Goal: Task Accomplishment & Management: Manage account settings

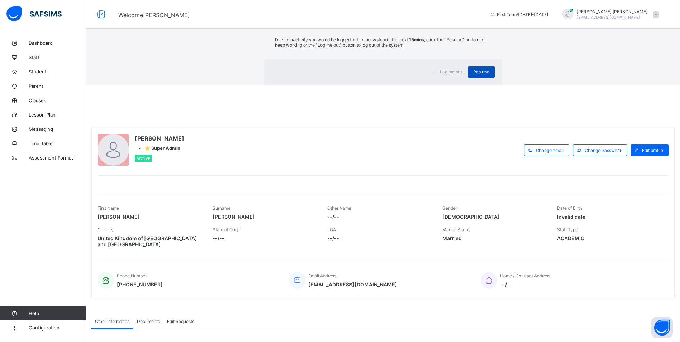
click at [473, 75] on span "Resume" at bounding box center [481, 71] width 16 height 5
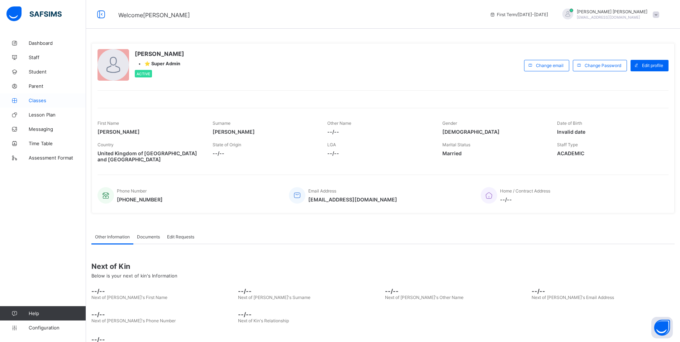
click at [49, 99] on span "Classes" at bounding box center [57, 100] width 57 height 6
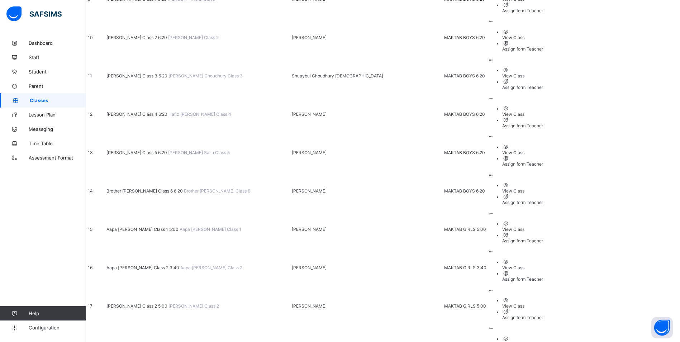
scroll to position [450, 0]
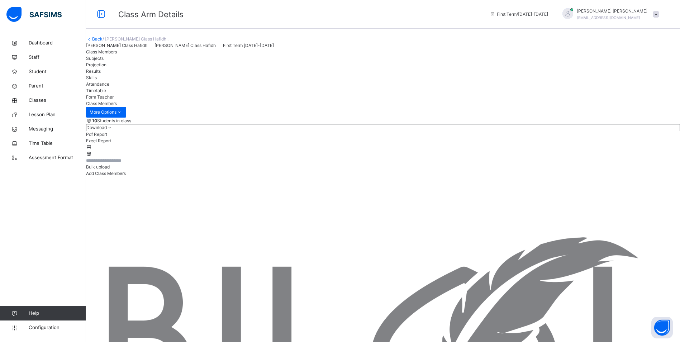
click at [106, 93] on span "Timetable" at bounding box center [96, 90] width 20 height 5
click at [114, 54] on span "Class Members" at bounding box center [101, 51] width 31 height 5
click at [109, 87] on span "Attendance" at bounding box center [97, 83] width 23 height 5
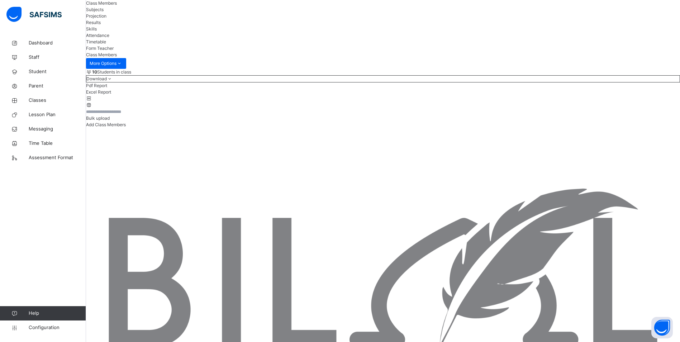
scroll to position [36, 0]
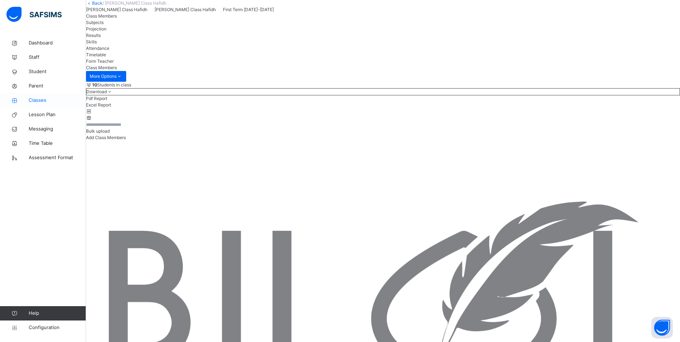
click at [30, 100] on span "Classes" at bounding box center [57, 100] width 57 height 7
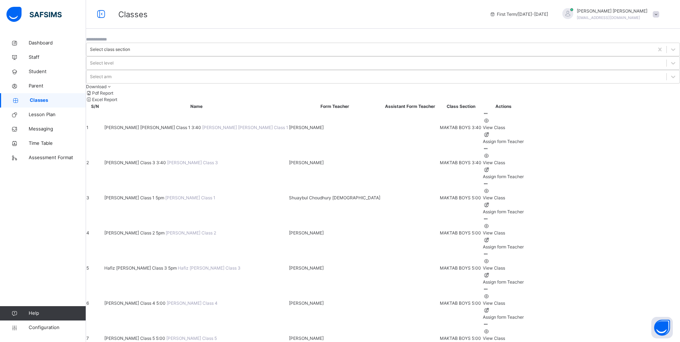
click at [154, 125] on span "[PERSON_NAME] [PERSON_NAME] Class 1 3:40" at bounding box center [153, 127] width 98 height 5
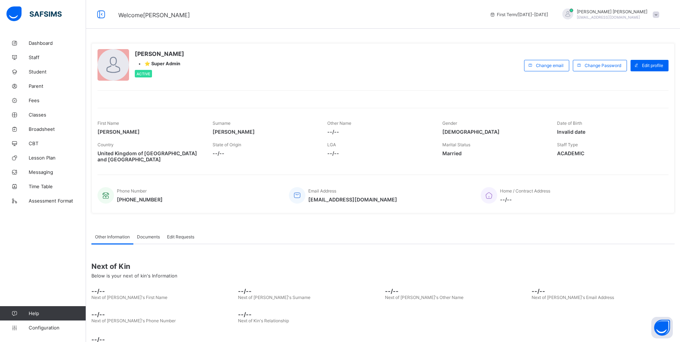
click at [659, 15] on span at bounding box center [656, 14] width 6 height 6
click at [634, 82] on span "Logout" at bounding box center [635, 82] width 47 height 8
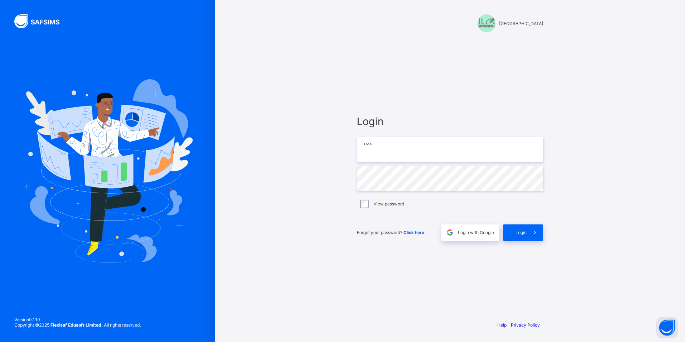
click at [389, 148] on input "email" at bounding box center [450, 149] width 186 height 25
type input "**********"
click at [518, 231] on span "Login" at bounding box center [521, 232] width 11 height 5
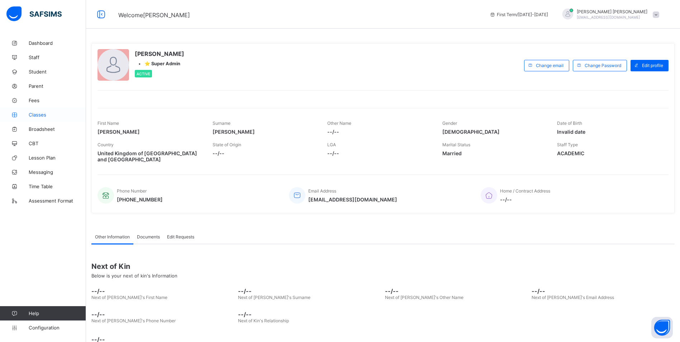
click at [39, 113] on span "Classes" at bounding box center [57, 115] width 57 height 6
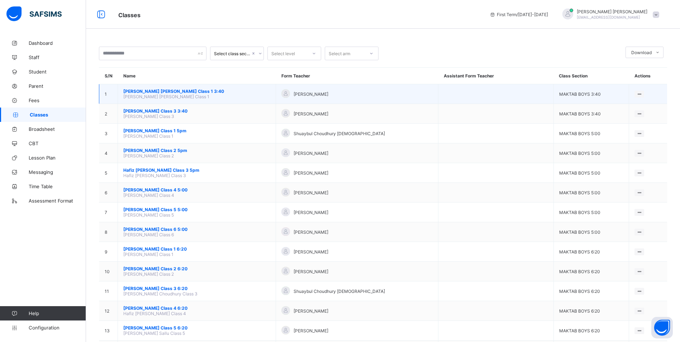
click at [166, 89] on span "[PERSON_NAME] [PERSON_NAME] Class 1 3:40" at bounding box center [196, 91] width 147 height 5
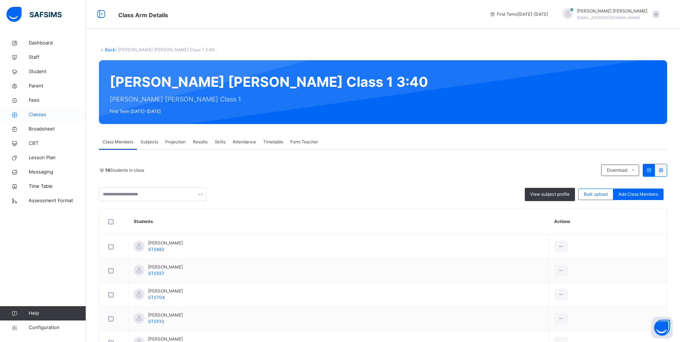
drag, startPoint x: 34, startPoint y: 113, endPoint x: 52, endPoint y: 112, distance: 17.2
click at [35, 113] on span "Classes" at bounding box center [57, 114] width 57 height 7
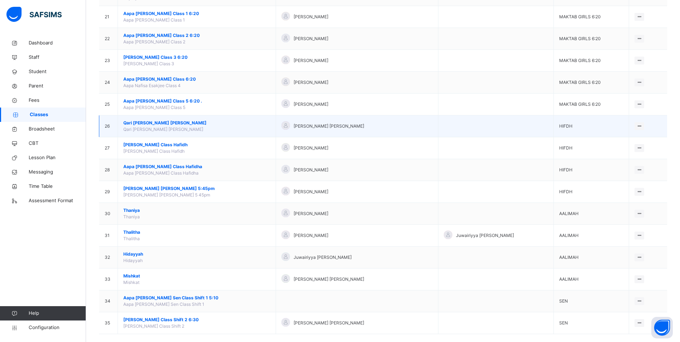
scroll to position [526, 0]
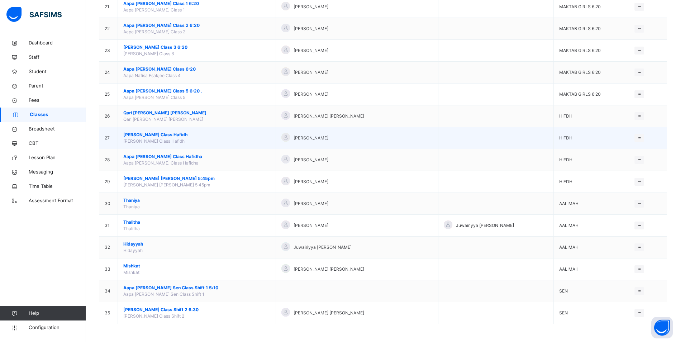
click at [184, 134] on span "[PERSON_NAME] Class Hafidh" at bounding box center [196, 135] width 147 height 6
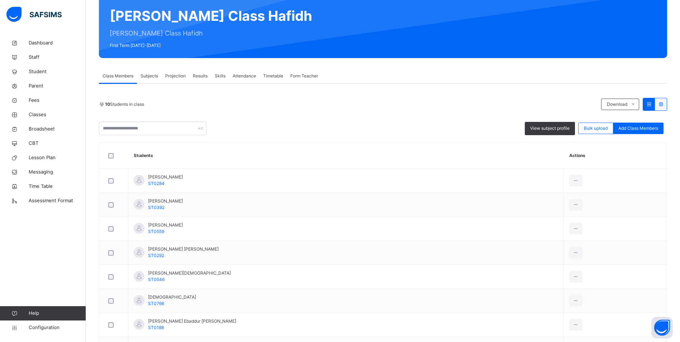
scroll to position [72, 0]
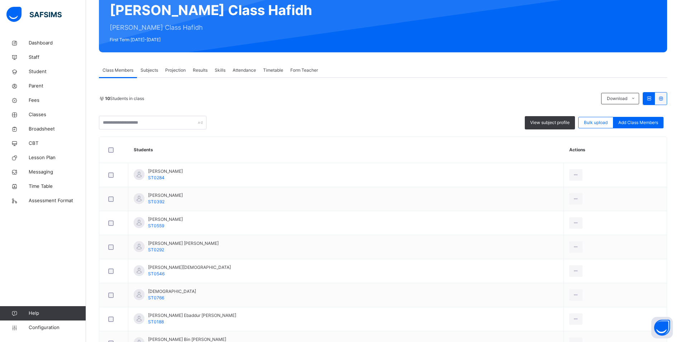
click at [244, 71] on span "Attendance" at bounding box center [244, 70] width 23 height 6
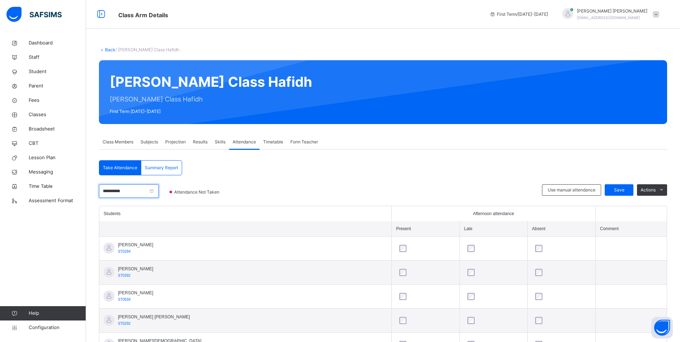
click at [136, 190] on input "**********" at bounding box center [129, 191] width 60 height 14
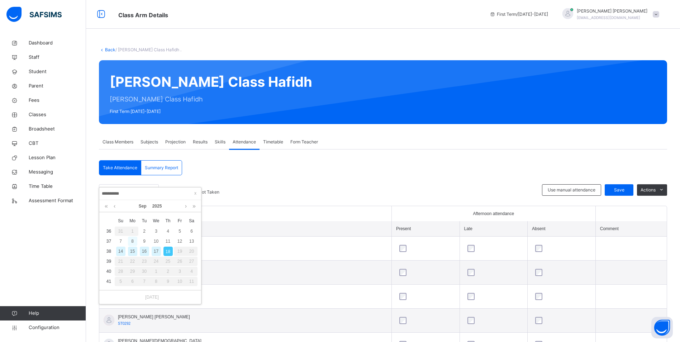
click at [133, 242] on div "8" at bounding box center [132, 240] width 9 height 9
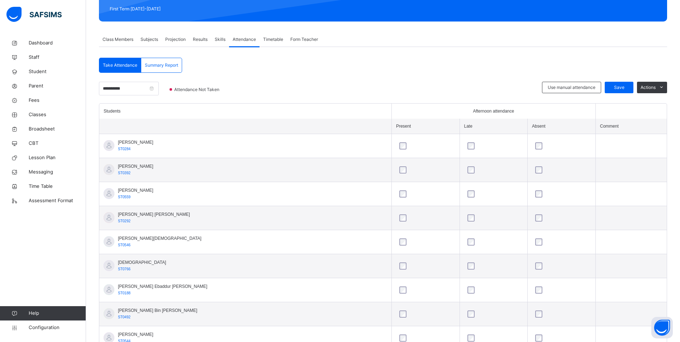
scroll to position [107, 0]
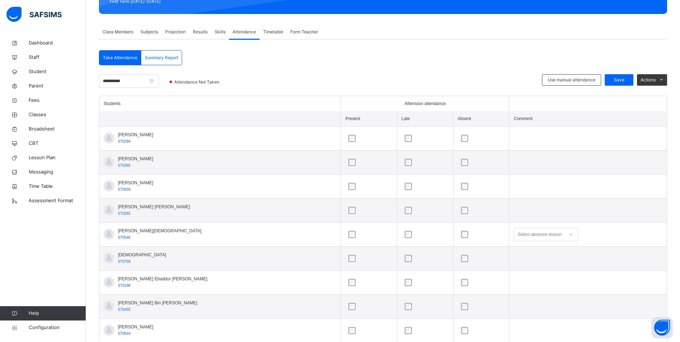
click at [565, 235] on div at bounding box center [571, 234] width 12 height 11
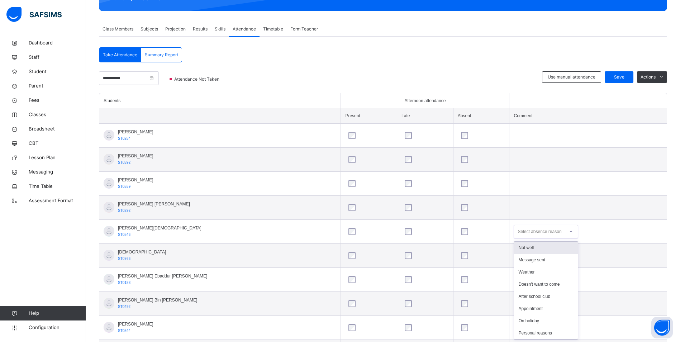
scroll to position [113, 0]
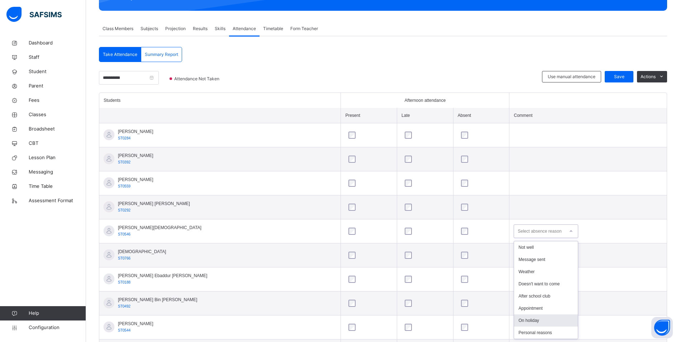
click at [520, 319] on div "On holiday" at bounding box center [546, 320] width 64 height 12
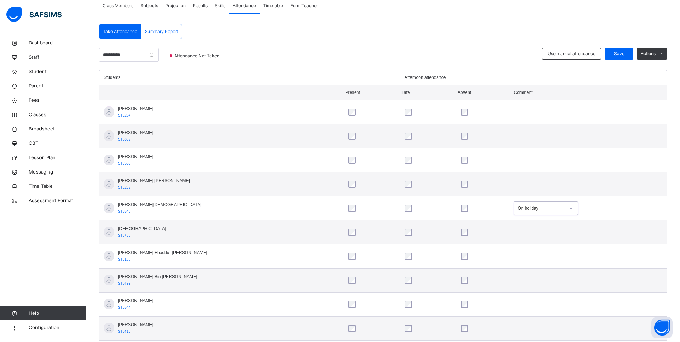
scroll to position [154, 0]
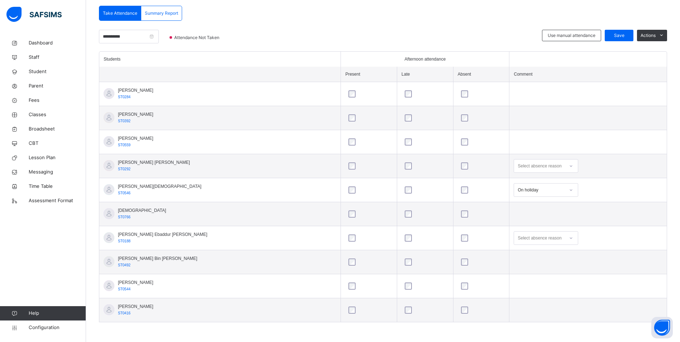
click at [569, 236] on icon at bounding box center [571, 237] width 4 height 7
click at [540, 250] on div "Not well" at bounding box center [546, 254] width 64 height 12
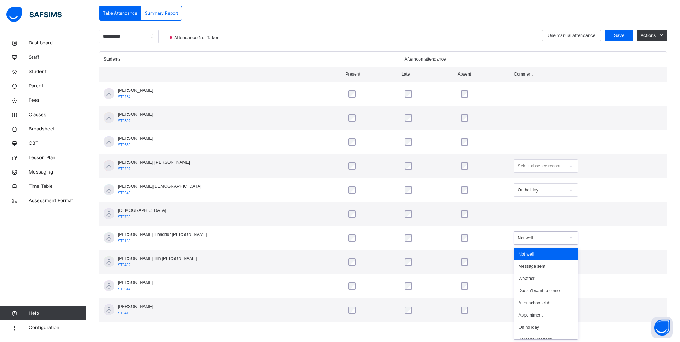
click at [569, 236] on icon at bounding box center [571, 237] width 4 height 7
click at [535, 252] on div "Not well" at bounding box center [546, 254] width 64 height 12
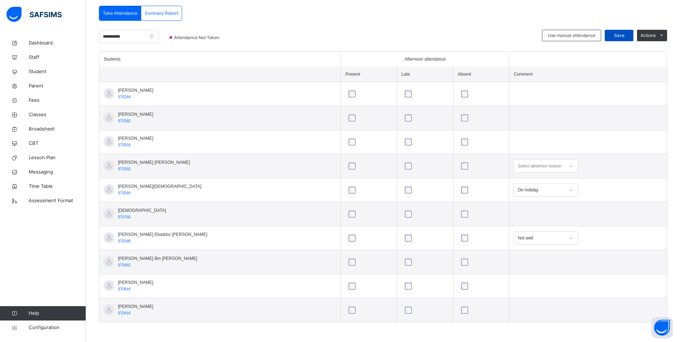
click at [622, 36] on span "Save" at bounding box center [619, 35] width 18 height 6
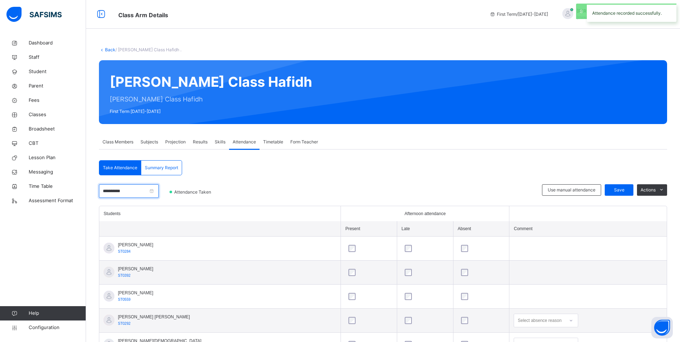
click at [142, 190] on input "**********" at bounding box center [129, 191] width 60 height 14
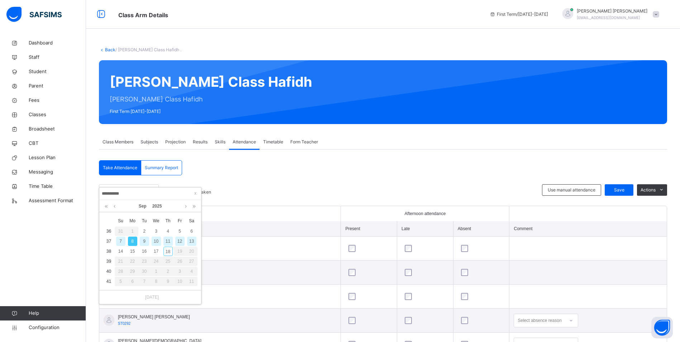
click at [142, 241] on div "9" at bounding box center [144, 240] width 9 height 9
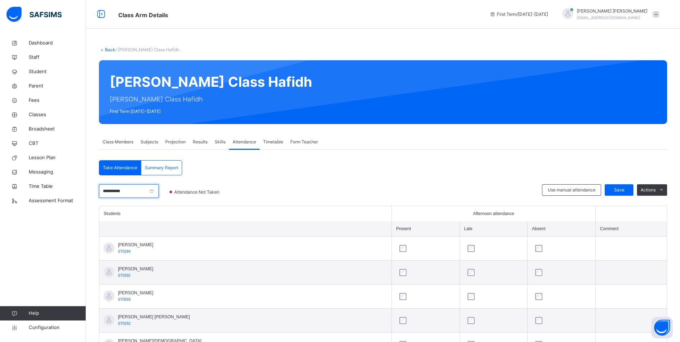
click at [146, 191] on input "**********" at bounding box center [129, 191] width 60 height 14
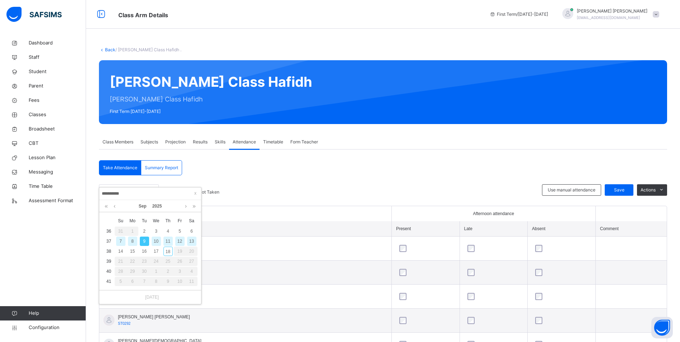
click at [132, 241] on div "8" at bounding box center [132, 240] width 9 height 9
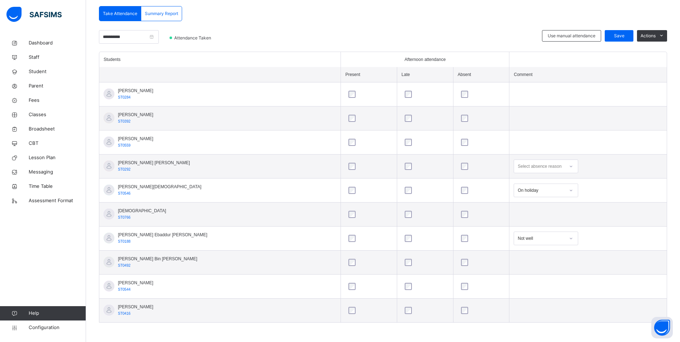
scroll to position [154, 0]
click at [401, 258] on div at bounding box center [424, 261] width 47 height 15
click at [618, 33] on span "Save" at bounding box center [619, 35] width 18 height 6
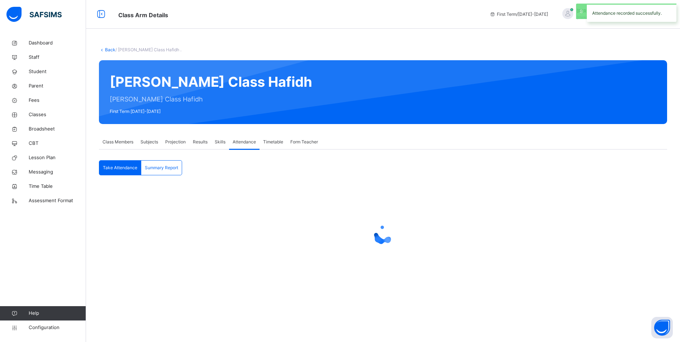
scroll to position [0, 0]
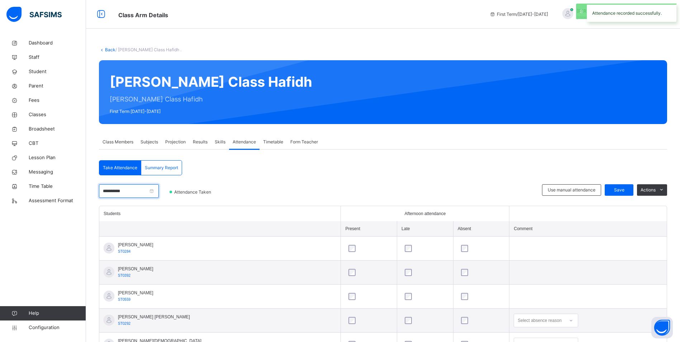
click at [136, 188] on input "**********" at bounding box center [129, 191] width 60 height 14
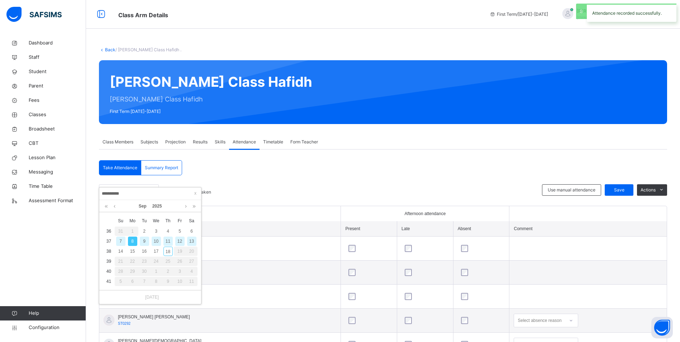
click at [145, 243] on div "9" at bounding box center [144, 240] width 9 height 9
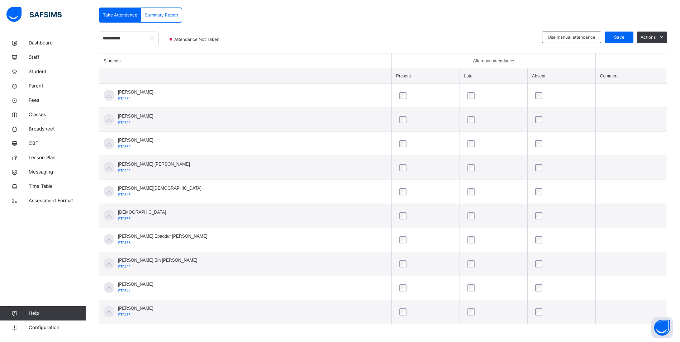
scroll to position [154, 0]
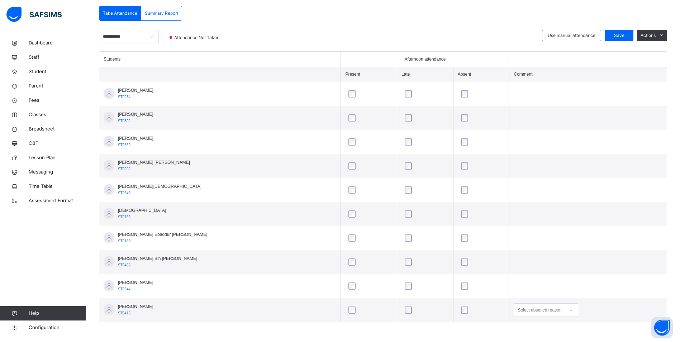
click at [561, 311] on div "Select absence reason" at bounding box center [545, 310] width 64 height 14
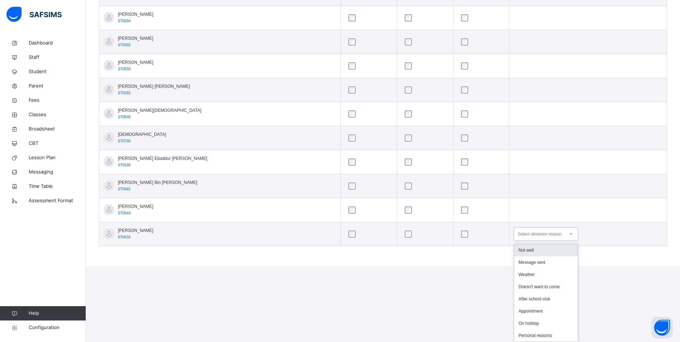
click at [530, 248] on div "Not well" at bounding box center [546, 250] width 64 height 12
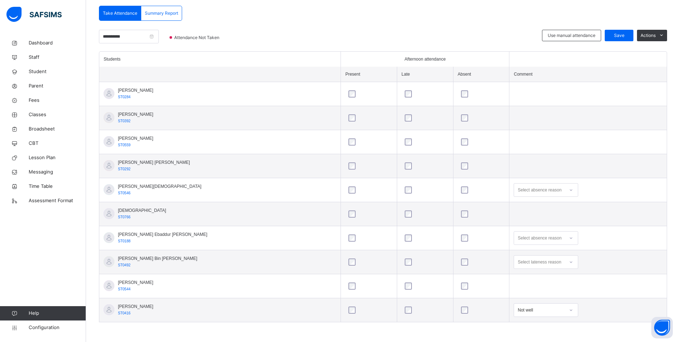
click at [569, 192] on icon at bounding box center [571, 189] width 4 height 7
click at [517, 278] on div "On holiday" at bounding box center [546, 279] width 64 height 12
click at [626, 33] on span "Save" at bounding box center [619, 35] width 18 height 6
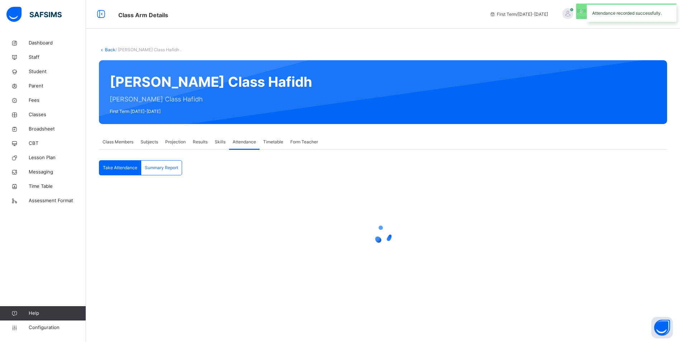
scroll to position [0, 0]
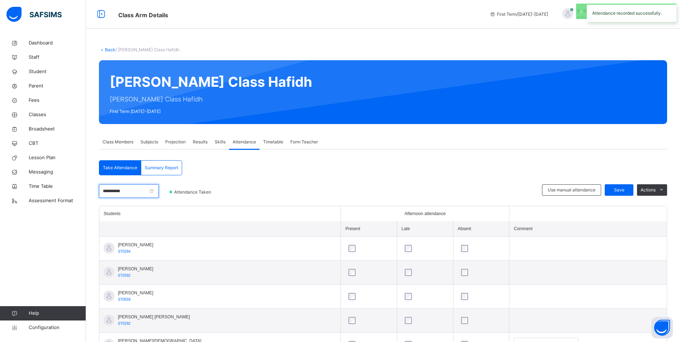
click at [147, 190] on input "**********" at bounding box center [129, 191] width 60 height 14
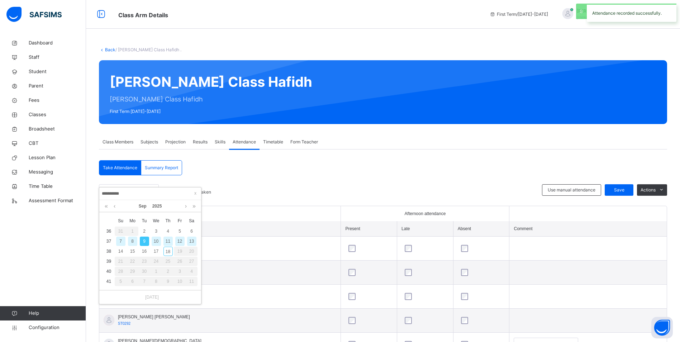
drag, startPoint x: 157, startPoint y: 240, endPoint x: 164, endPoint y: 233, distance: 10.4
click at [157, 240] on div "10" at bounding box center [156, 240] width 9 height 9
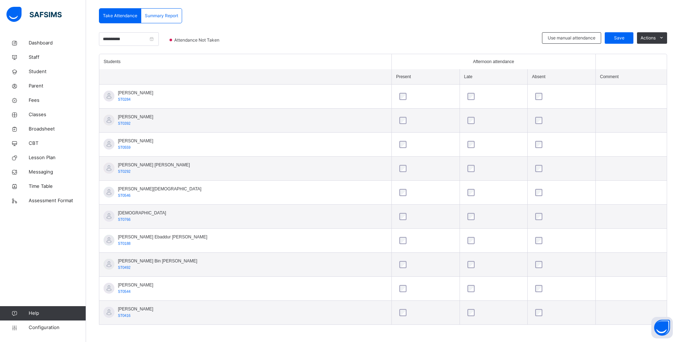
scroll to position [154, 0]
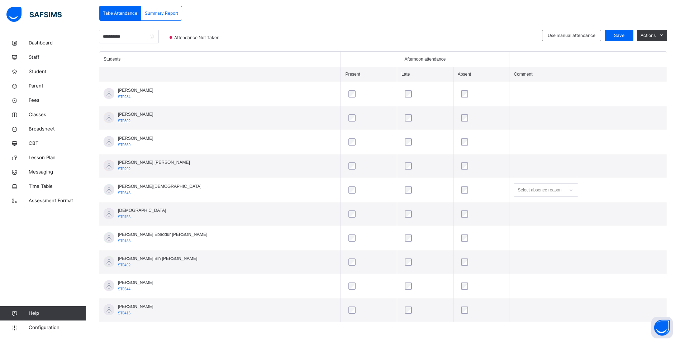
click at [569, 190] on icon at bounding box center [571, 189] width 4 height 7
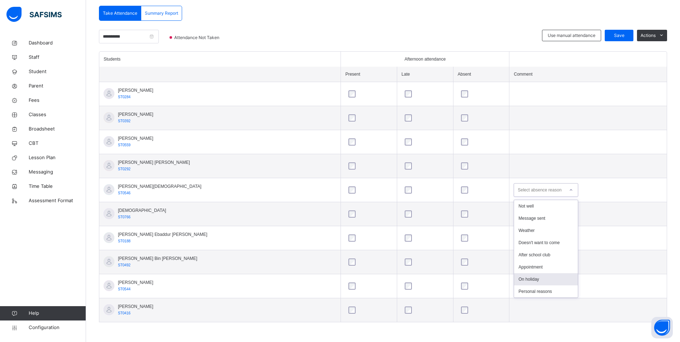
click at [536, 280] on div "On holiday" at bounding box center [546, 279] width 64 height 12
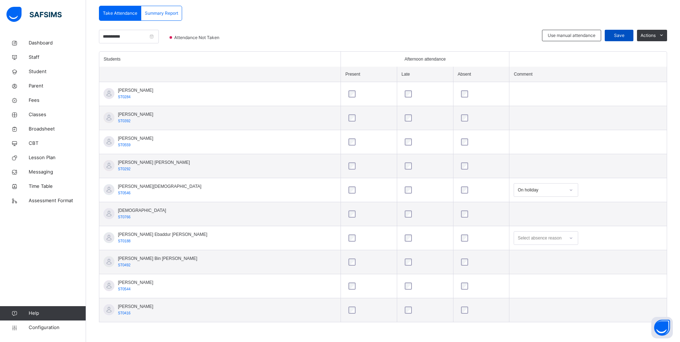
click at [624, 35] on span "Save" at bounding box center [619, 35] width 18 height 6
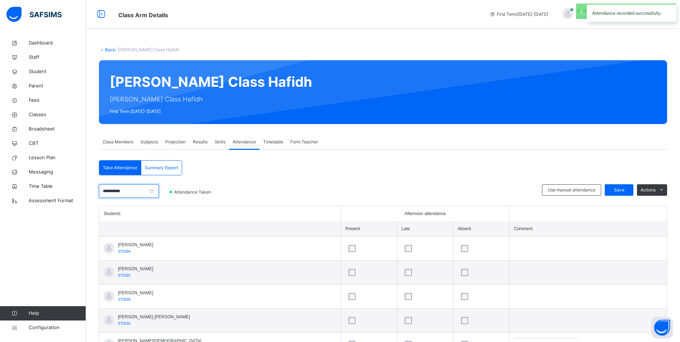
click at [140, 192] on input "**********" at bounding box center [129, 191] width 60 height 14
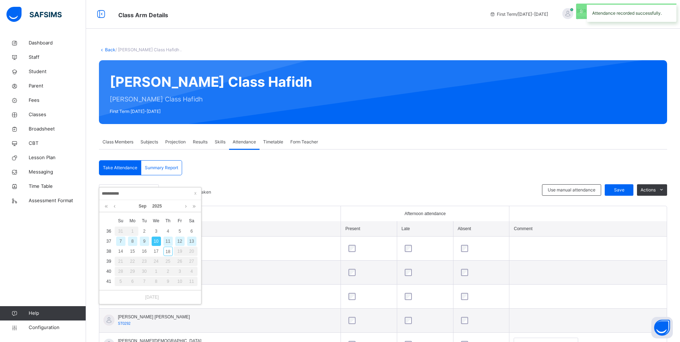
click at [169, 240] on div "11" at bounding box center [167, 240] width 9 height 9
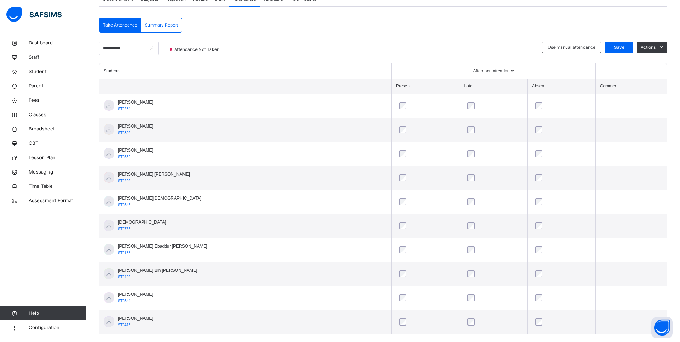
scroll to position [143, 0]
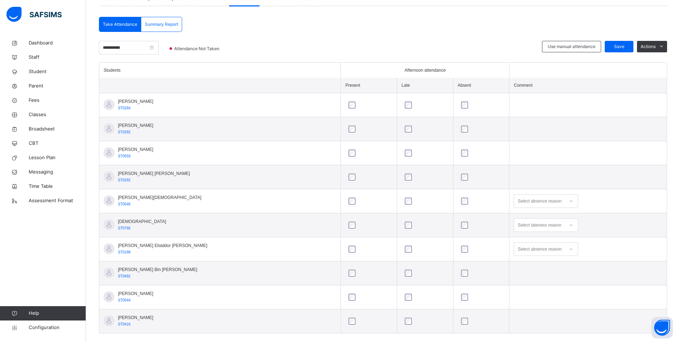
click at [569, 201] on icon at bounding box center [571, 200] width 4 height 7
click at [526, 292] on div "On holiday" at bounding box center [546, 290] width 64 height 12
click at [622, 47] on span "Save" at bounding box center [619, 46] width 18 height 6
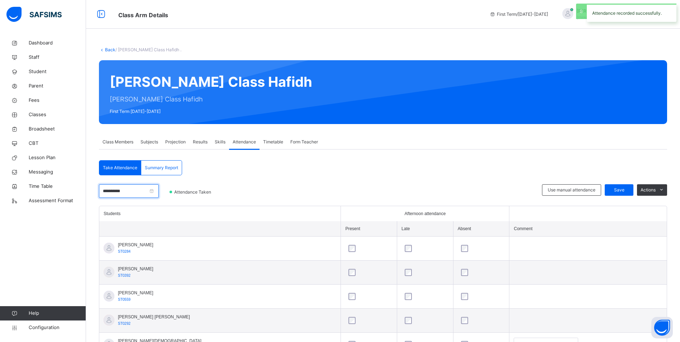
click at [143, 192] on input "**********" at bounding box center [129, 191] width 60 height 14
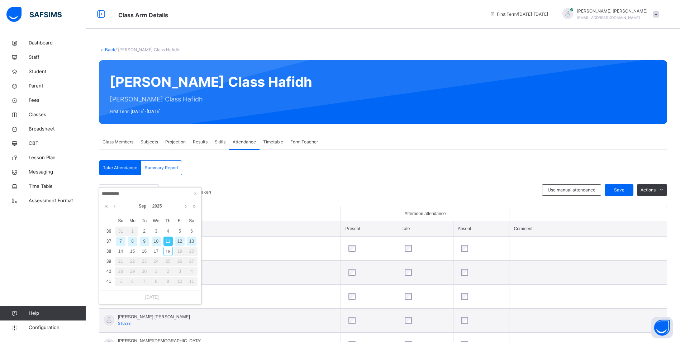
click at [179, 240] on div "12" at bounding box center [179, 240] width 9 height 9
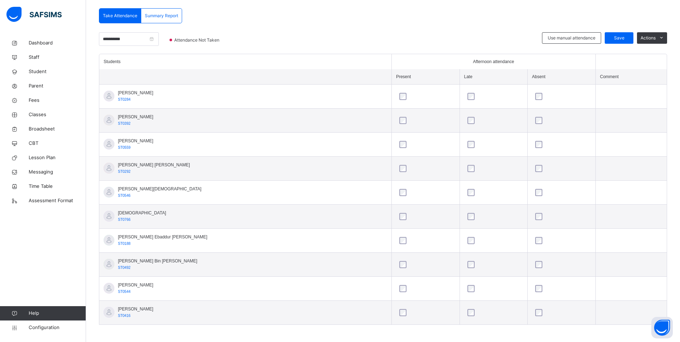
scroll to position [154, 0]
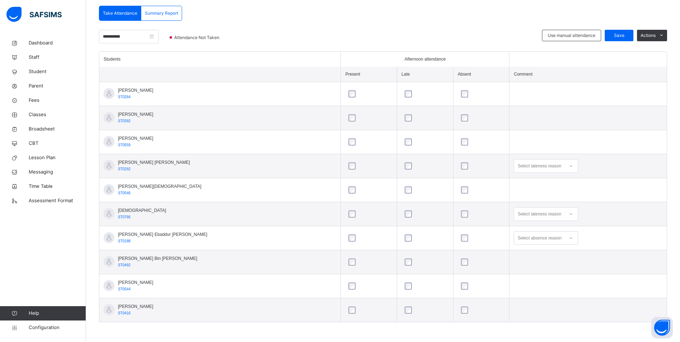
click at [459, 190] on div at bounding box center [481, 189] width 44 height 7
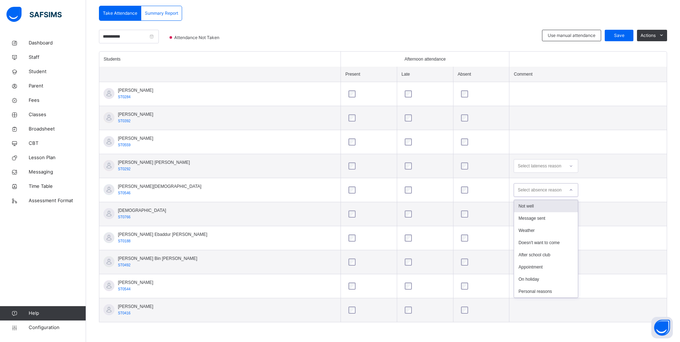
click at [569, 189] on icon at bounding box center [571, 189] width 4 height 7
click at [528, 279] on div "On holiday" at bounding box center [546, 279] width 64 height 12
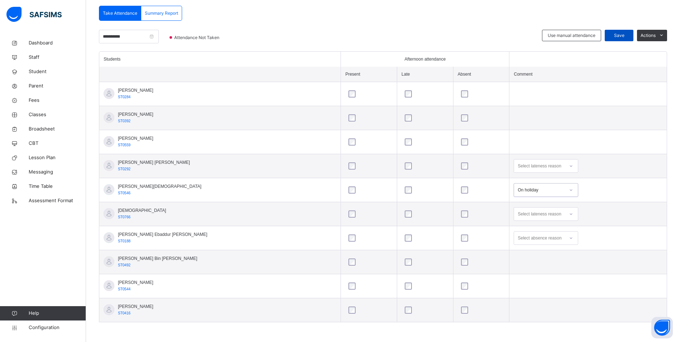
click at [617, 34] on span "Save" at bounding box center [619, 35] width 18 height 6
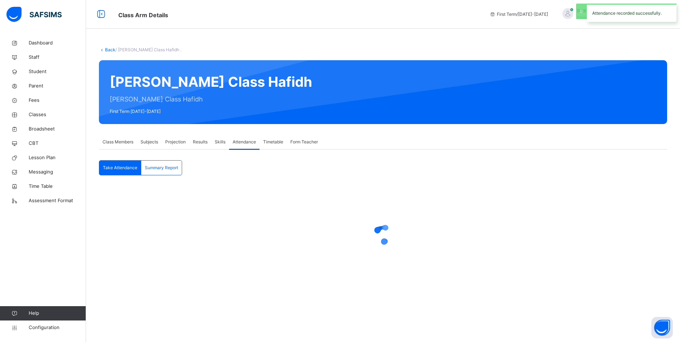
scroll to position [0, 0]
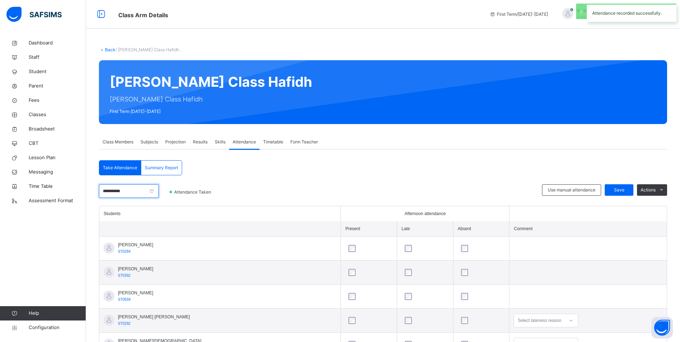
click at [132, 192] on input "**********" at bounding box center [129, 191] width 60 height 14
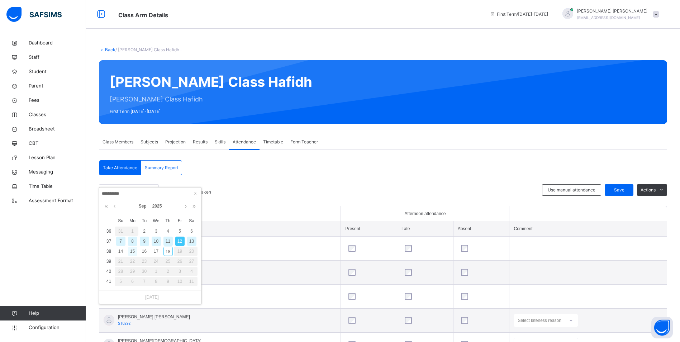
click at [134, 251] on div "15" at bounding box center [132, 251] width 9 height 9
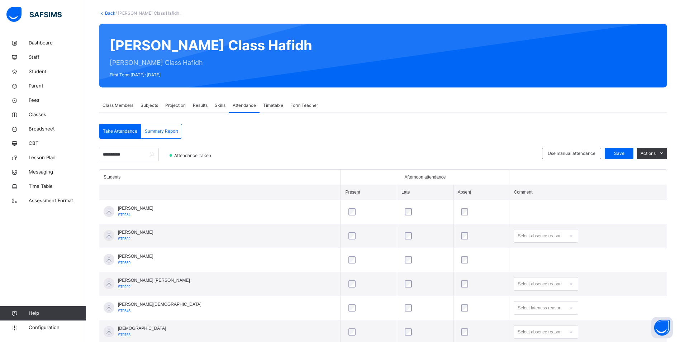
scroll to position [36, 0]
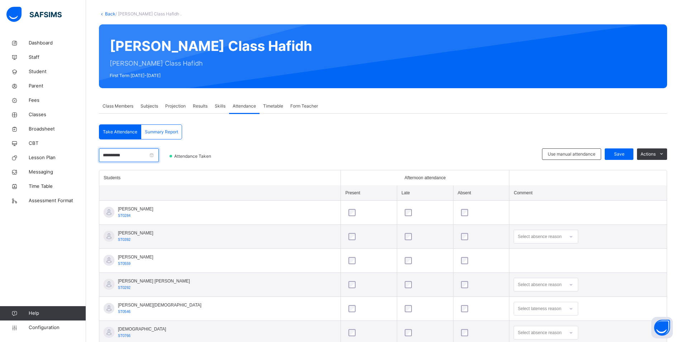
click at [132, 157] on input "**********" at bounding box center [129, 155] width 60 height 14
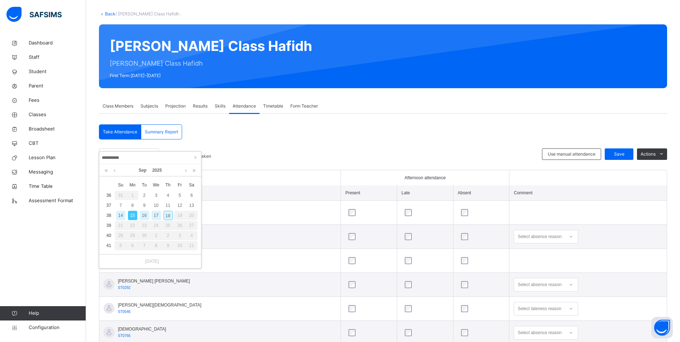
click at [144, 215] on div "16" at bounding box center [144, 215] width 9 height 9
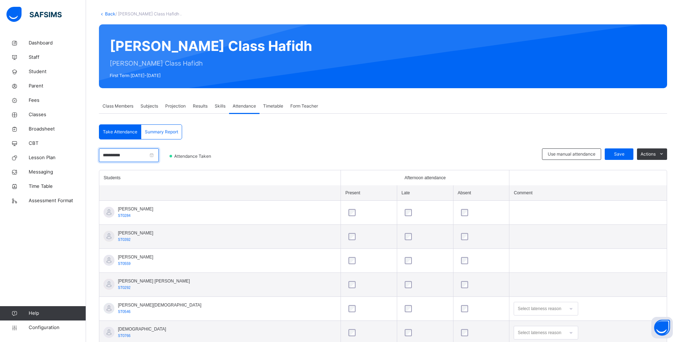
click at [137, 158] on input "**********" at bounding box center [129, 155] width 60 height 14
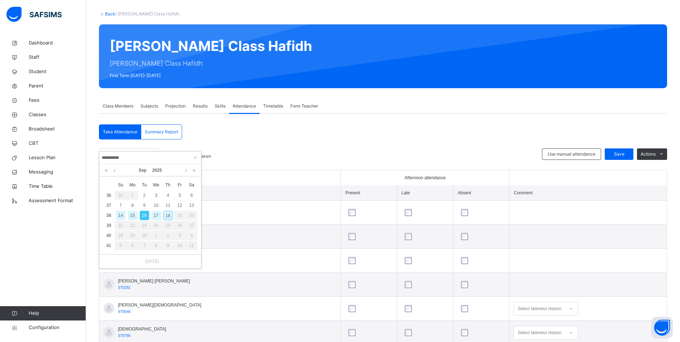
click at [157, 215] on div "17" at bounding box center [156, 215] width 9 height 9
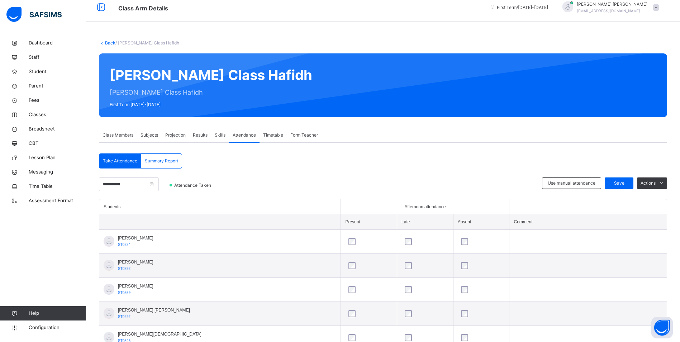
scroll to position [0, 0]
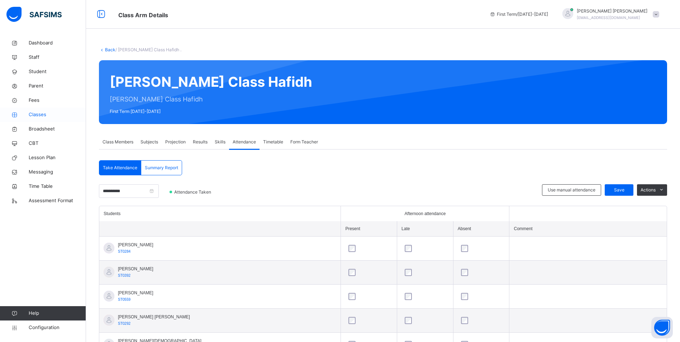
click at [32, 115] on span "Classes" at bounding box center [57, 114] width 57 height 7
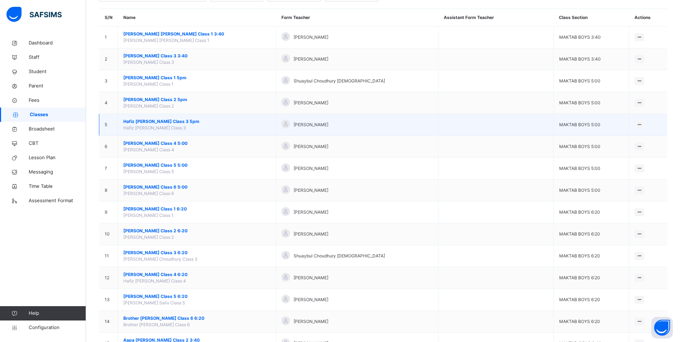
scroll to position [107, 0]
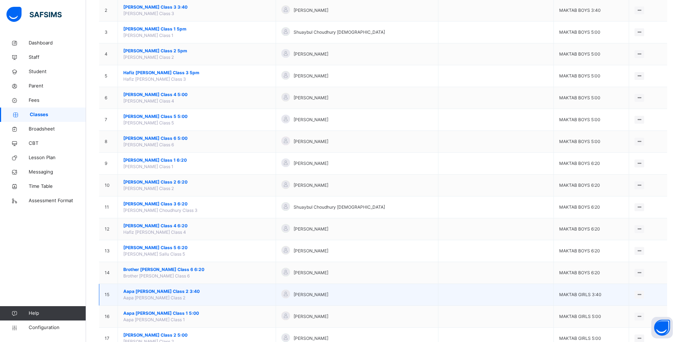
click at [162, 290] on span "Aapa [PERSON_NAME] Class 2 3:40" at bounding box center [196, 291] width 147 height 6
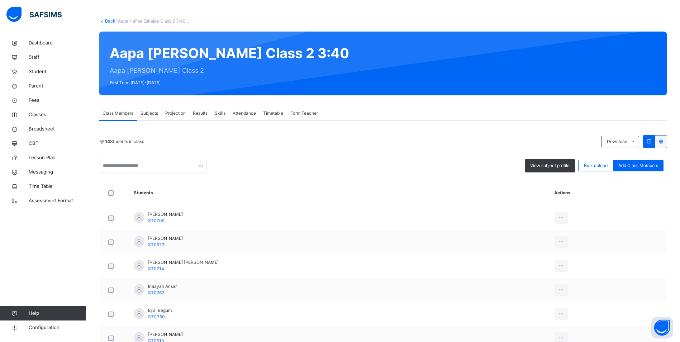
scroll to position [72, 0]
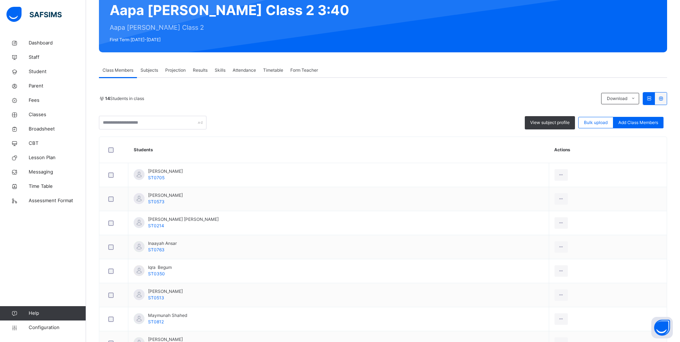
click at [253, 72] on span "Attendance" at bounding box center [244, 70] width 23 height 6
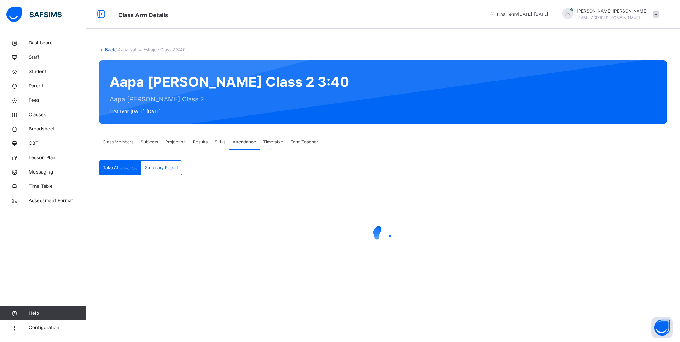
scroll to position [0, 0]
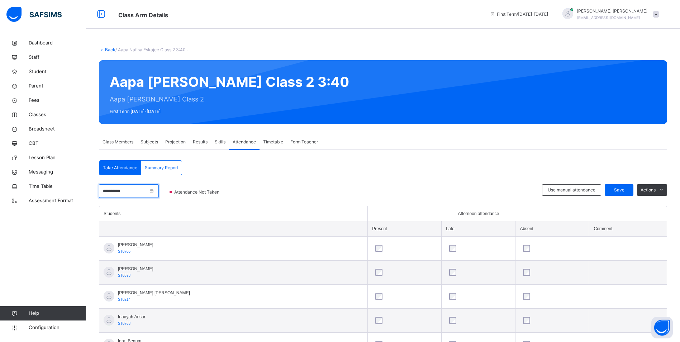
click at [138, 188] on input "**********" at bounding box center [129, 191] width 60 height 14
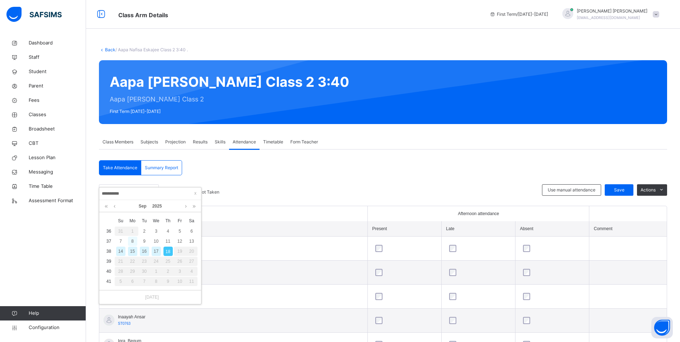
click at [132, 242] on div "8" at bounding box center [132, 240] width 9 height 9
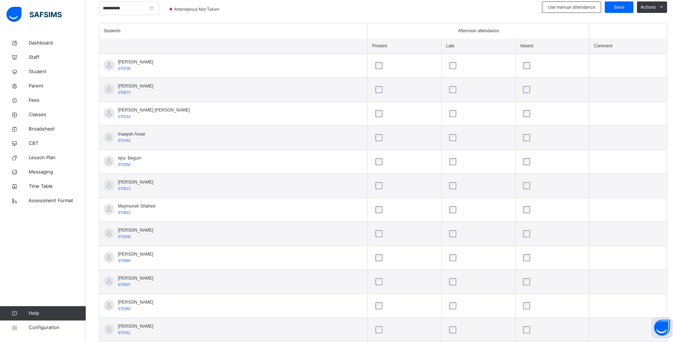
scroll to position [179, 0]
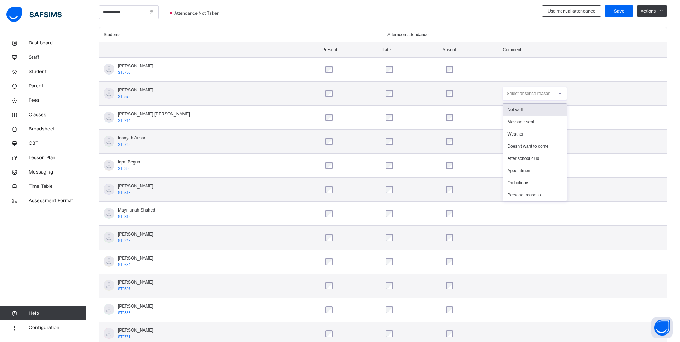
click at [558, 94] on icon at bounding box center [560, 93] width 4 height 7
click at [511, 181] on div "On holiday" at bounding box center [535, 183] width 64 height 12
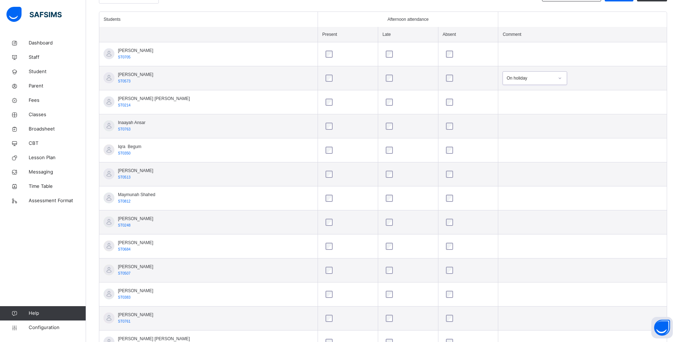
scroll to position [107, 0]
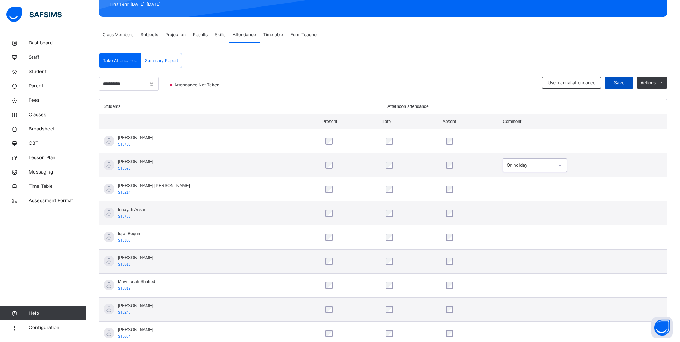
click at [628, 80] on span "Save" at bounding box center [619, 83] width 18 height 6
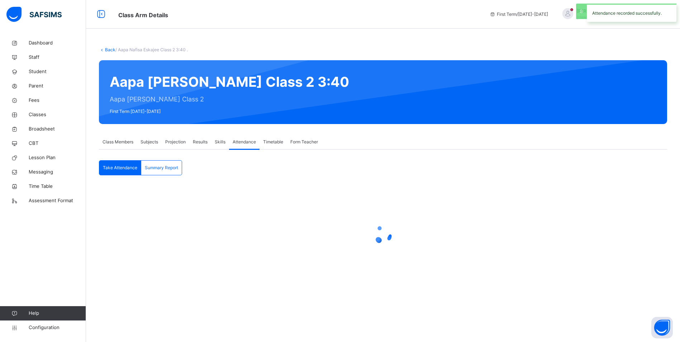
scroll to position [0, 0]
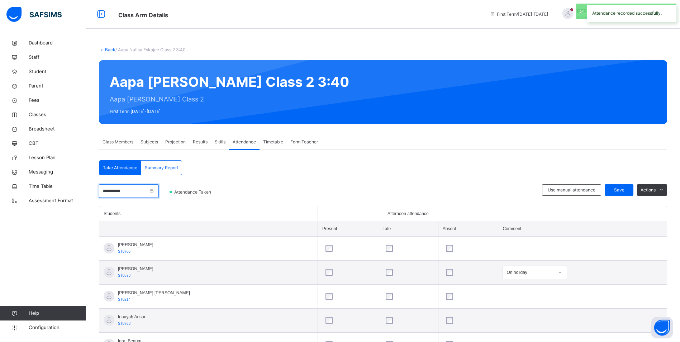
click at [143, 189] on input "**********" at bounding box center [129, 191] width 60 height 14
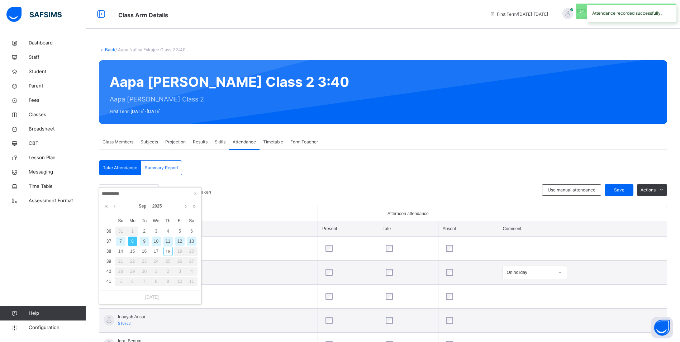
click at [144, 242] on div "9" at bounding box center [144, 240] width 9 height 9
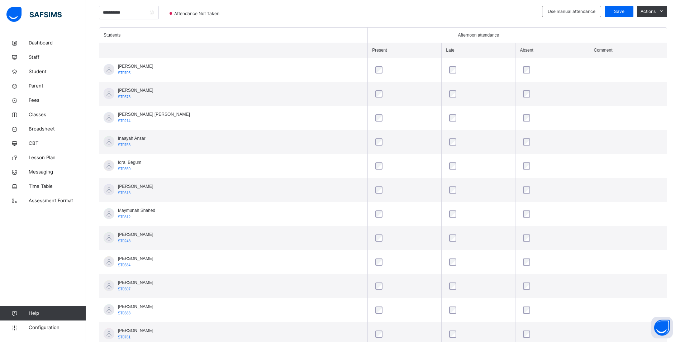
scroll to position [179, 0]
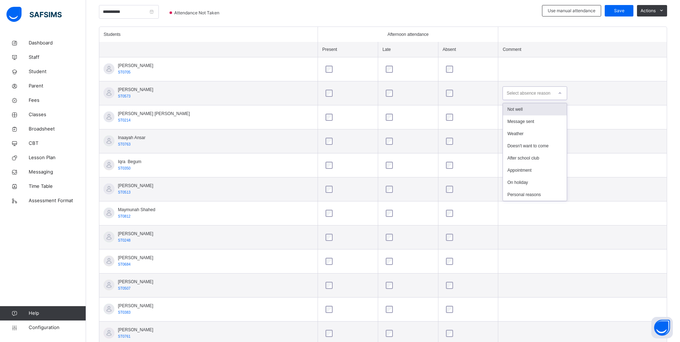
click at [558, 95] on icon at bounding box center [560, 93] width 4 height 7
click at [513, 182] on div "On holiday" at bounding box center [535, 182] width 64 height 12
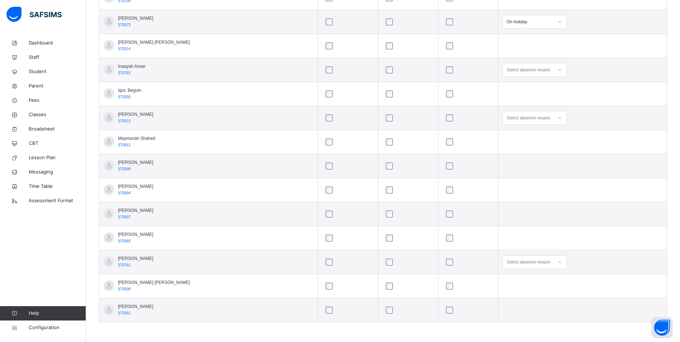
scroll to position [107, 0]
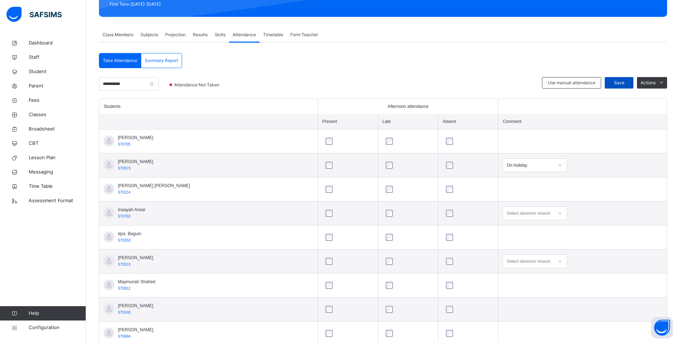
click at [622, 83] on span "Save" at bounding box center [619, 83] width 18 height 6
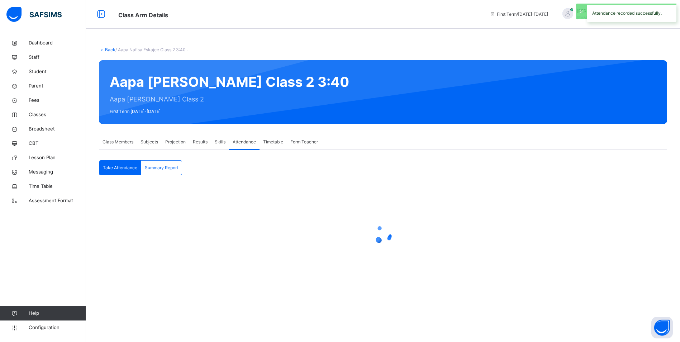
scroll to position [0, 0]
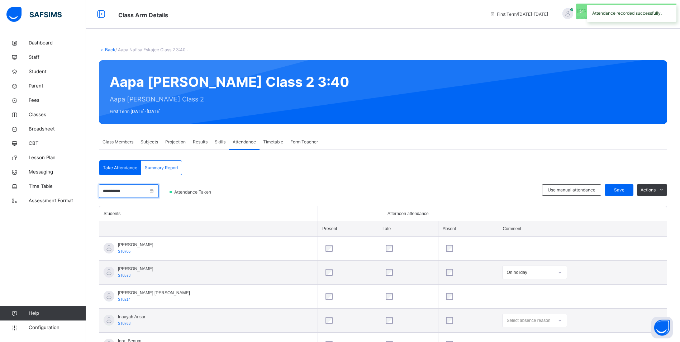
click at [134, 191] on input "**********" at bounding box center [129, 191] width 60 height 14
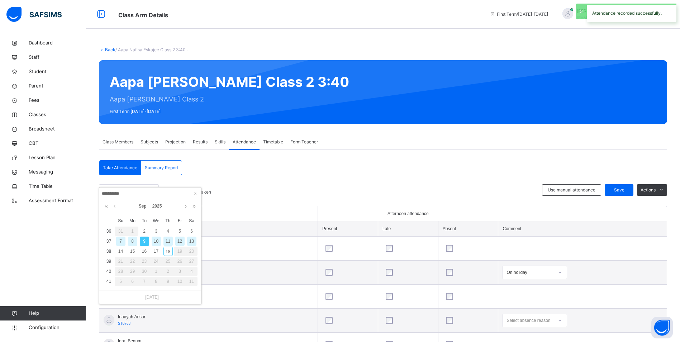
click at [157, 242] on div "10" at bounding box center [156, 240] width 9 height 9
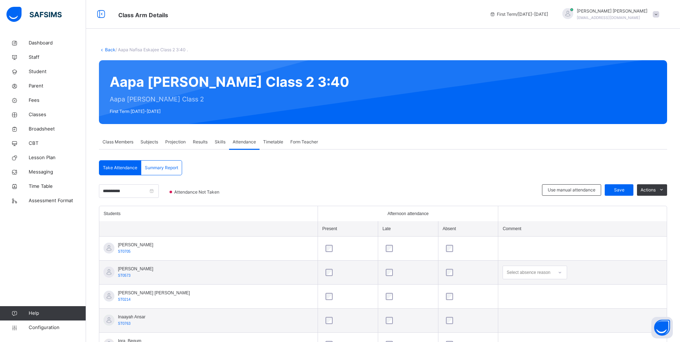
click at [542, 272] on td "Select absence reason" at bounding box center [582, 273] width 168 height 24
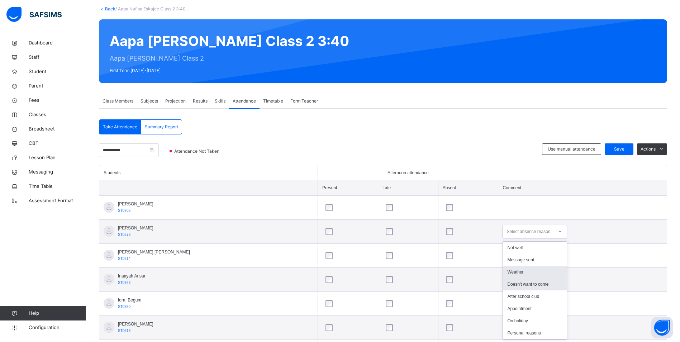
scroll to position [41, 0]
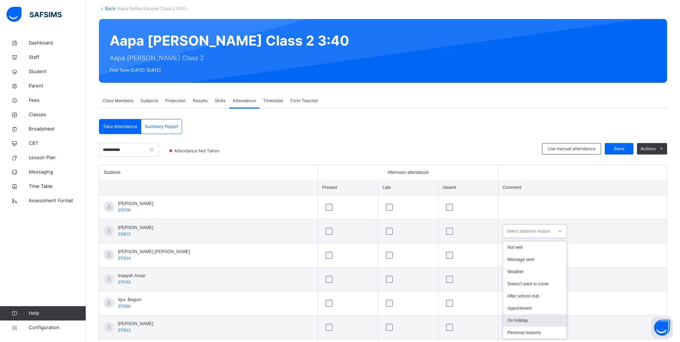
click at [510, 319] on div "On holiday" at bounding box center [535, 320] width 64 height 12
click at [628, 149] on span "Save" at bounding box center [619, 148] width 18 height 6
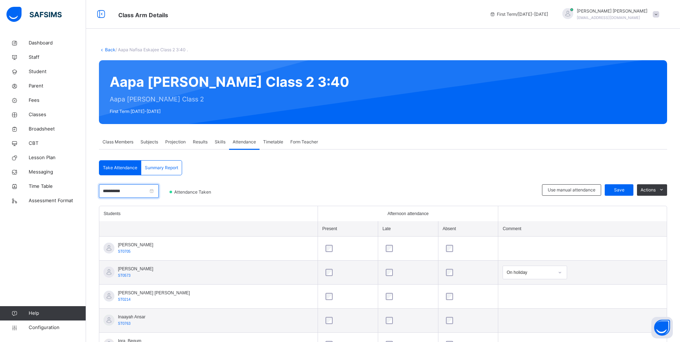
click at [130, 193] on input "**********" at bounding box center [129, 191] width 60 height 14
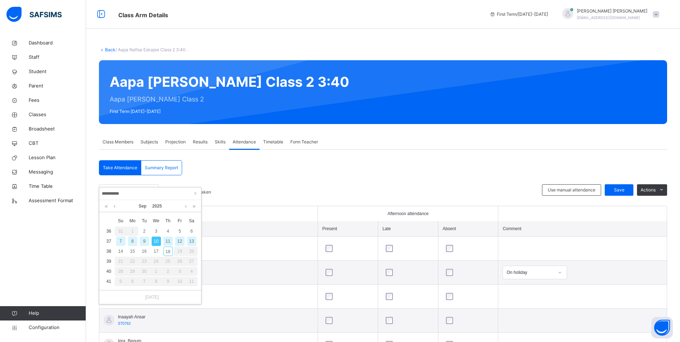
click at [168, 242] on div "11" at bounding box center [167, 240] width 9 height 9
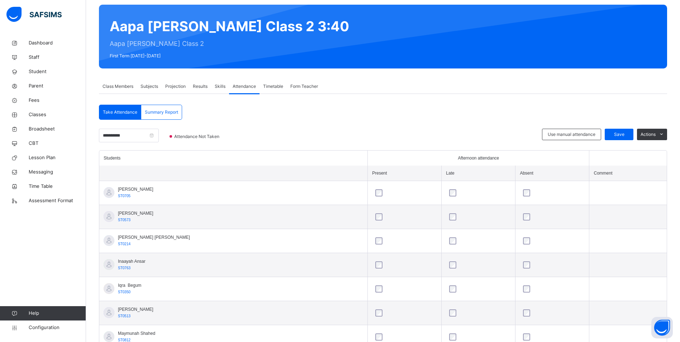
scroll to position [72, 0]
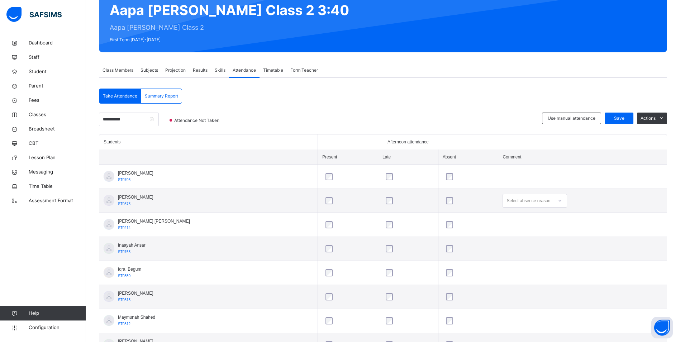
click at [558, 200] on icon at bounding box center [560, 200] width 4 height 7
click at [505, 291] on div "On holiday" at bounding box center [535, 290] width 64 height 12
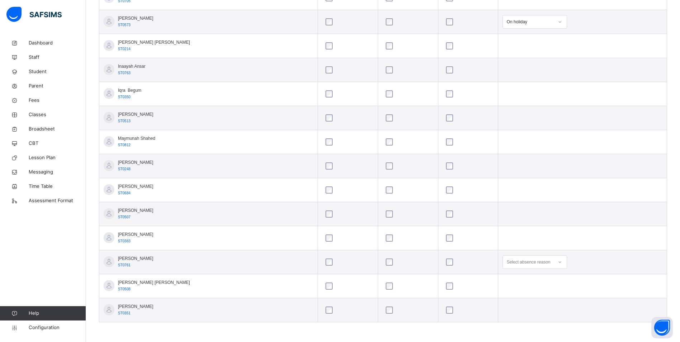
scroll to position [179, 0]
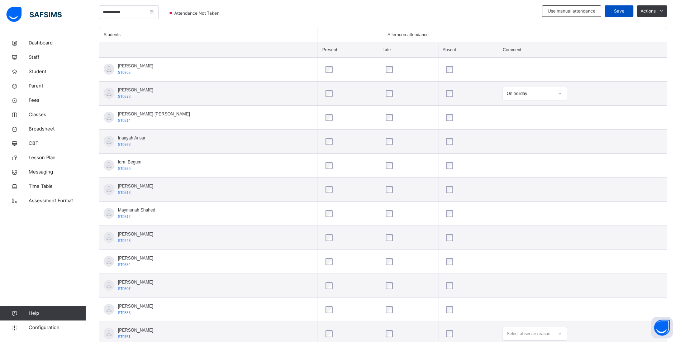
click at [623, 10] on span "Save" at bounding box center [619, 11] width 18 height 6
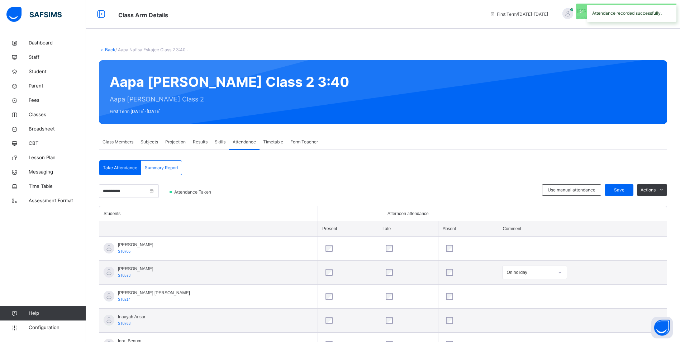
scroll to position [72, 0]
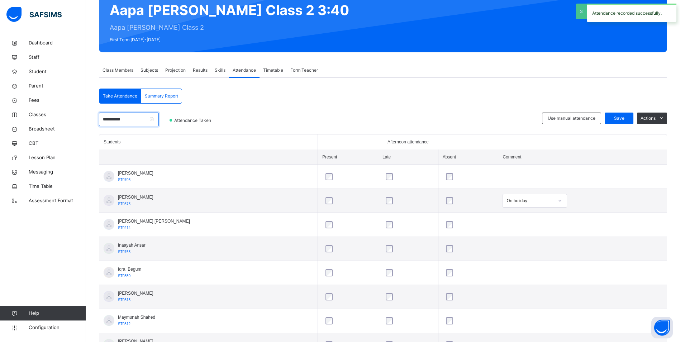
click at [144, 120] on input "**********" at bounding box center [129, 120] width 60 height 14
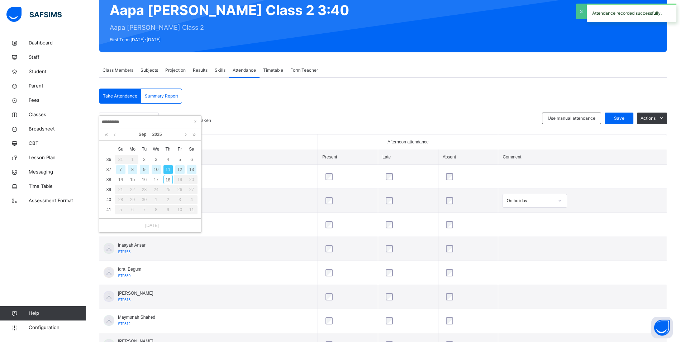
click at [180, 171] on div "12" at bounding box center [179, 169] width 9 height 9
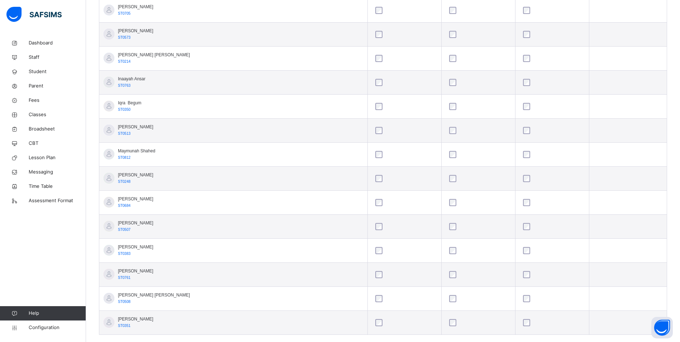
scroll to position [250, 0]
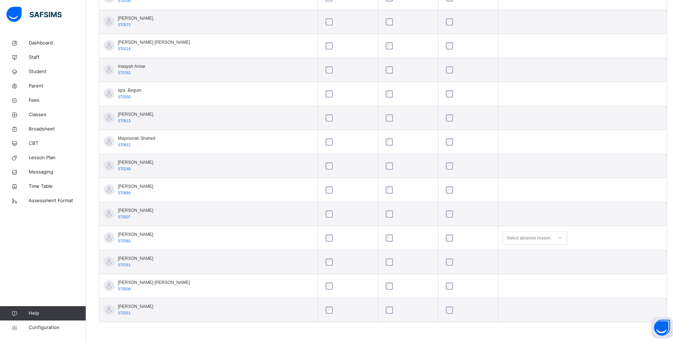
click at [558, 239] on icon at bounding box center [560, 237] width 4 height 7
click at [515, 315] on div "Appointment" at bounding box center [535, 315] width 64 height 12
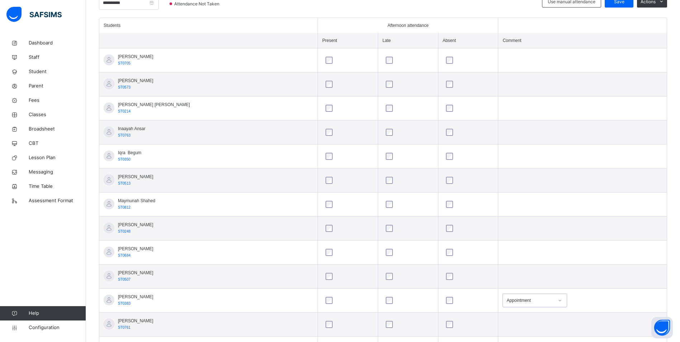
scroll to position [179, 0]
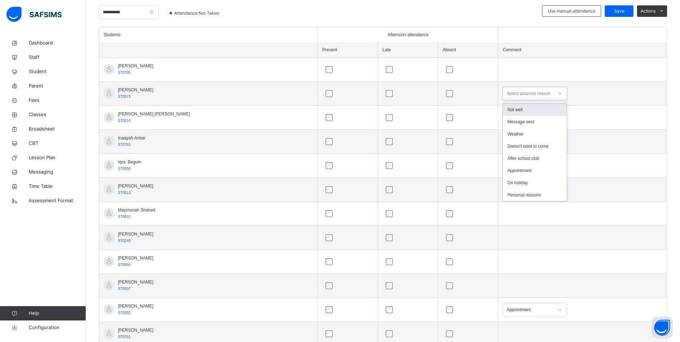
click at [558, 93] on icon at bounding box center [560, 93] width 4 height 7
click at [511, 180] on div "On holiday" at bounding box center [535, 183] width 64 height 12
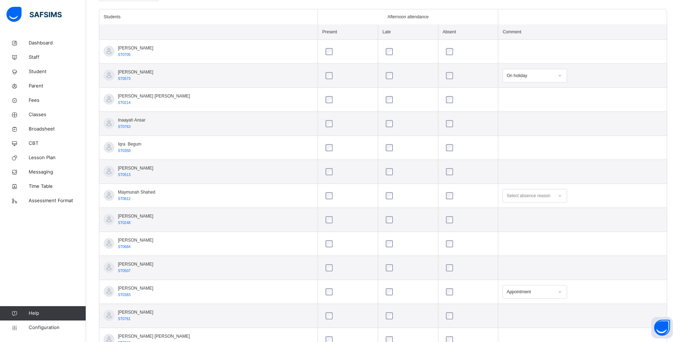
scroll to position [143, 0]
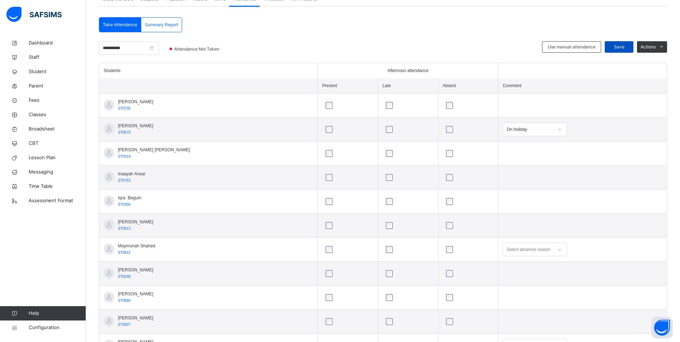
click at [622, 47] on span "Save" at bounding box center [619, 47] width 18 height 6
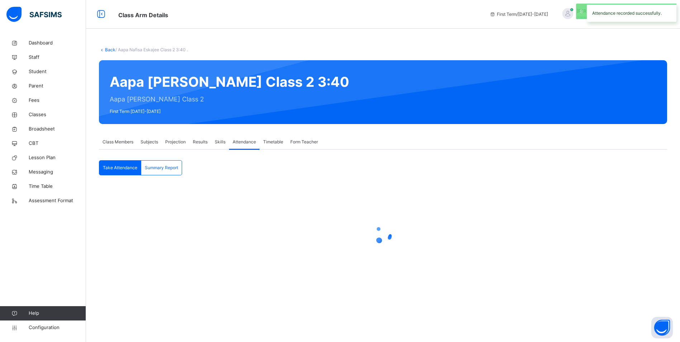
scroll to position [0, 0]
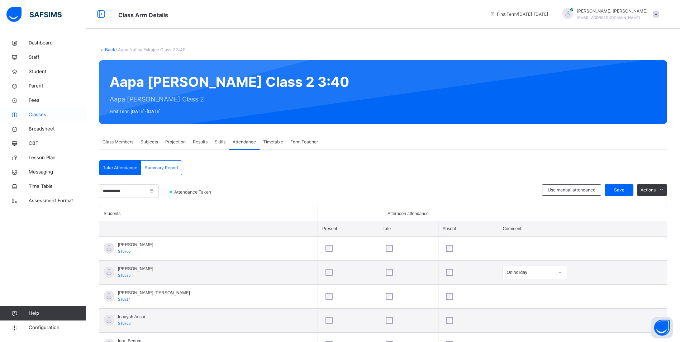
click at [46, 114] on span "Classes" at bounding box center [57, 114] width 57 height 7
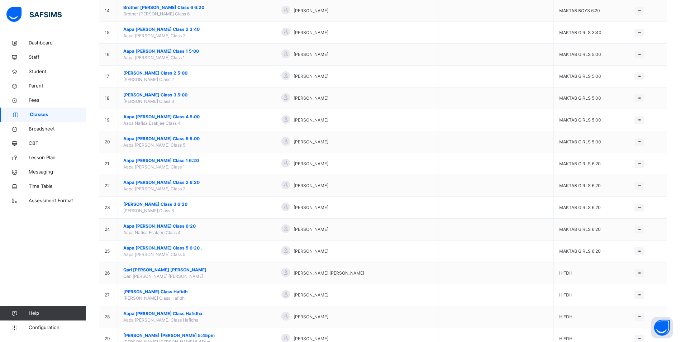
scroll to position [358, 0]
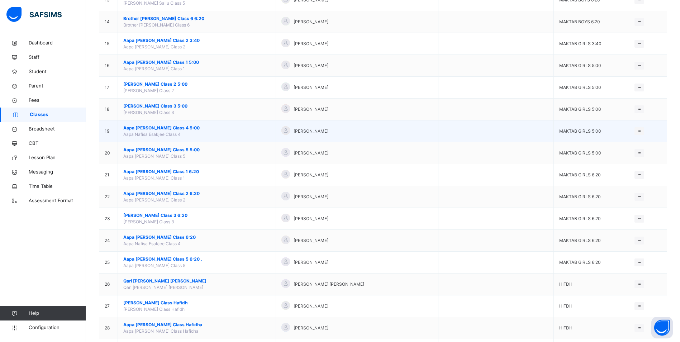
click at [153, 125] on span "Aapa [PERSON_NAME] Class 4 5:00" at bounding box center [196, 128] width 147 height 6
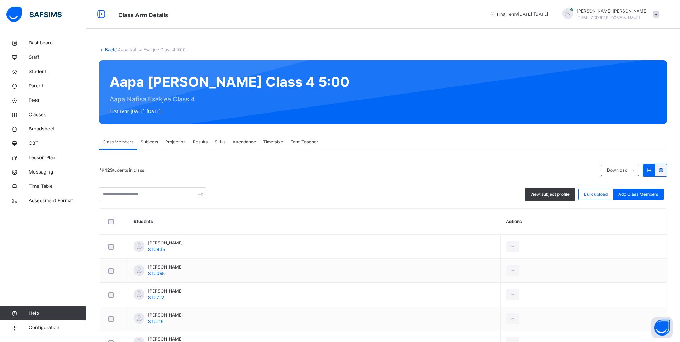
click at [250, 142] on span "Attendance" at bounding box center [244, 142] width 23 height 6
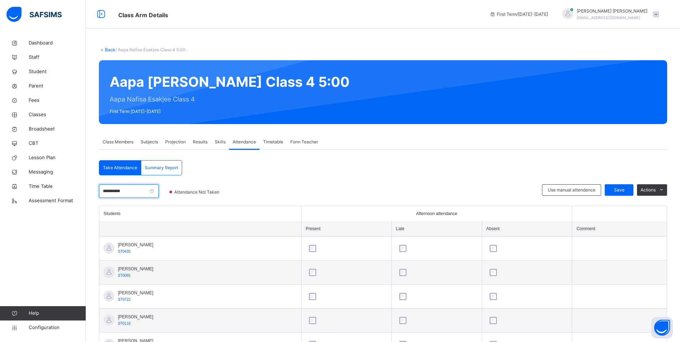
click at [144, 191] on input "**********" at bounding box center [129, 191] width 60 height 14
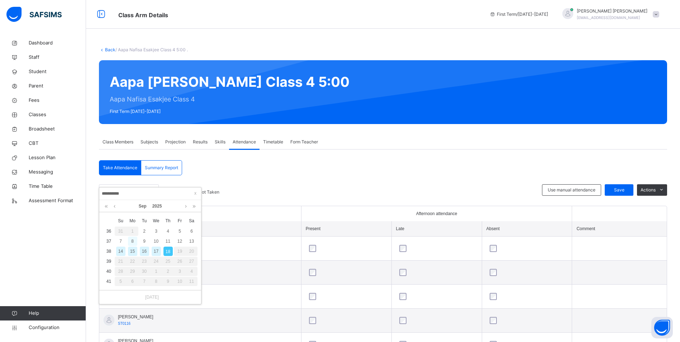
click at [132, 243] on div "8" at bounding box center [132, 240] width 9 height 9
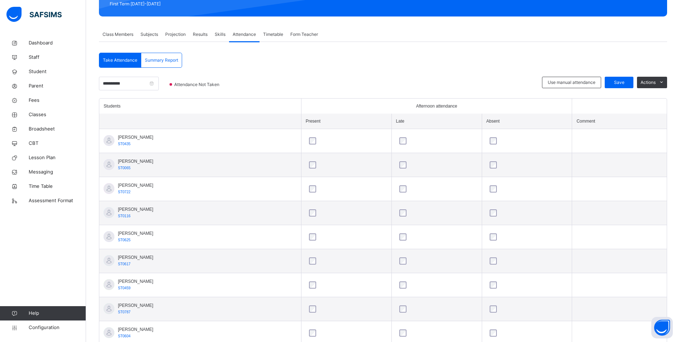
scroll to position [143, 0]
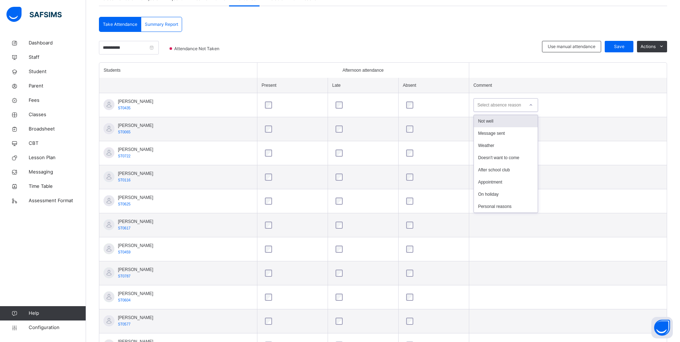
click at [533, 104] on icon at bounding box center [531, 104] width 4 height 7
click at [509, 168] on div "After school club" at bounding box center [506, 170] width 64 height 12
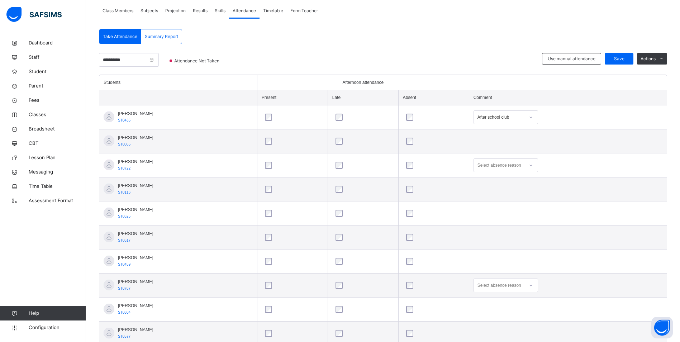
scroll to position [131, 0]
click at [624, 62] on span "Save" at bounding box center [619, 59] width 18 height 6
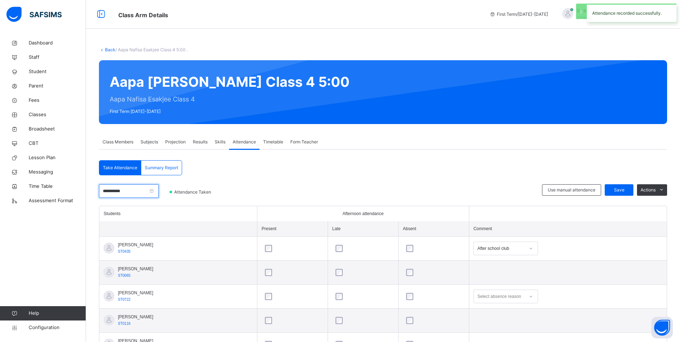
click at [145, 193] on input "**********" at bounding box center [129, 191] width 60 height 14
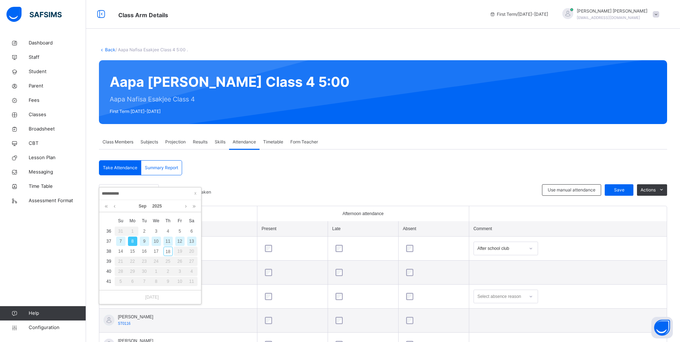
click at [144, 241] on div "9" at bounding box center [144, 240] width 9 height 9
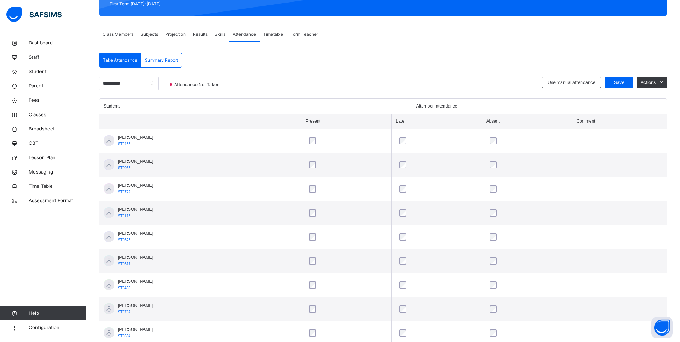
scroll to position [143, 0]
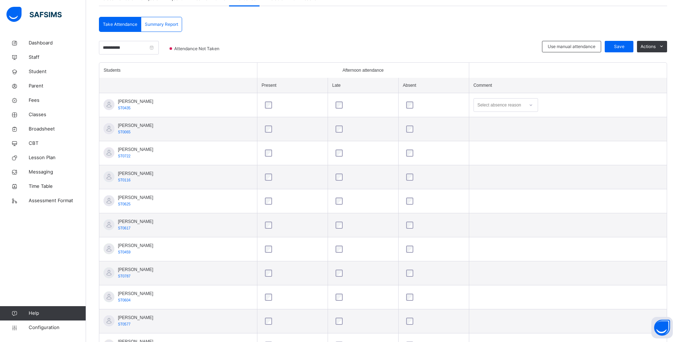
click at [533, 105] on icon at bounding box center [531, 104] width 4 height 7
click at [512, 168] on div "After school club" at bounding box center [506, 170] width 64 height 12
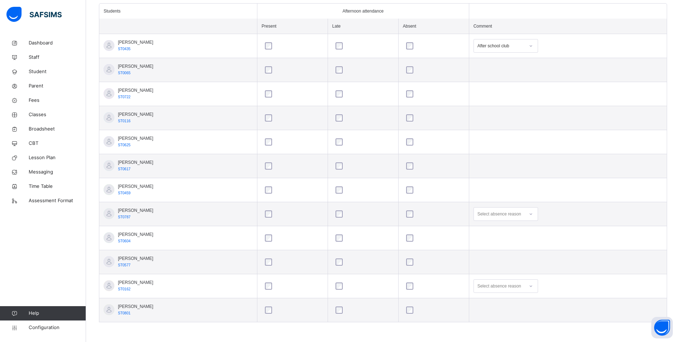
scroll to position [131, 0]
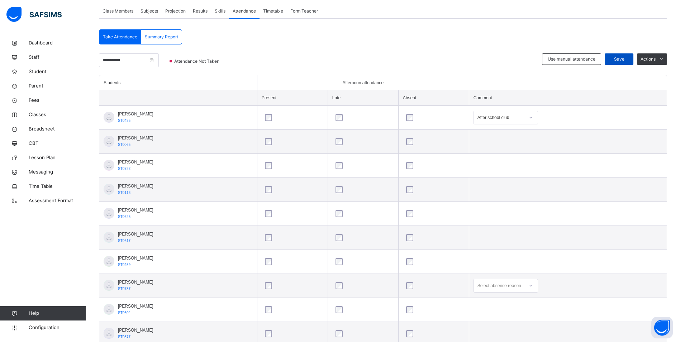
click at [629, 53] on div "Save" at bounding box center [618, 58] width 29 height 11
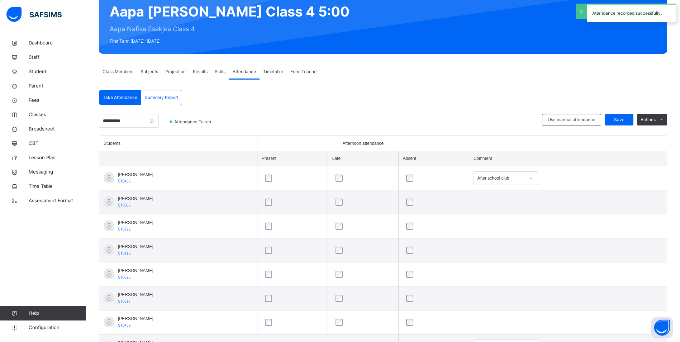
scroll to position [59, 0]
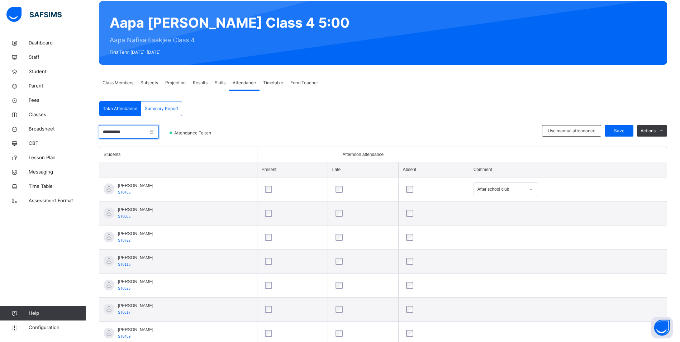
click at [139, 134] on input "**********" at bounding box center [129, 132] width 60 height 14
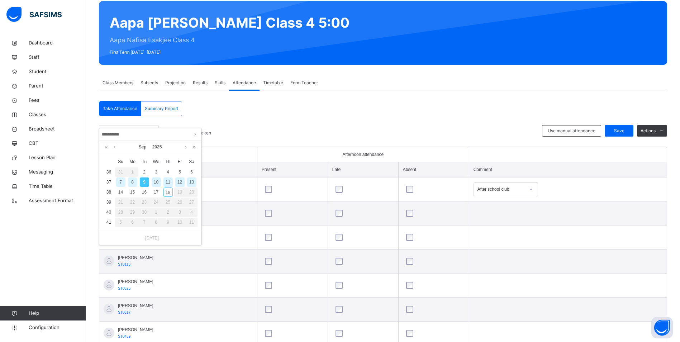
click at [156, 183] on div "10" at bounding box center [156, 181] width 9 height 9
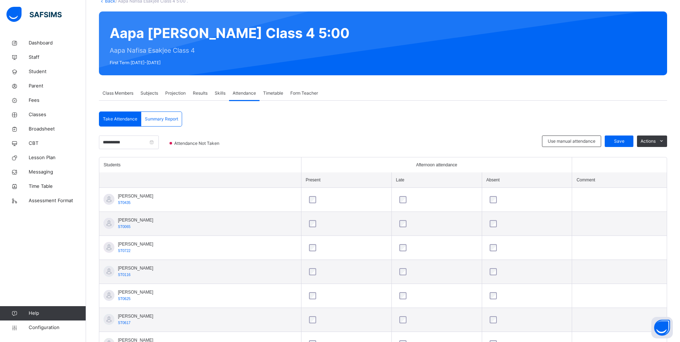
scroll to position [143, 0]
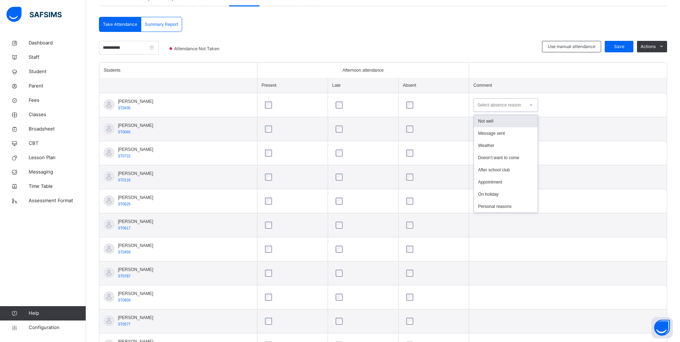
click at [537, 103] on div at bounding box center [531, 104] width 12 height 11
click at [518, 169] on div "After school club" at bounding box center [506, 170] width 64 height 12
click at [425, 151] on div at bounding box center [434, 152] width 58 height 7
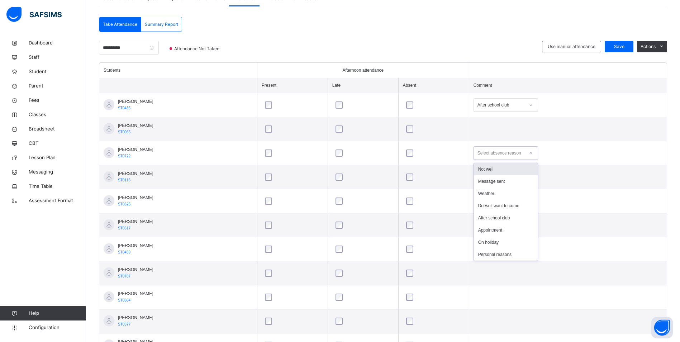
click at [533, 152] on icon at bounding box center [531, 152] width 4 height 7
click at [458, 153] on div at bounding box center [434, 152] width 58 height 7
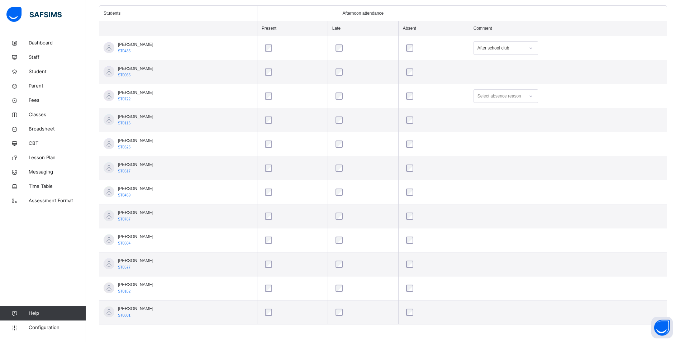
scroll to position [202, 0]
click at [537, 212] on div at bounding box center [531, 213] width 12 height 11
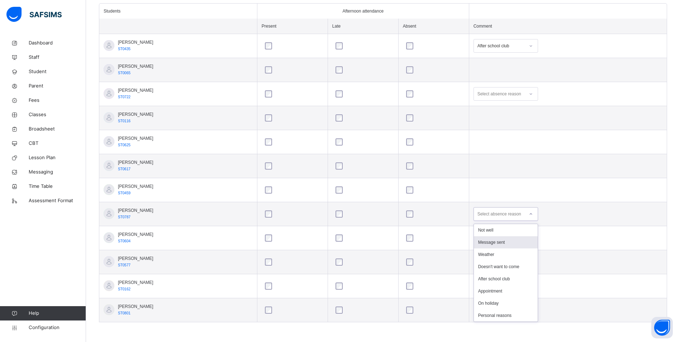
click at [454, 214] on div at bounding box center [434, 213] width 58 height 7
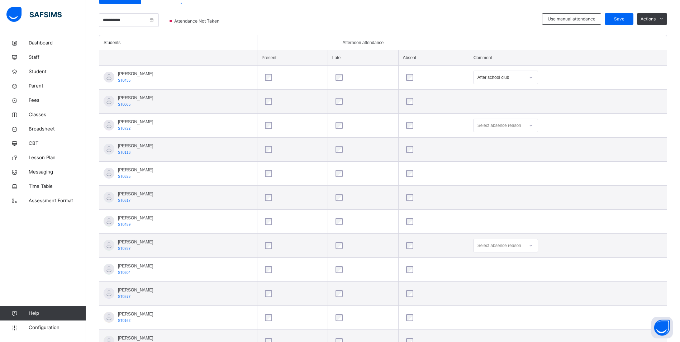
scroll to position [95, 0]
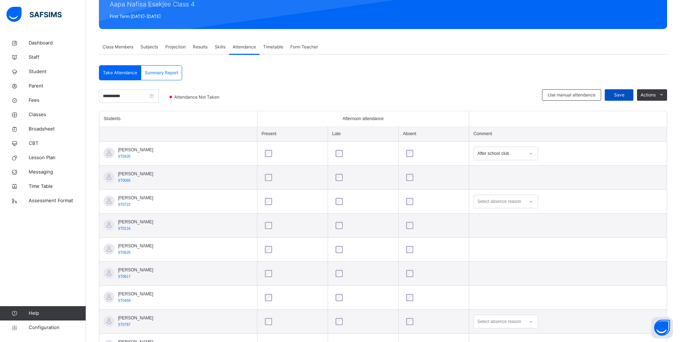
click at [616, 93] on span "Save" at bounding box center [619, 95] width 18 height 6
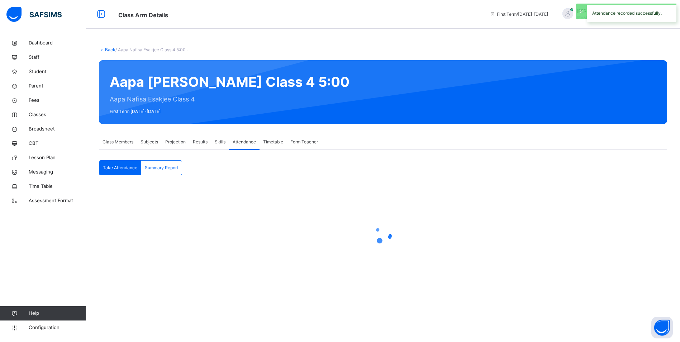
scroll to position [0, 0]
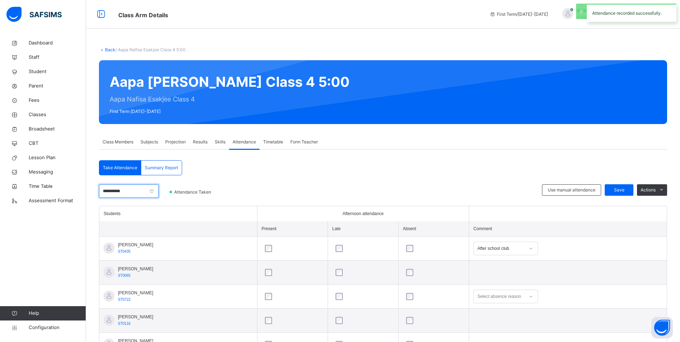
click at [143, 192] on input "**********" at bounding box center [129, 191] width 60 height 14
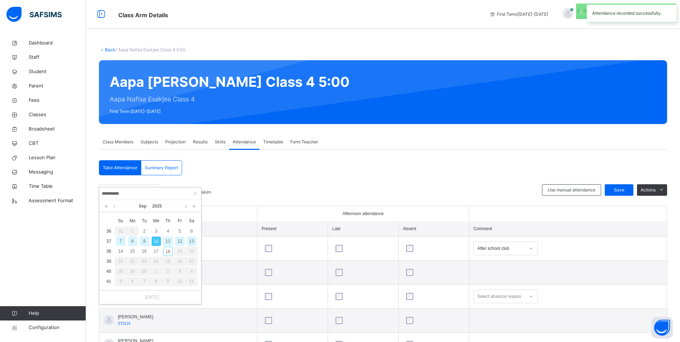
click at [166, 240] on div "11" at bounding box center [167, 240] width 9 height 9
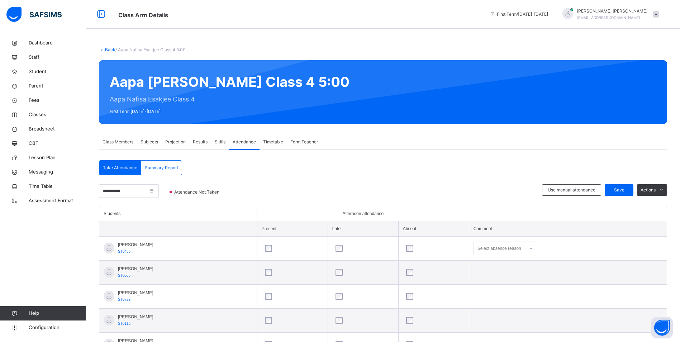
click at [533, 249] on icon at bounding box center [531, 248] width 4 height 7
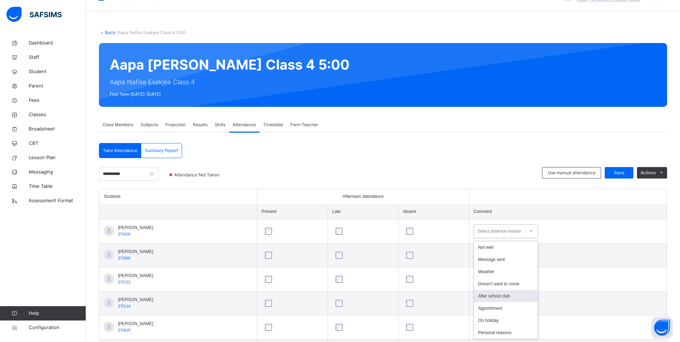
click at [509, 297] on div "After school club" at bounding box center [506, 296] width 64 height 12
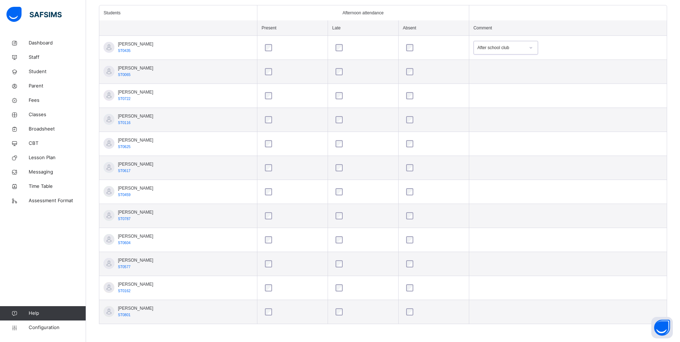
scroll to position [202, 0]
click at [533, 262] on icon at bounding box center [531, 261] width 4 height 7
click at [509, 308] on div "Appointment" at bounding box center [506, 309] width 64 height 12
click at [537, 70] on div at bounding box center [531, 69] width 12 height 11
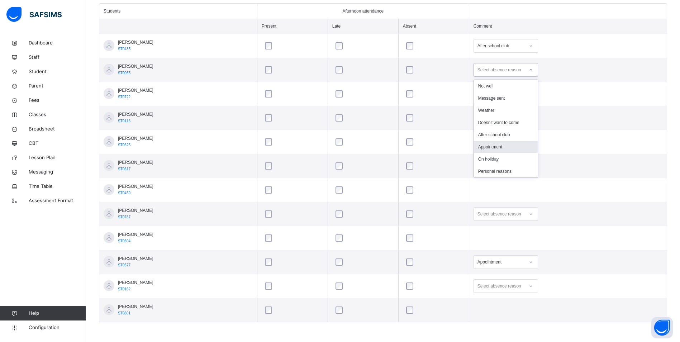
click at [506, 147] on div "Appointment" at bounding box center [506, 147] width 64 height 12
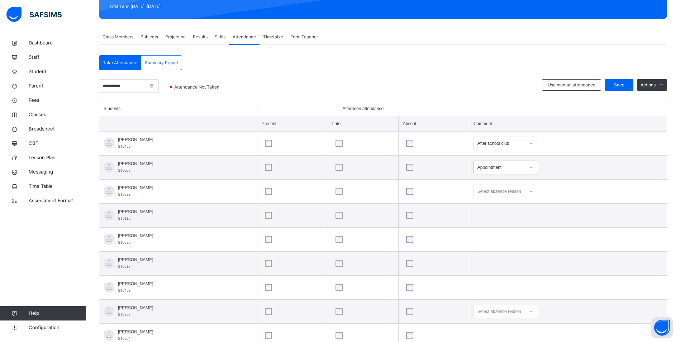
scroll to position [95, 0]
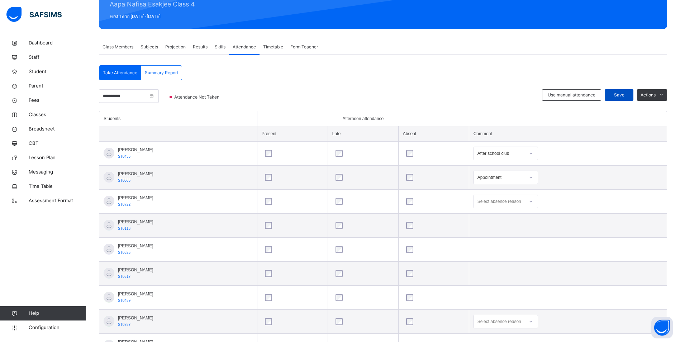
click at [621, 92] on span "Save" at bounding box center [619, 95] width 18 height 6
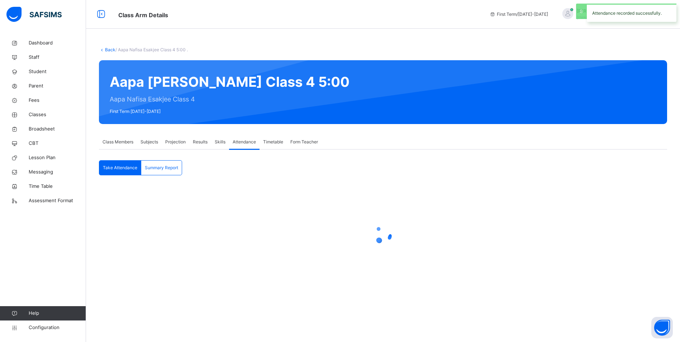
scroll to position [0, 0]
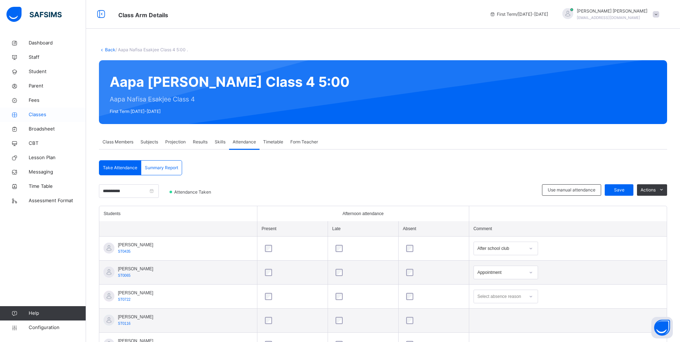
click at [42, 114] on span "Classes" at bounding box center [57, 114] width 57 height 7
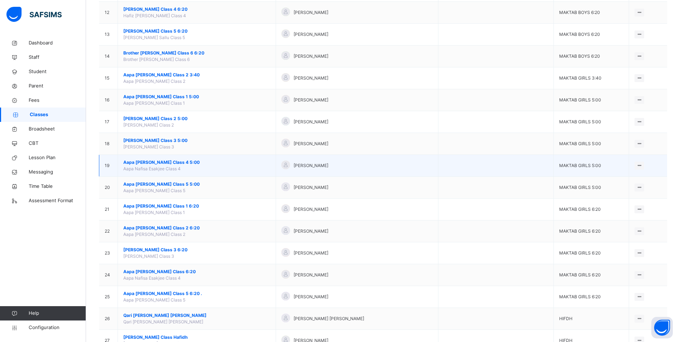
scroll to position [358, 0]
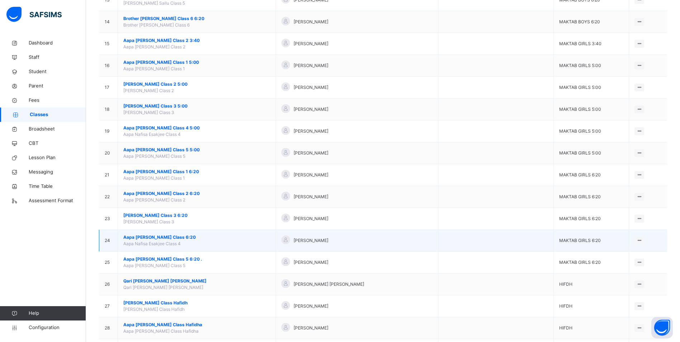
click at [160, 237] on span "Aapa [PERSON_NAME] Class 6:20" at bounding box center [196, 237] width 147 height 6
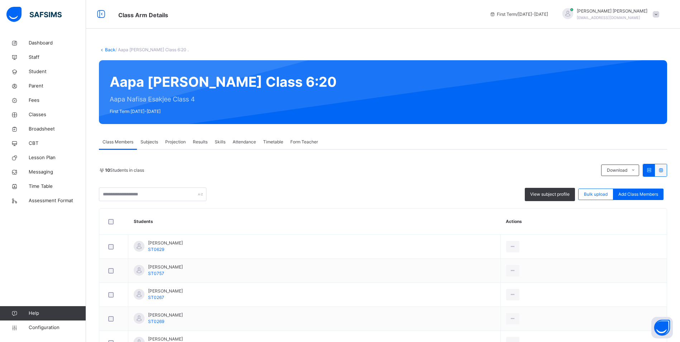
click at [246, 144] on span "Attendance" at bounding box center [244, 142] width 23 height 6
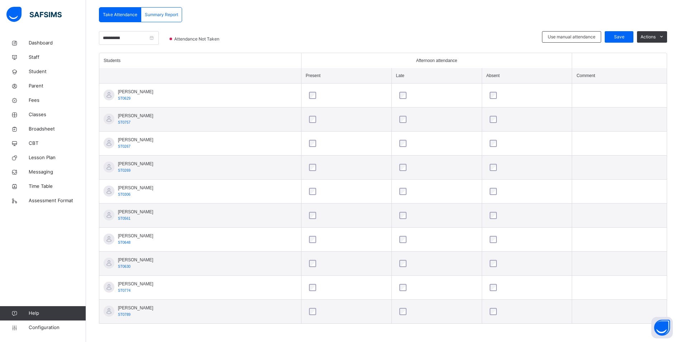
scroll to position [154, 0]
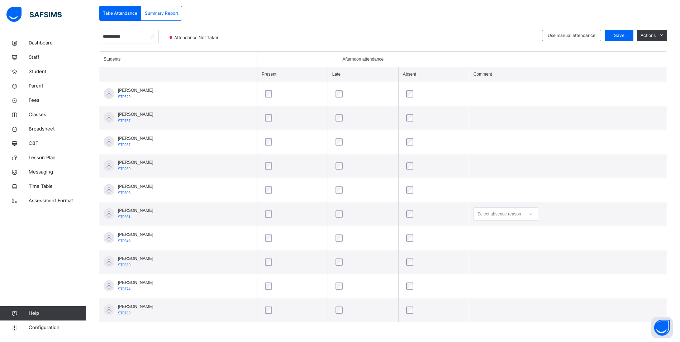
click at [531, 213] on icon at bounding box center [531, 213] width 4 height 7
click at [499, 228] on div "Not well" at bounding box center [506, 230] width 64 height 12
click at [625, 32] on span "Save" at bounding box center [619, 35] width 18 height 6
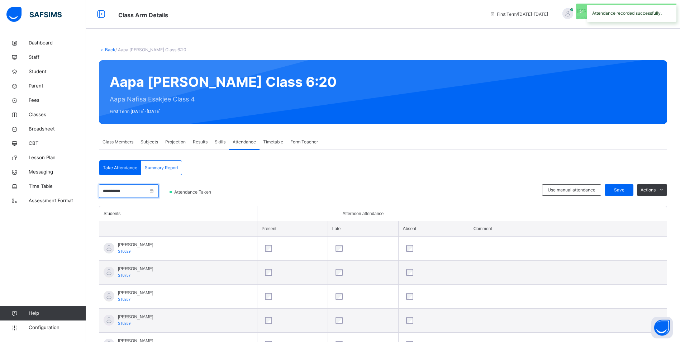
click at [145, 192] on input "**********" at bounding box center [129, 191] width 60 height 14
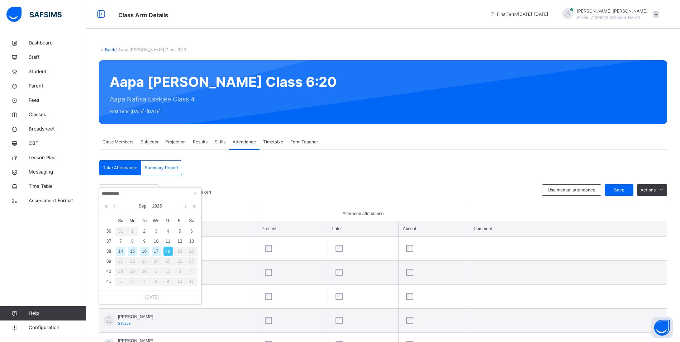
click at [169, 250] on div "18" at bounding box center [167, 251] width 9 height 9
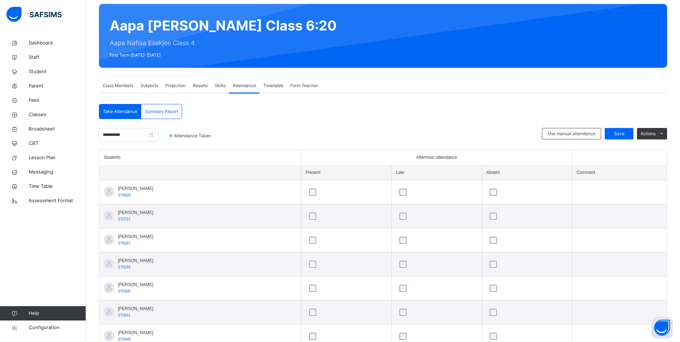
scroll to position [47, 0]
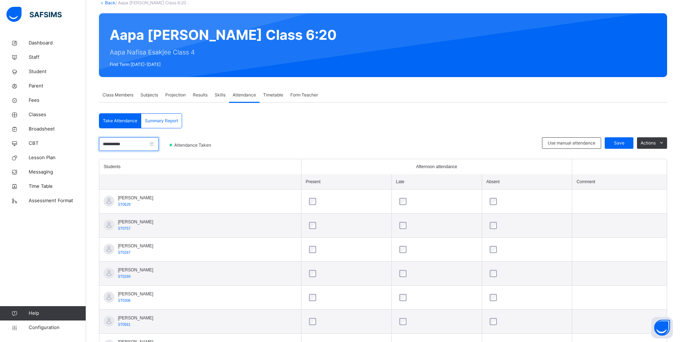
click at [144, 144] on input "**********" at bounding box center [129, 144] width 60 height 14
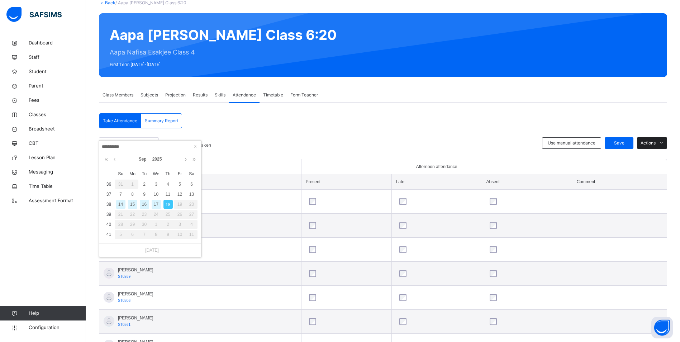
click at [664, 143] on icon at bounding box center [661, 143] width 5 height 6
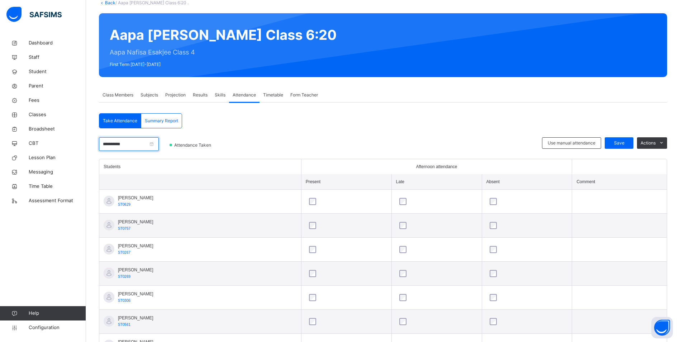
click at [140, 145] on input "**********" at bounding box center [129, 144] width 60 height 14
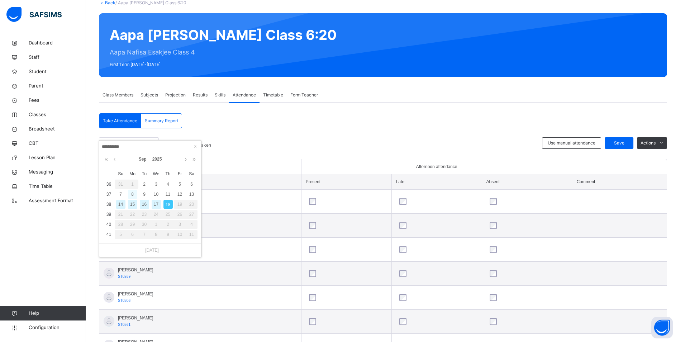
click at [132, 195] on div "8" at bounding box center [132, 194] width 9 height 9
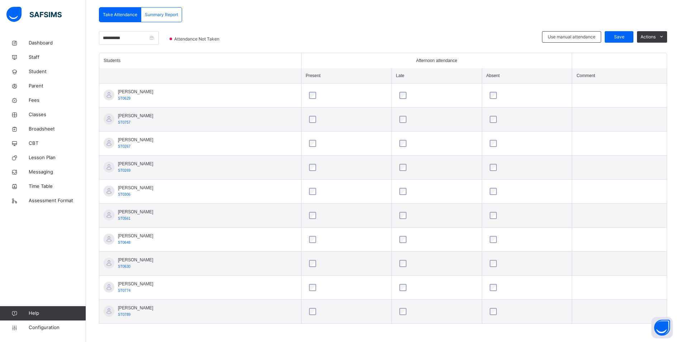
scroll to position [154, 0]
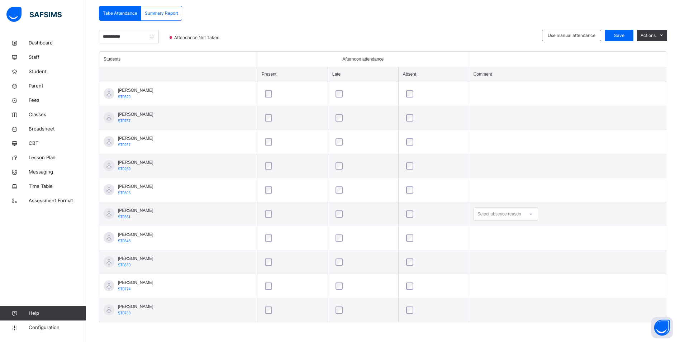
click at [534, 214] on div at bounding box center [531, 213] width 12 height 11
click at [501, 232] on div "Not well" at bounding box center [506, 230] width 64 height 12
click at [622, 35] on span "Save" at bounding box center [619, 35] width 18 height 6
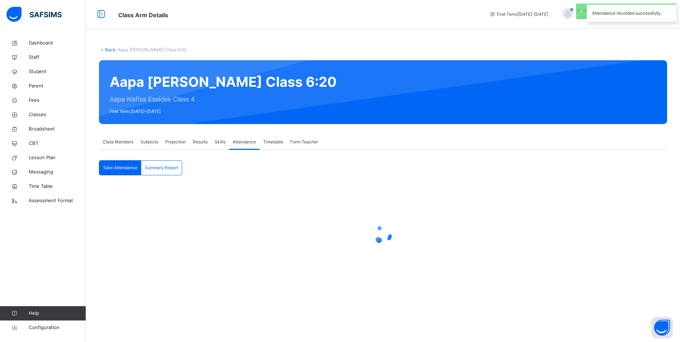
scroll to position [0, 0]
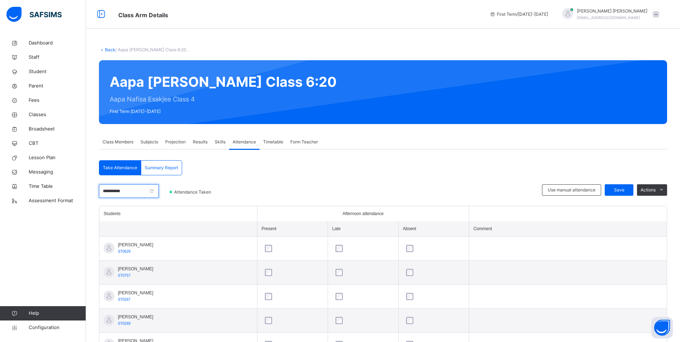
click at [140, 190] on input "**********" at bounding box center [129, 191] width 60 height 14
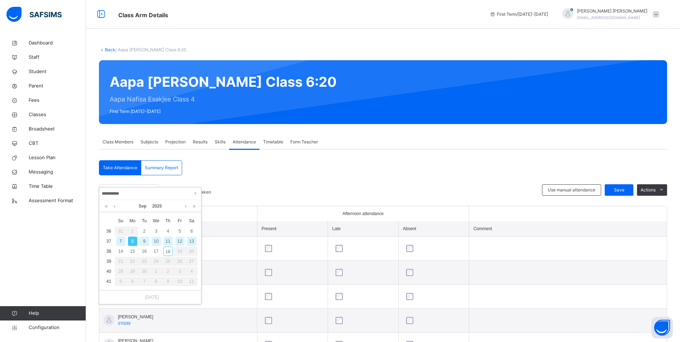
click at [144, 240] on div "9" at bounding box center [144, 240] width 9 height 9
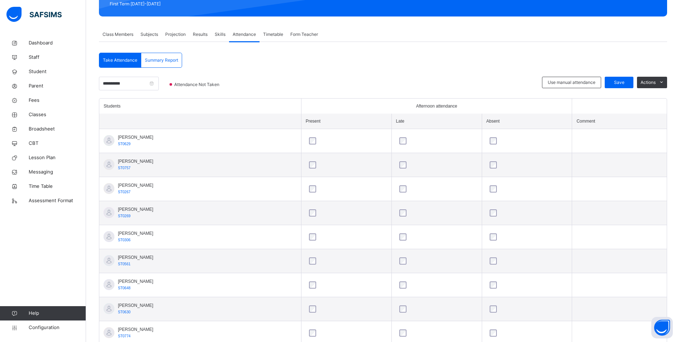
scroll to position [154, 0]
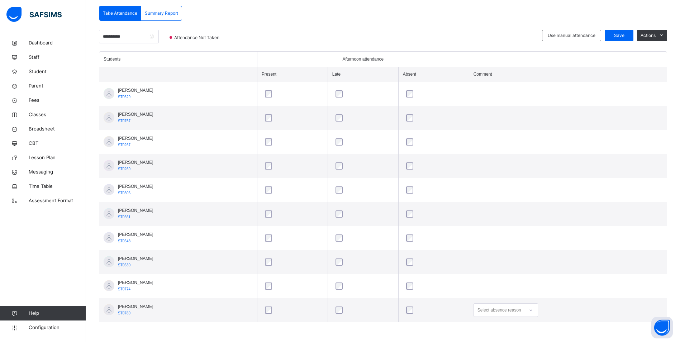
click at [531, 311] on div "Select absence reason" at bounding box center [505, 310] width 64 height 14
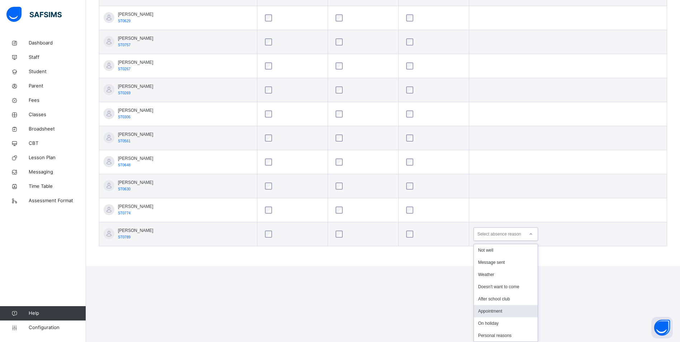
click at [490, 310] on div "Appointment" at bounding box center [506, 311] width 64 height 12
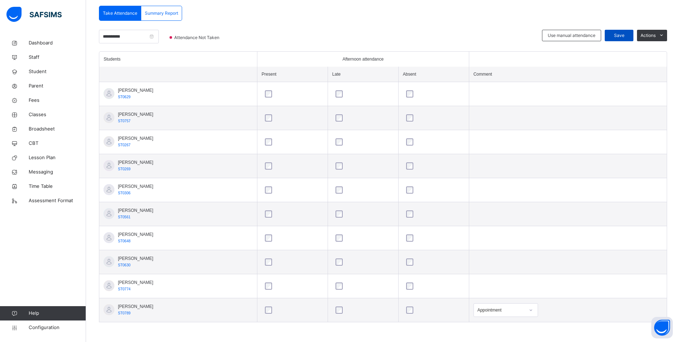
click at [628, 37] on span "Save" at bounding box center [619, 35] width 18 height 6
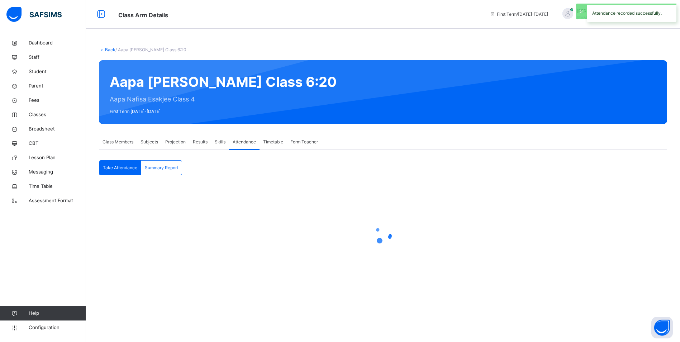
scroll to position [0, 0]
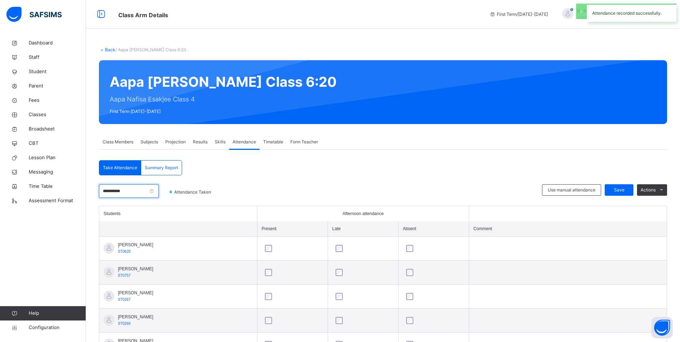
click at [135, 193] on input "**********" at bounding box center [129, 191] width 60 height 14
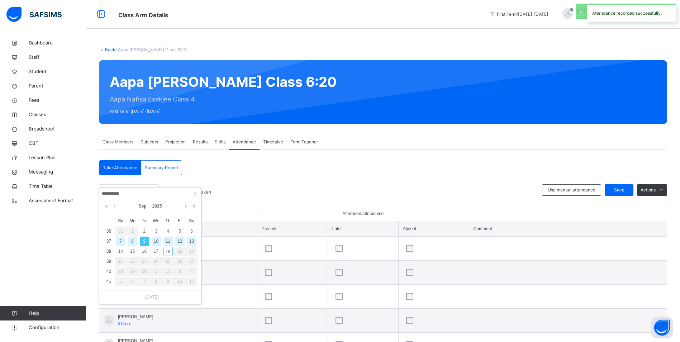
click at [155, 243] on div "10" at bounding box center [156, 240] width 9 height 9
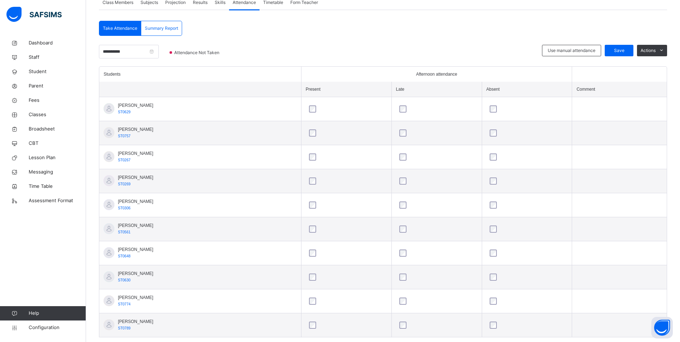
scroll to position [154, 0]
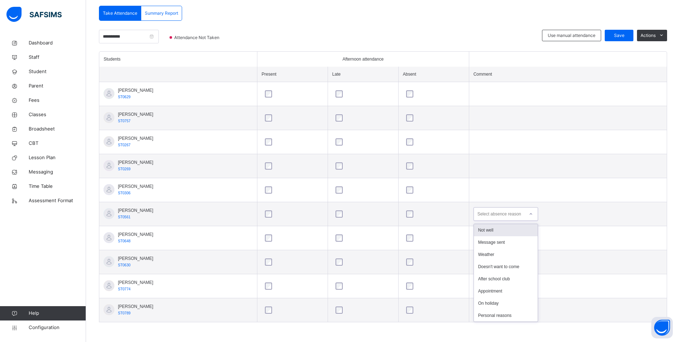
click at [530, 212] on icon at bounding box center [531, 213] width 4 height 7
click at [514, 227] on div "Not well" at bounding box center [506, 230] width 64 height 12
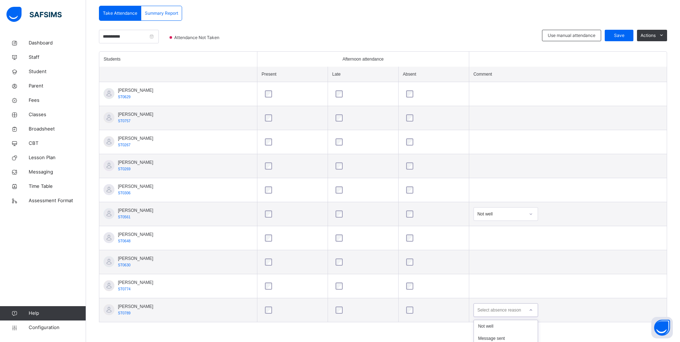
scroll to position [230, 0]
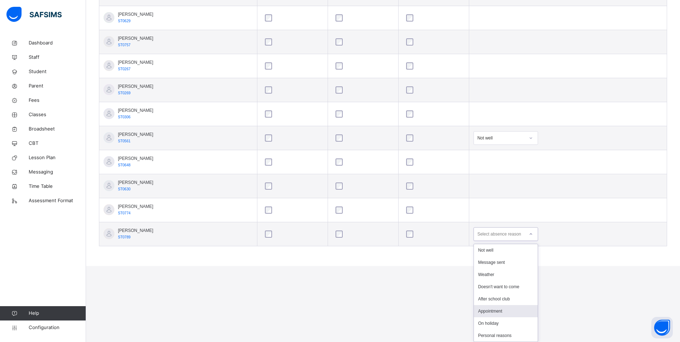
click at [529, 241] on div "option Appointment focused, 6 of 8. 8 results available. Use Up and Down to cho…" at bounding box center [505, 234] width 64 height 14
click at [498, 313] on div "Appointment" at bounding box center [506, 311] width 64 height 12
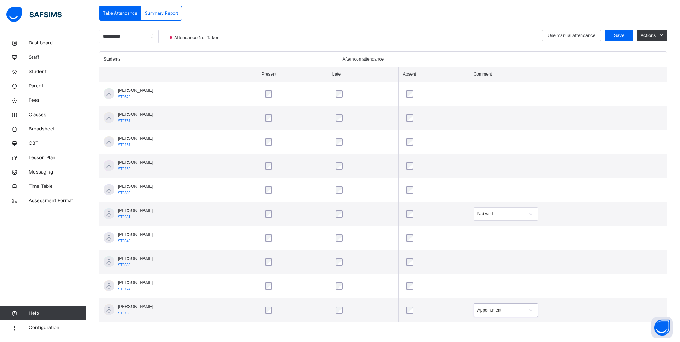
scroll to position [154, 0]
click at [532, 117] on icon at bounding box center [531, 117] width 4 height 7
click at [493, 134] on div "Not well" at bounding box center [506, 134] width 64 height 12
click at [623, 34] on span "Save" at bounding box center [619, 35] width 18 height 6
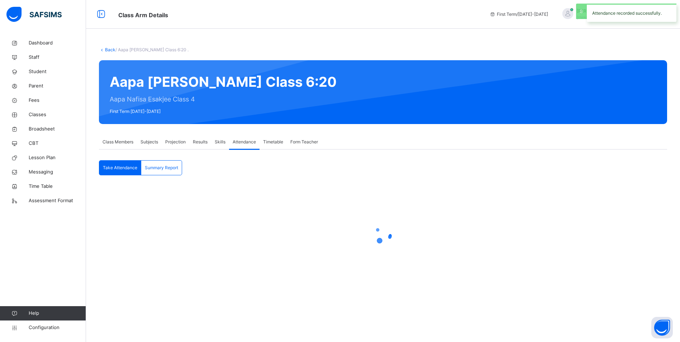
scroll to position [0, 0]
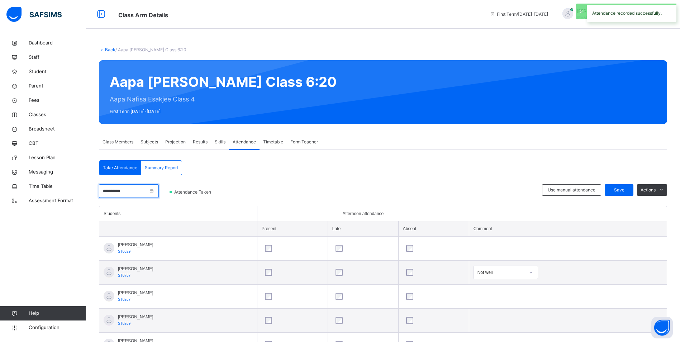
click at [145, 191] on input "**********" at bounding box center [129, 191] width 60 height 14
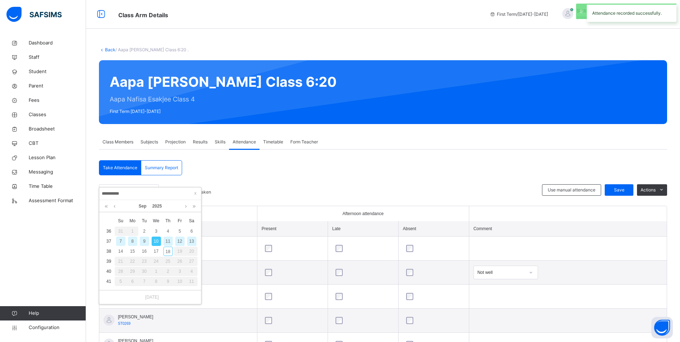
click at [168, 237] on div "11" at bounding box center [167, 240] width 9 height 9
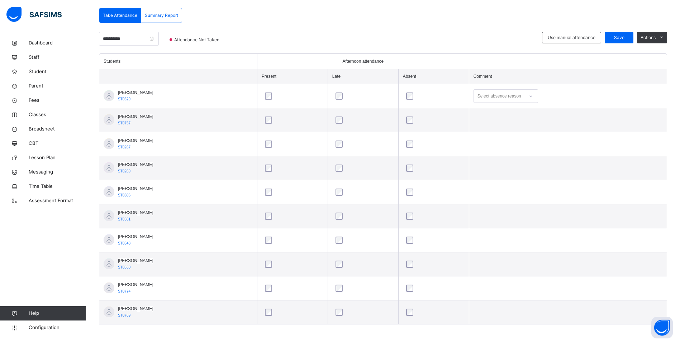
scroll to position [154, 0]
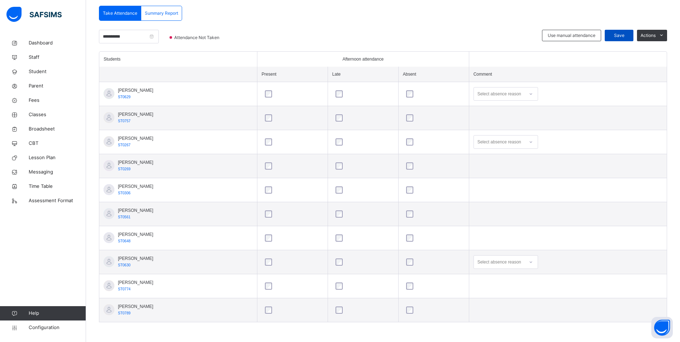
click at [621, 35] on span "Save" at bounding box center [619, 35] width 18 height 6
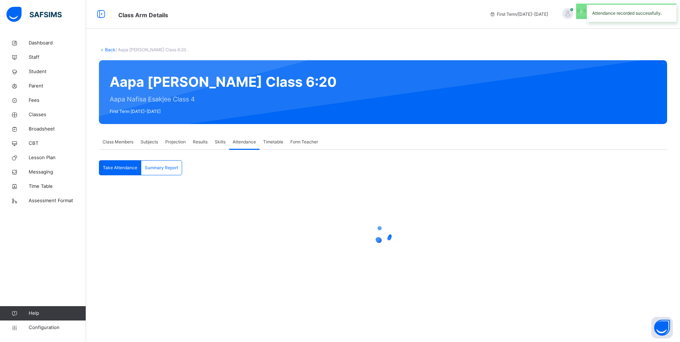
scroll to position [0, 0]
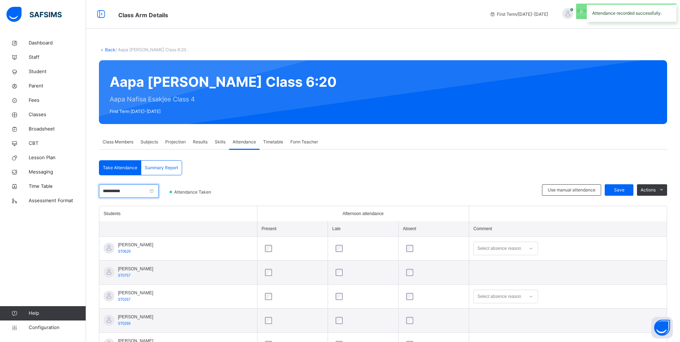
click at [140, 193] on input "**********" at bounding box center [129, 191] width 60 height 14
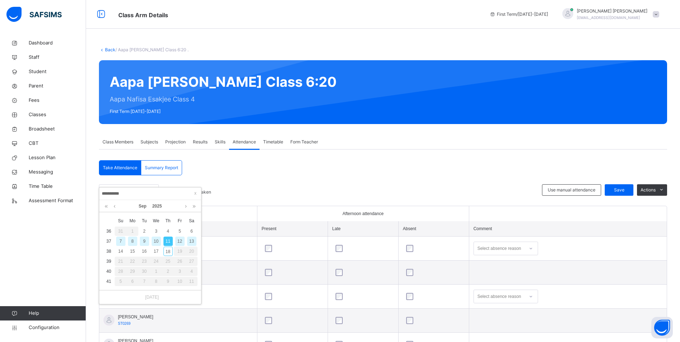
click at [180, 239] on div "12" at bounding box center [179, 240] width 9 height 9
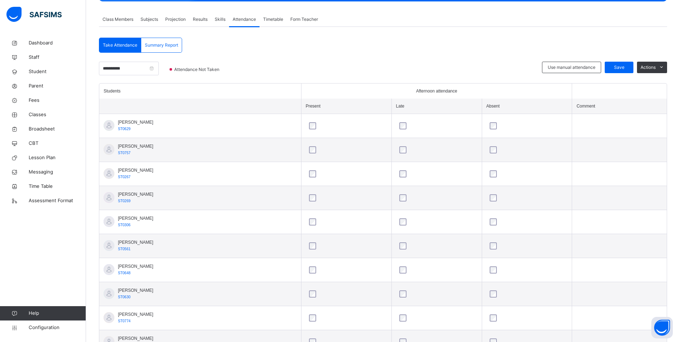
scroll to position [143, 0]
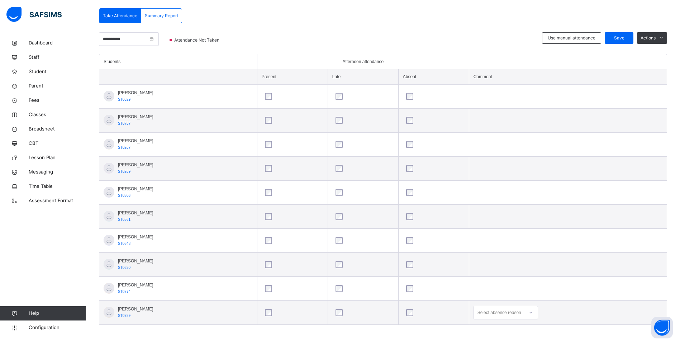
scroll to position [154, 0]
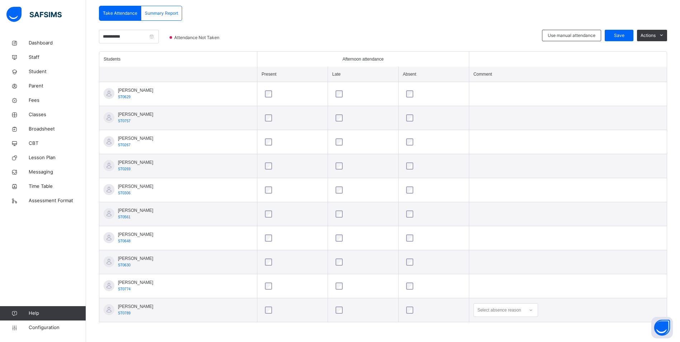
click at [533, 308] on div "Select absence reason" at bounding box center [505, 310] width 64 height 14
click at [533, 118] on icon at bounding box center [531, 117] width 4 height 7
click at [512, 134] on div "Not well" at bounding box center [506, 134] width 64 height 12
click at [622, 35] on span "Save" at bounding box center [619, 35] width 18 height 6
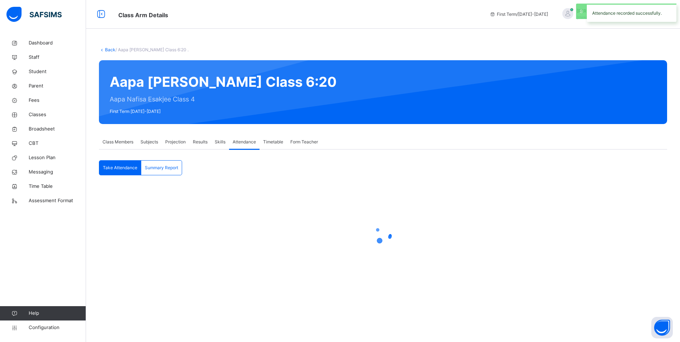
scroll to position [0, 0]
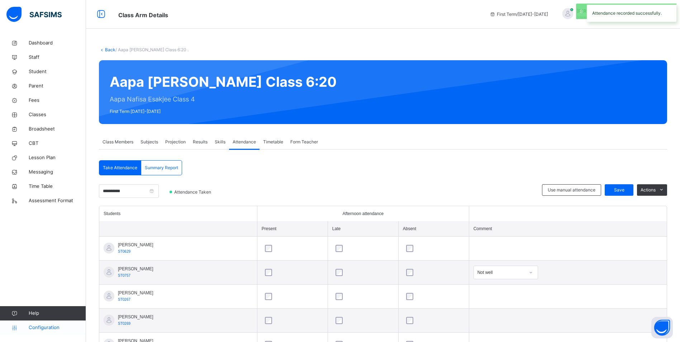
click at [53, 327] on span "Configuration" at bounding box center [57, 327] width 57 height 7
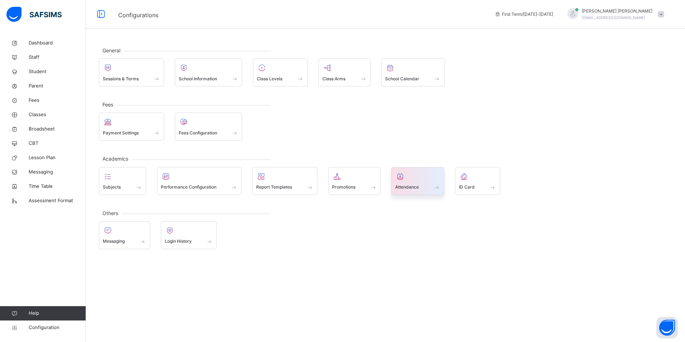
click at [409, 182] on span at bounding box center [417, 183] width 45 height 2
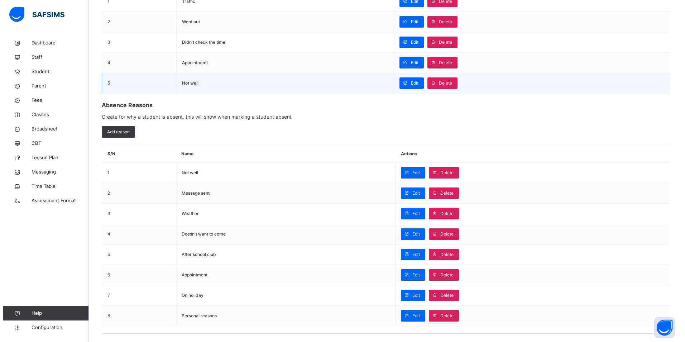
scroll to position [177, 0]
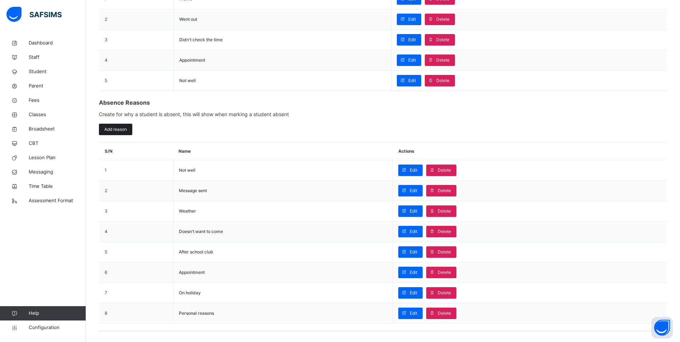
click at [124, 128] on span "Add reason" at bounding box center [115, 129] width 23 height 6
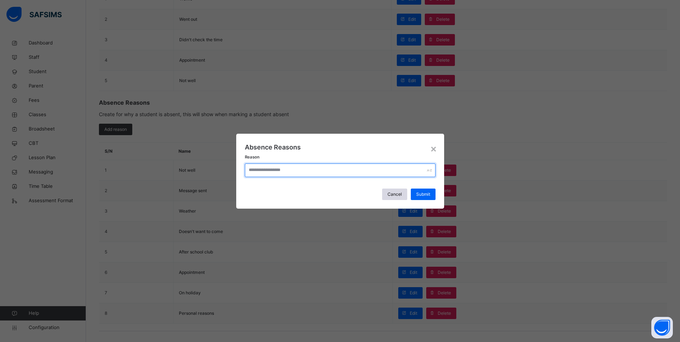
click at [279, 171] on input "text" at bounding box center [340, 170] width 191 height 14
type input "**********"
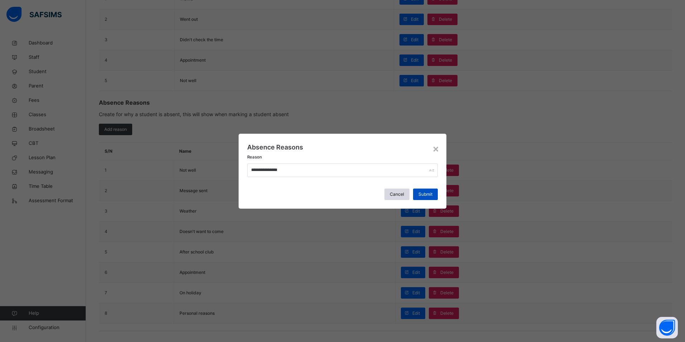
click at [430, 194] on span "Submit" at bounding box center [426, 194] width 14 height 6
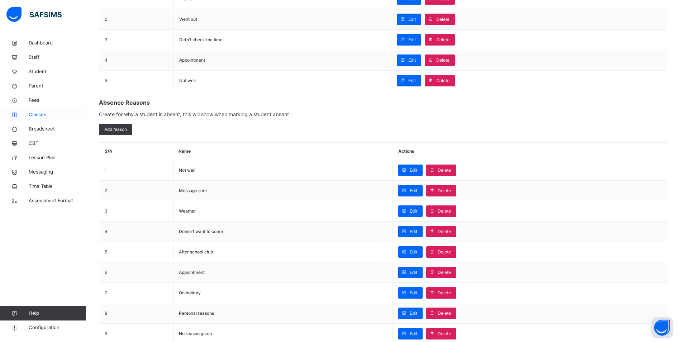
click at [46, 116] on span "Classes" at bounding box center [57, 114] width 57 height 7
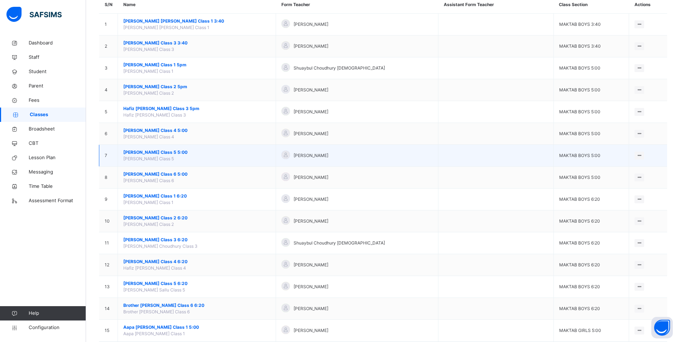
scroll to position [107, 0]
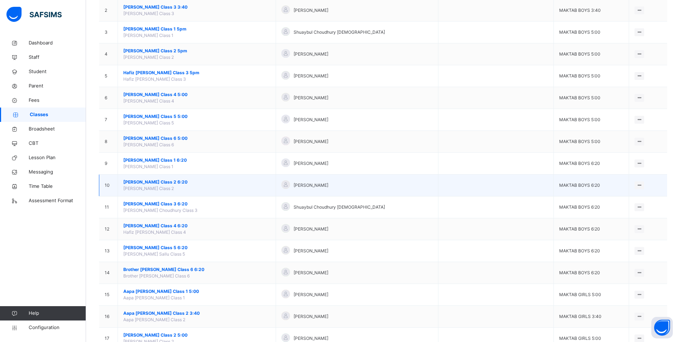
click at [178, 184] on span "[PERSON_NAME] Class 2 6:20" at bounding box center [196, 182] width 147 height 6
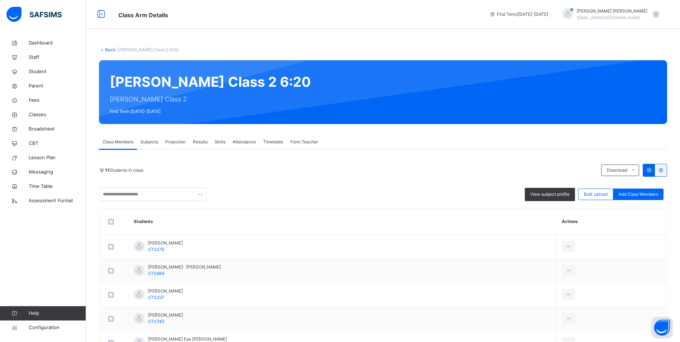
click at [241, 142] on span "Attendance" at bounding box center [244, 142] width 23 height 6
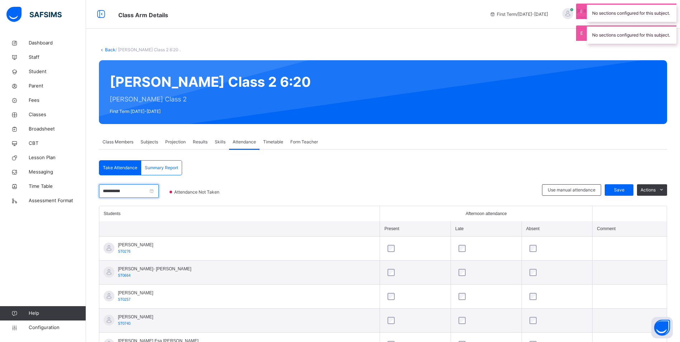
click at [134, 192] on input "**********" at bounding box center [129, 191] width 60 height 14
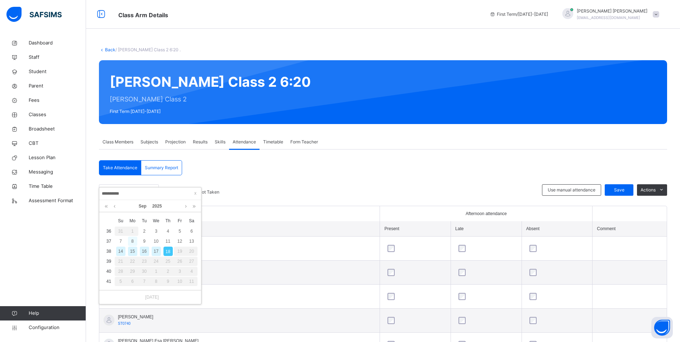
click at [132, 239] on div "8" at bounding box center [132, 240] width 9 height 9
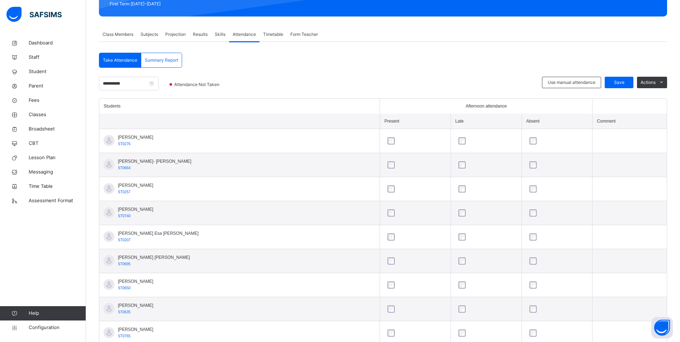
scroll to position [178, 0]
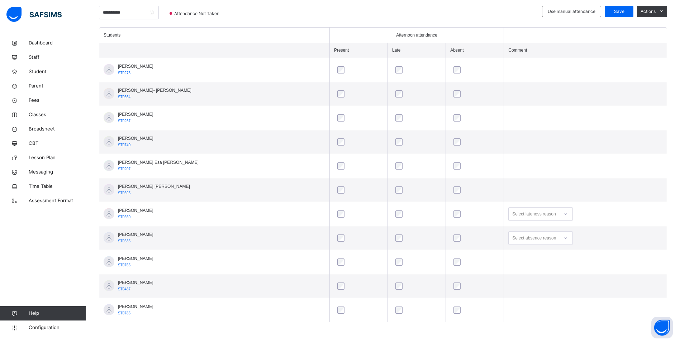
click at [563, 238] on icon at bounding box center [565, 237] width 4 height 7
click at [527, 300] on div "After school club" at bounding box center [540, 303] width 64 height 12
click at [621, 13] on span "Save" at bounding box center [619, 11] width 18 height 6
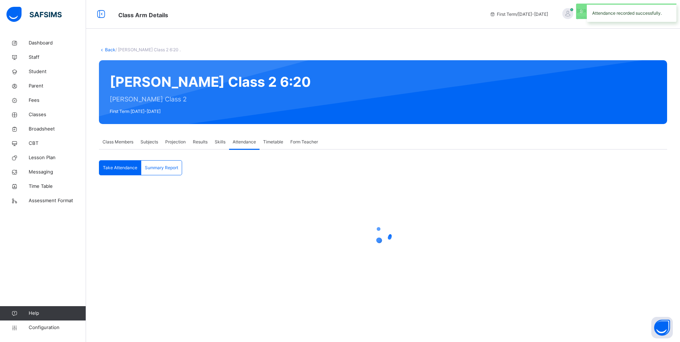
scroll to position [0, 0]
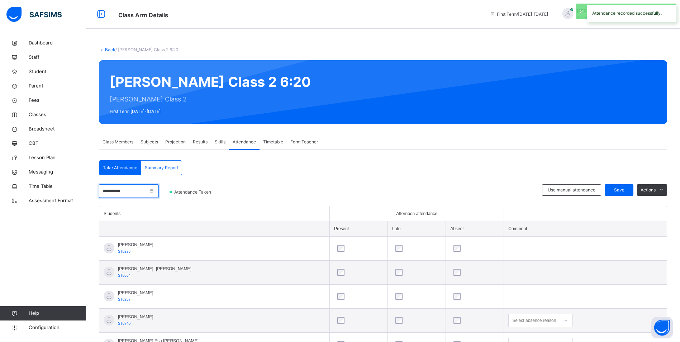
click at [139, 190] on input "**********" at bounding box center [129, 191] width 60 height 14
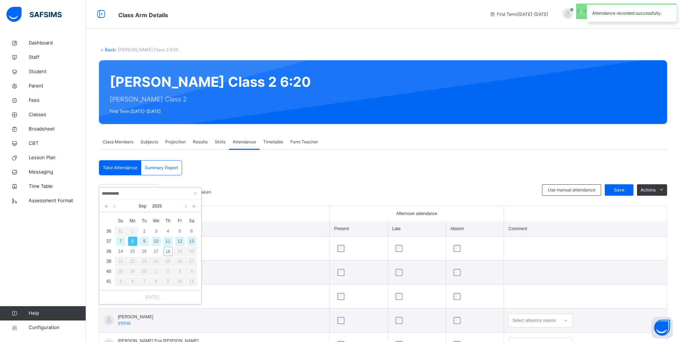
click at [142, 242] on div "9" at bounding box center [144, 240] width 9 height 9
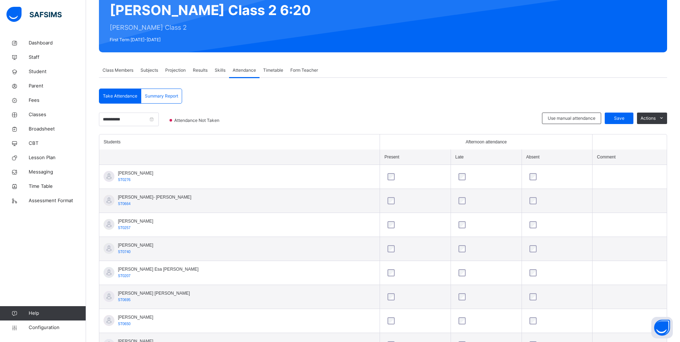
scroll to position [178, 0]
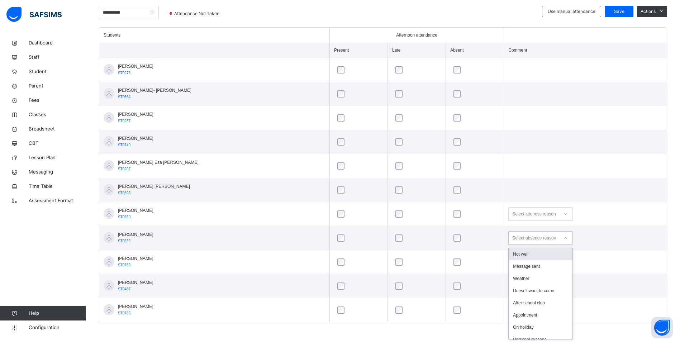
click at [559, 236] on div at bounding box center [565, 237] width 12 height 11
click at [519, 301] on div "After school club" at bounding box center [540, 303] width 64 height 12
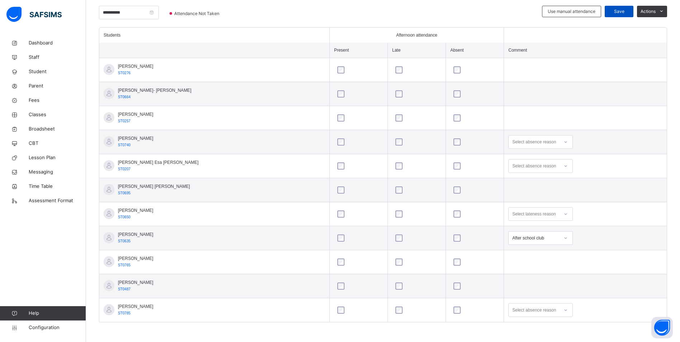
click at [617, 11] on span "Save" at bounding box center [619, 11] width 18 height 6
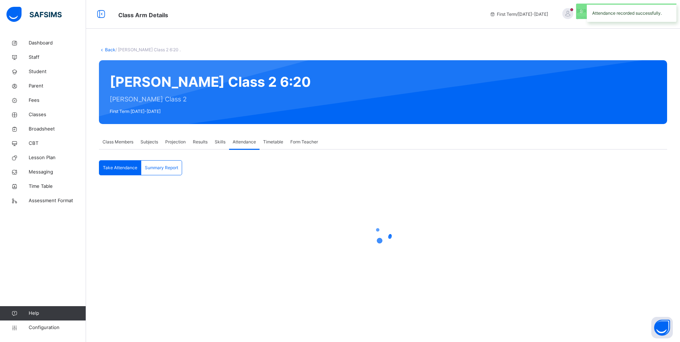
scroll to position [0, 0]
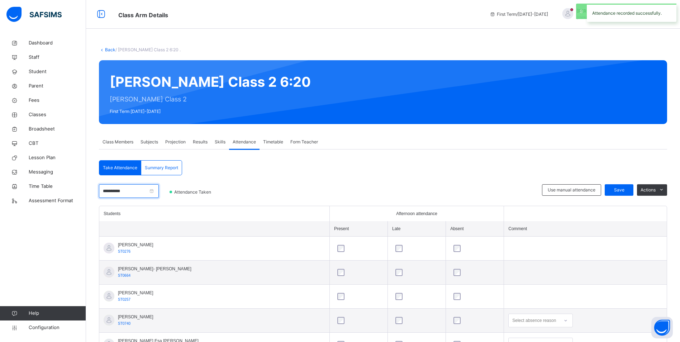
click at [135, 194] on input "**********" at bounding box center [129, 191] width 60 height 14
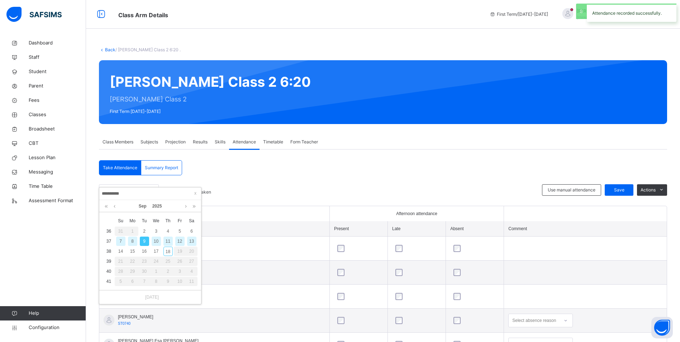
click at [159, 240] on div "10" at bounding box center [156, 240] width 9 height 9
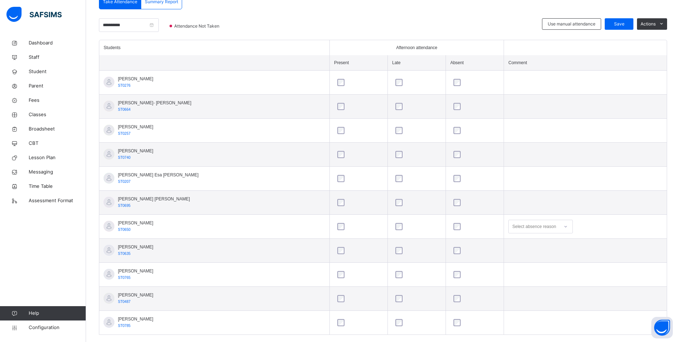
scroll to position [178, 0]
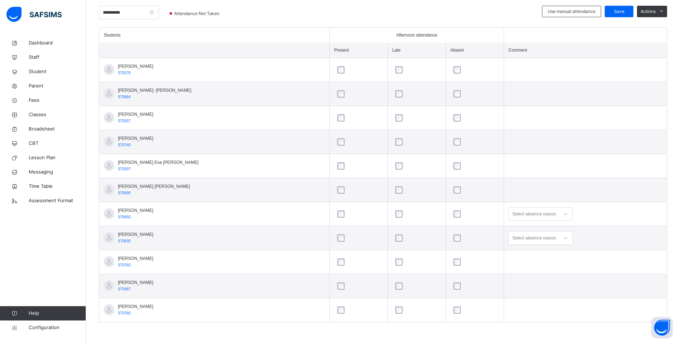
click at [559, 240] on div at bounding box center [565, 237] width 12 height 11
click at [523, 301] on div "After school club" at bounding box center [540, 303] width 64 height 12
click at [628, 11] on span "Save" at bounding box center [619, 11] width 18 height 6
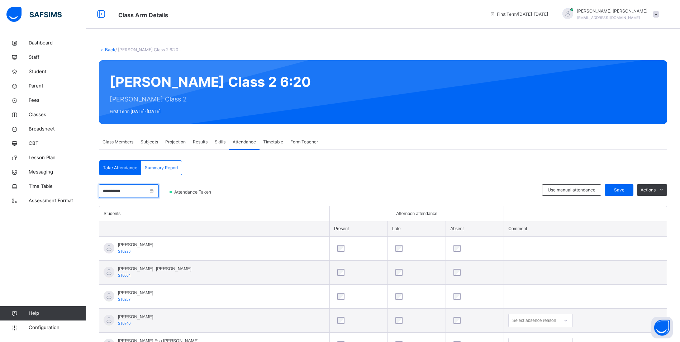
click at [135, 192] on input "**********" at bounding box center [129, 191] width 60 height 14
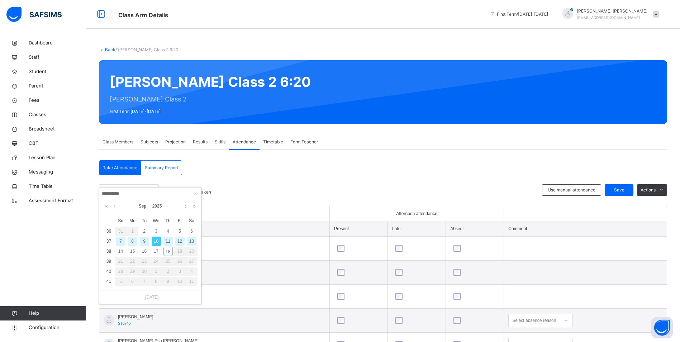
click at [169, 241] on div "11" at bounding box center [167, 240] width 9 height 9
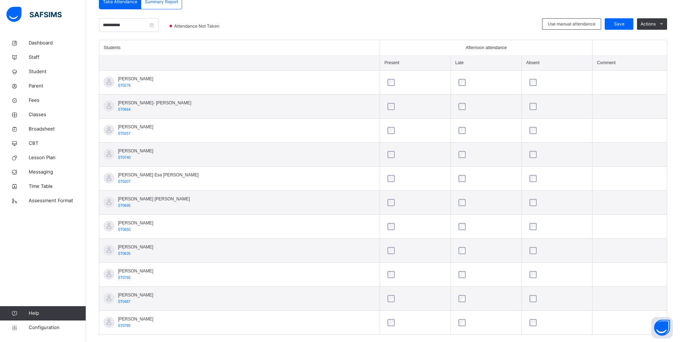
scroll to position [178, 0]
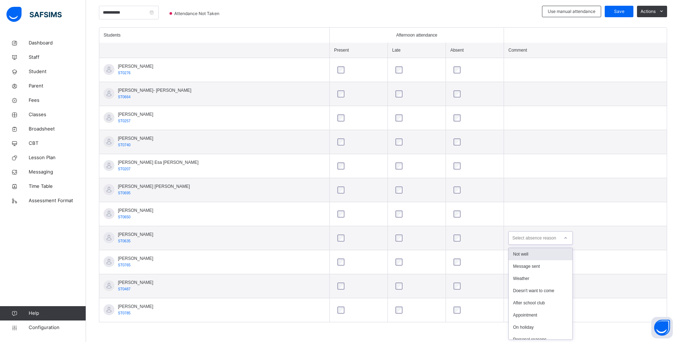
click at [563, 240] on icon at bounding box center [565, 237] width 4 height 7
click at [515, 302] on div "After school club" at bounding box center [540, 303] width 64 height 12
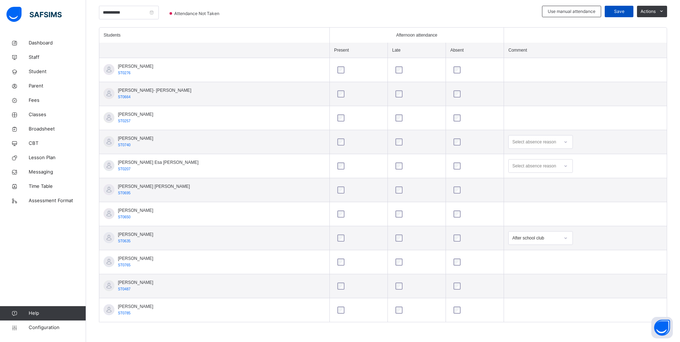
click at [620, 11] on span "Save" at bounding box center [619, 11] width 18 height 6
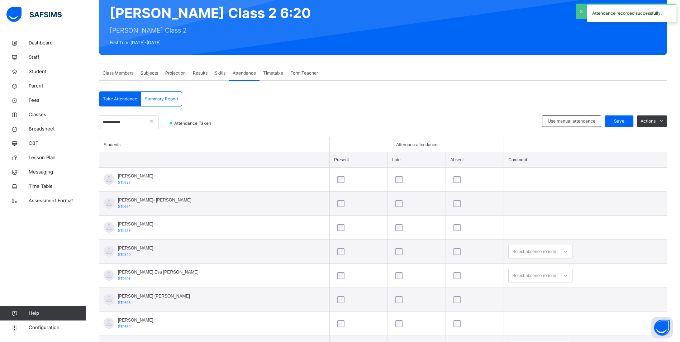
scroll to position [72, 0]
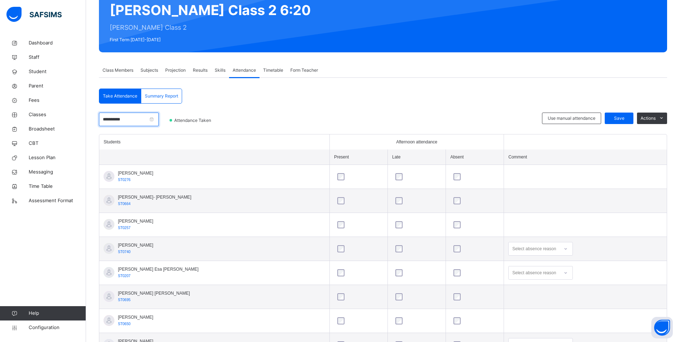
click at [135, 121] on input "**********" at bounding box center [129, 120] width 60 height 14
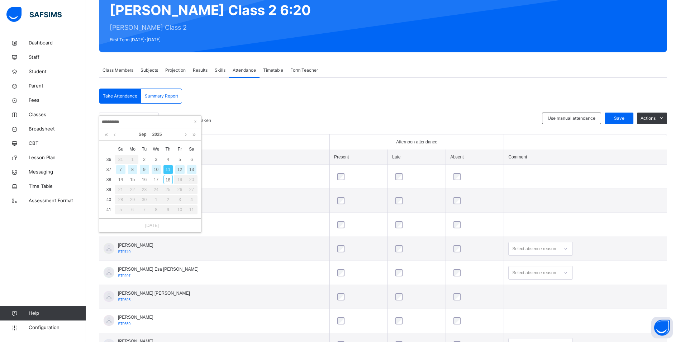
click at [180, 168] on div "12" at bounding box center [179, 169] width 9 height 9
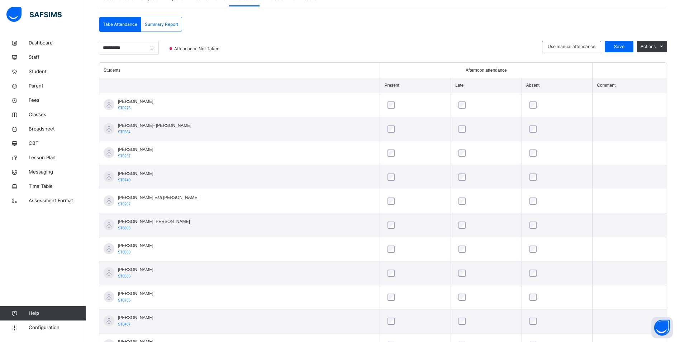
scroll to position [178, 0]
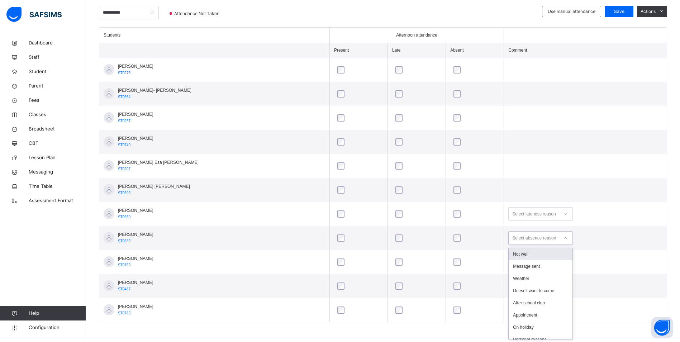
click at [563, 239] on icon at bounding box center [565, 237] width 4 height 7
click at [515, 302] on div "After school club" at bounding box center [540, 303] width 64 height 12
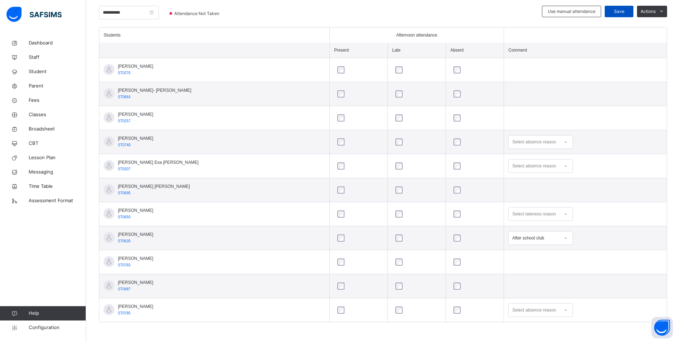
click at [625, 11] on span "Save" at bounding box center [619, 11] width 18 height 6
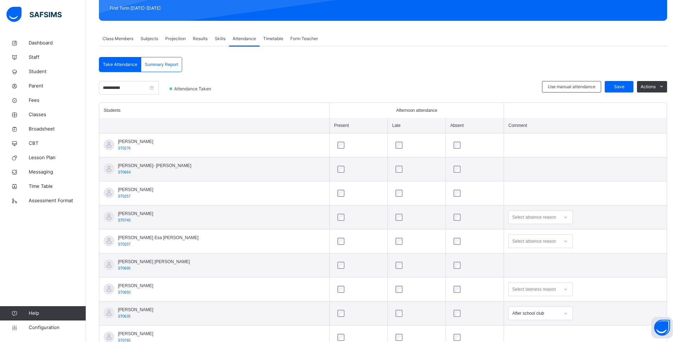
scroll to position [107, 0]
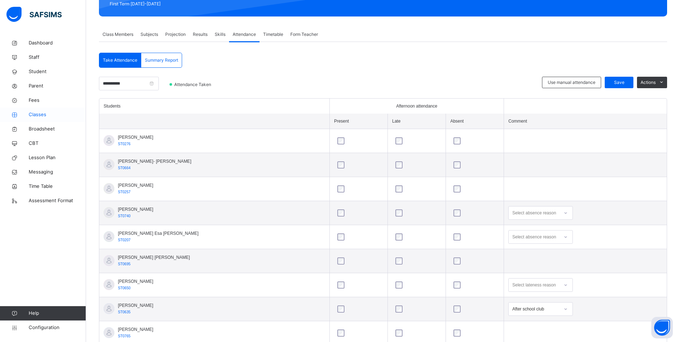
drag, startPoint x: 40, startPoint y: 114, endPoint x: 44, endPoint y: 116, distance: 4.7
click at [40, 114] on span "Classes" at bounding box center [57, 114] width 57 height 7
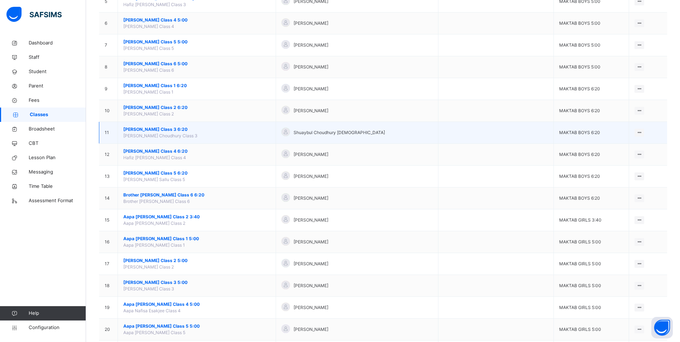
scroll to position [179, 0]
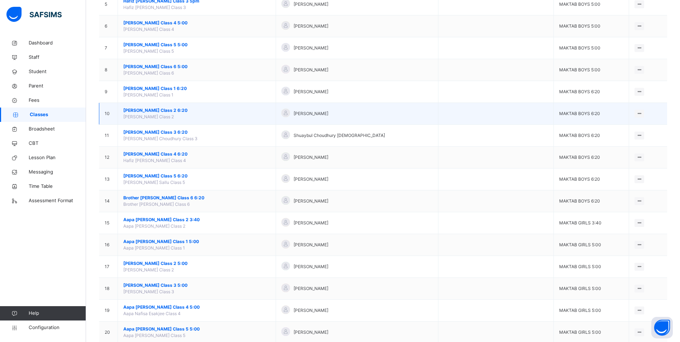
click at [174, 109] on span "[PERSON_NAME] Class 2 6:20" at bounding box center [196, 110] width 147 height 6
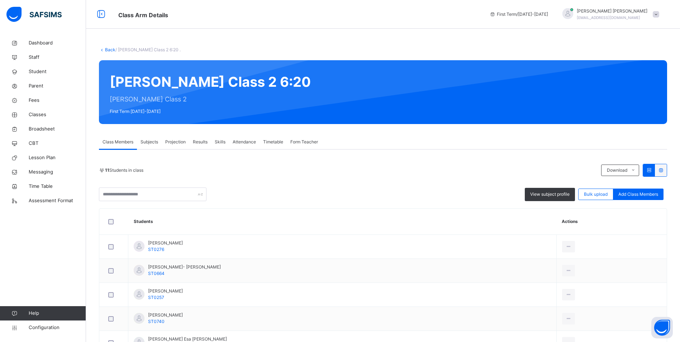
click at [251, 138] on div "Attendance" at bounding box center [244, 142] width 30 height 14
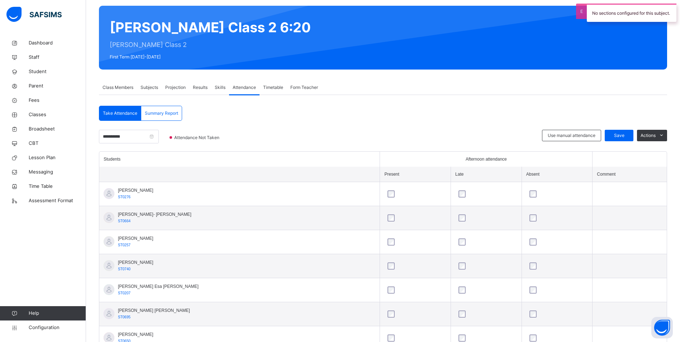
scroll to position [72, 0]
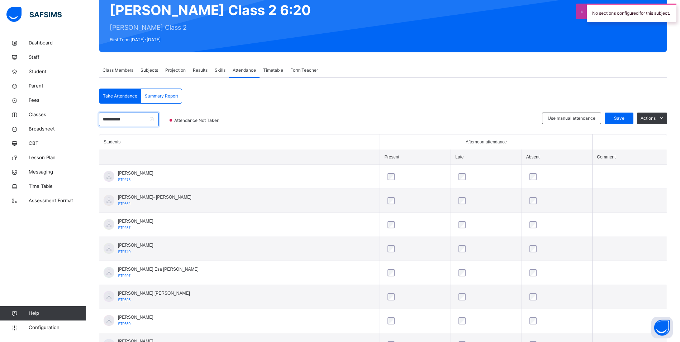
click at [137, 120] on input "**********" at bounding box center [129, 120] width 60 height 14
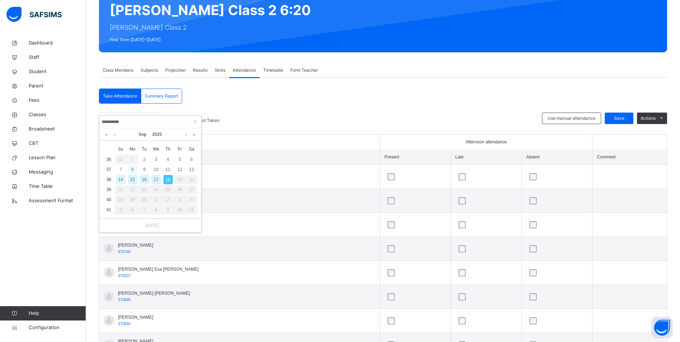
click at [133, 170] on div "8" at bounding box center [132, 169] width 9 height 9
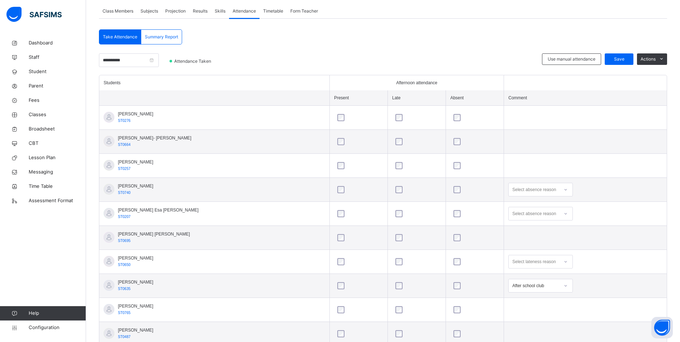
scroll to position [143, 0]
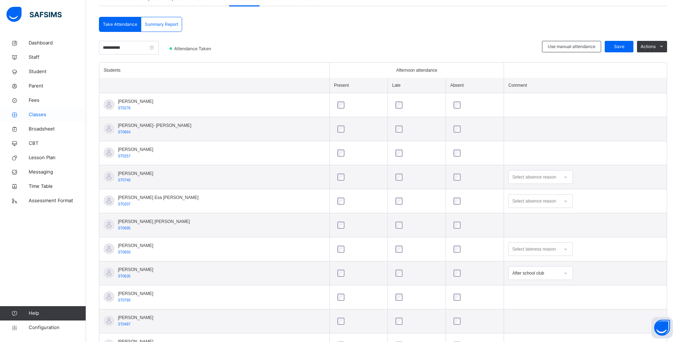
drag, startPoint x: 34, startPoint y: 112, endPoint x: 66, endPoint y: 117, distance: 32.3
click at [34, 112] on span "Classes" at bounding box center [57, 114] width 57 height 7
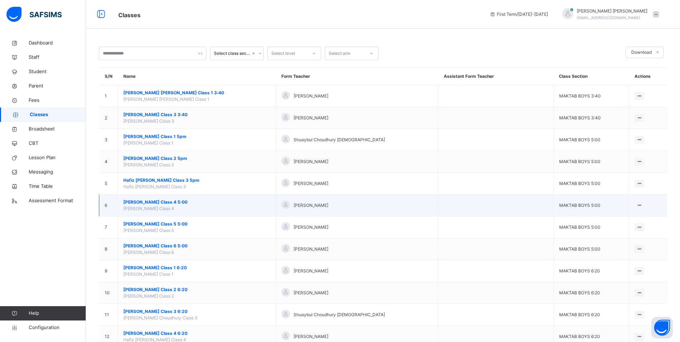
click at [168, 202] on span "[PERSON_NAME] Class 4 5:00" at bounding box center [196, 202] width 147 height 6
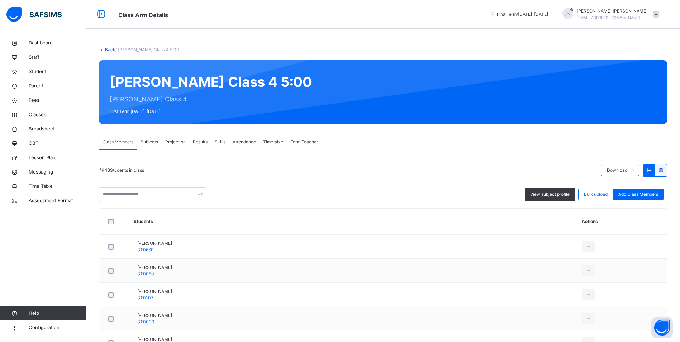
click at [242, 143] on span "Attendance" at bounding box center [244, 142] width 23 height 6
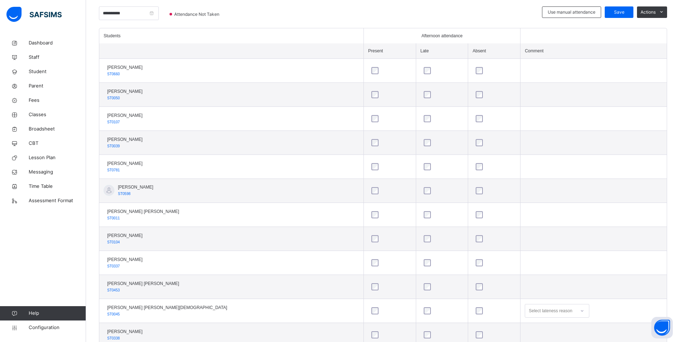
scroll to position [143, 0]
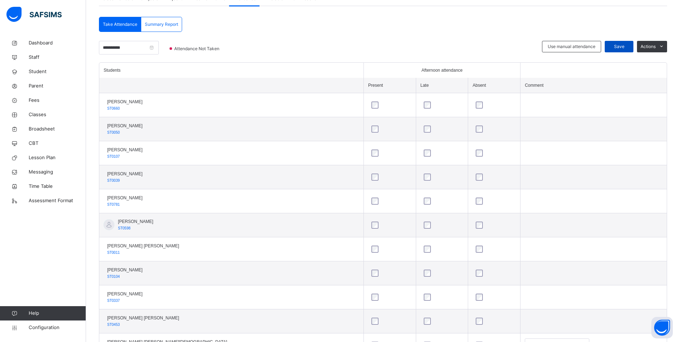
click at [620, 48] on span "Save" at bounding box center [619, 46] width 18 height 6
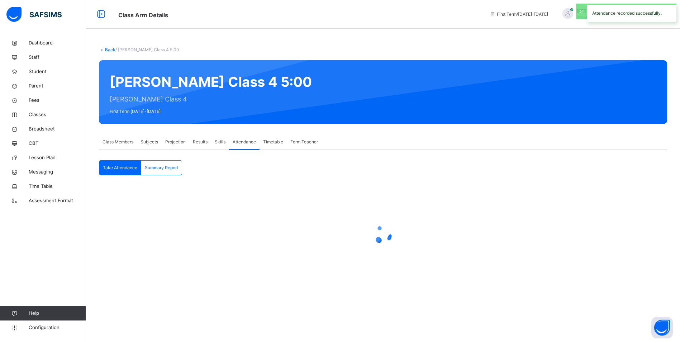
scroll to position [0, 0]
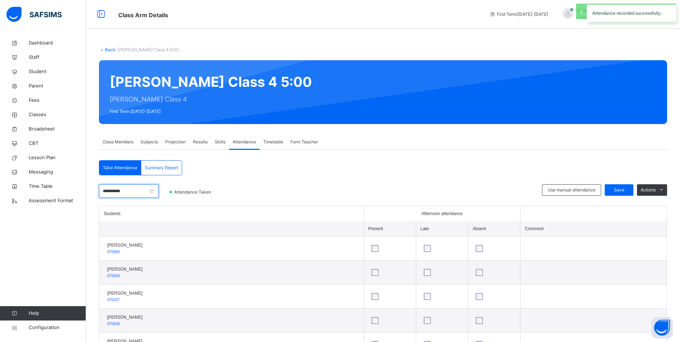
click at [149, 191] on input "**********" at bounding box center [129, 191] width 60 height 14
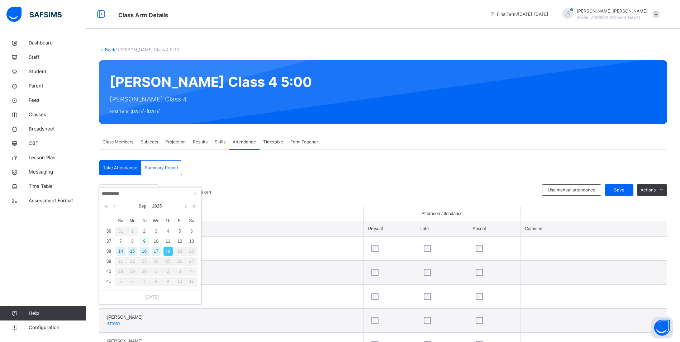
click at [143, 242] on div "9" at bounding box center [144, 240] width 9 height 9
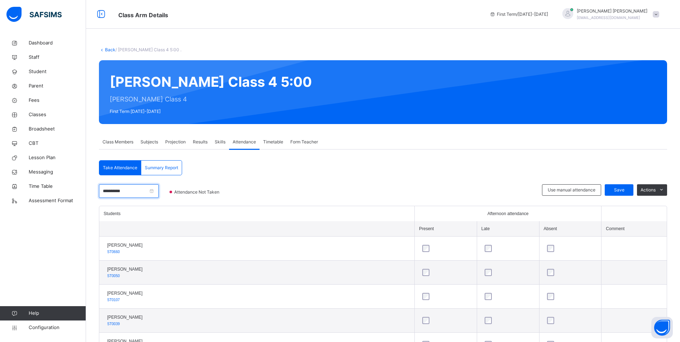
click at [143, 189] on input "**********" at bounding box center [129, 191] width 60 height 14
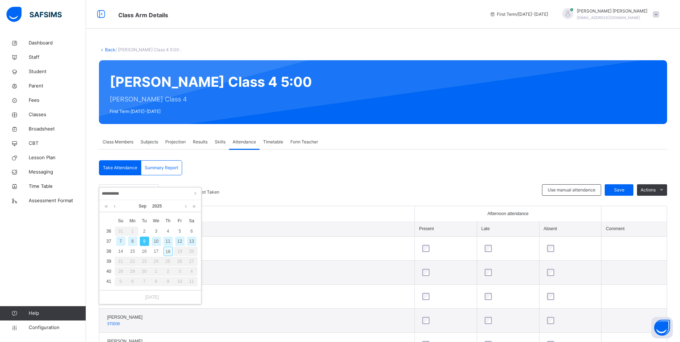
click at [167, 251] on div "18" at bounding box center [167, 251] width 9 height 9
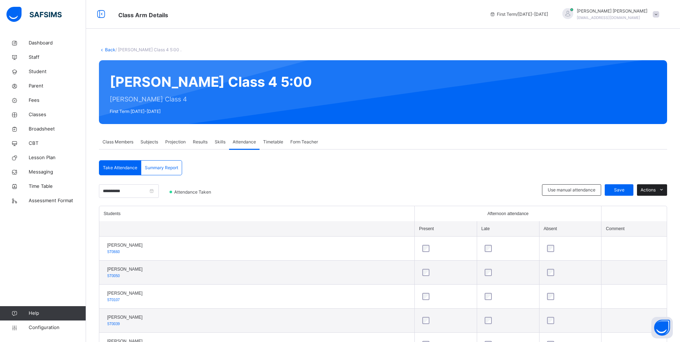
click at [664, 189] on icon at bounding box center [661, 190] width 5 height 6
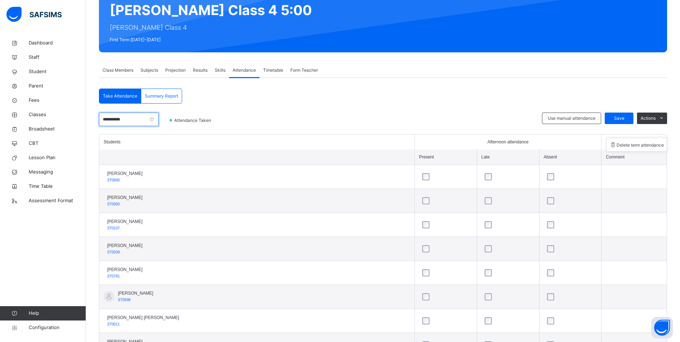
click at [139, 121] on input "**********" at bounding box center [129, 120] width 60 height 14
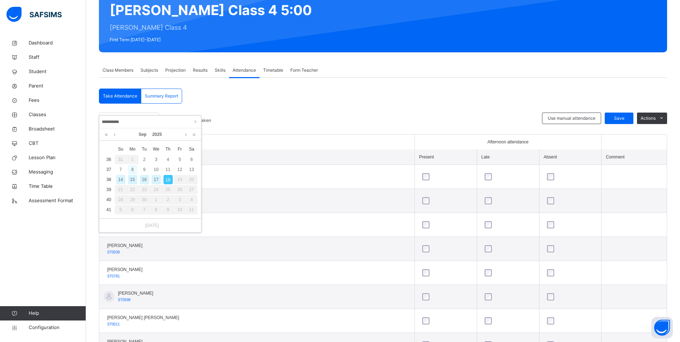
click at [135, 171] on div "8" at bounding box center [132, 169] width 9 height 9
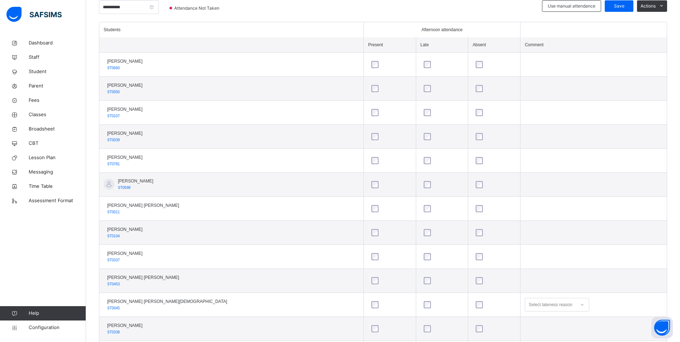
scroll to position [119, 0]
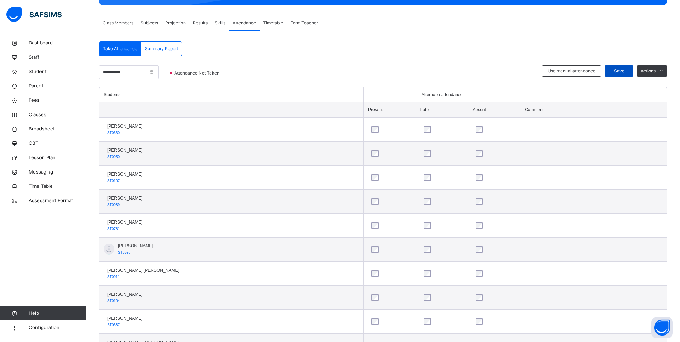
click at [623, 68] on span "Save" at bounding box center [619, 71] width 18 height 6
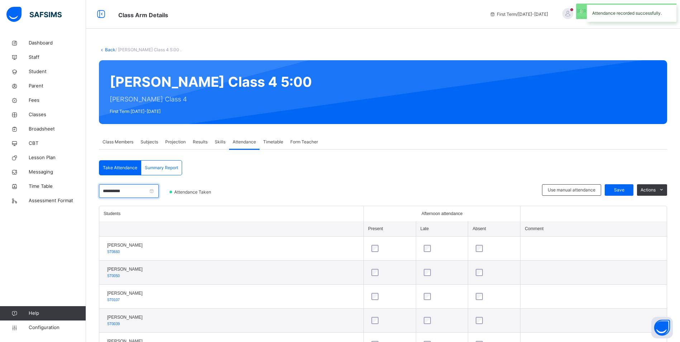
click at [142, 190] on input "**********" at bounding box center [129, 191] width 60 height 14
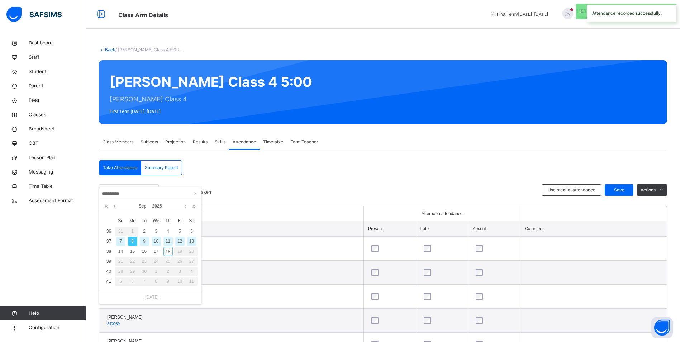
click at [146, 240] on div "9" at bounding box center [144, 240] width 9 height 9
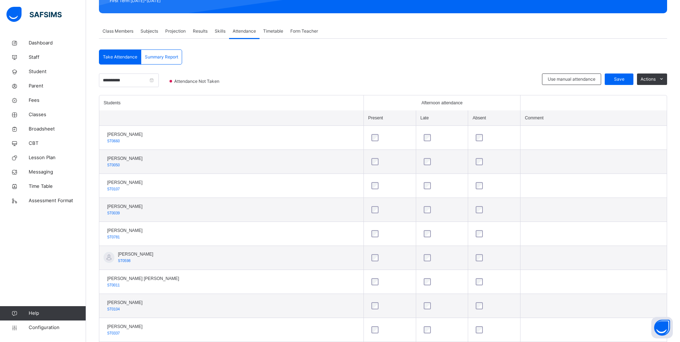
scroll to position [107, 0]
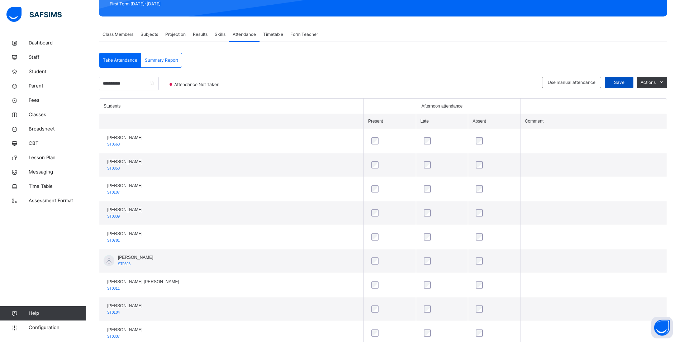
click at [624, 78] on div "Save" at bounding box center [618, 82] width 29 height 11
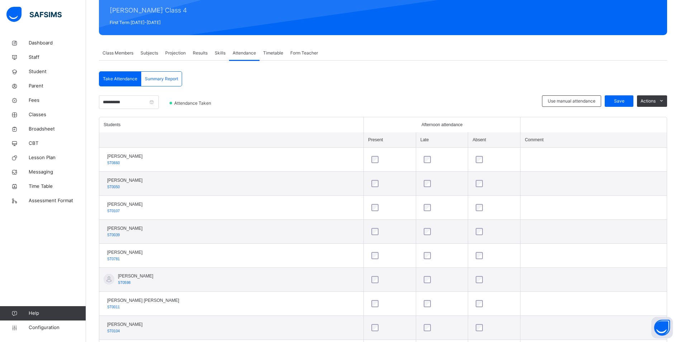
scroll to position [83, 0]
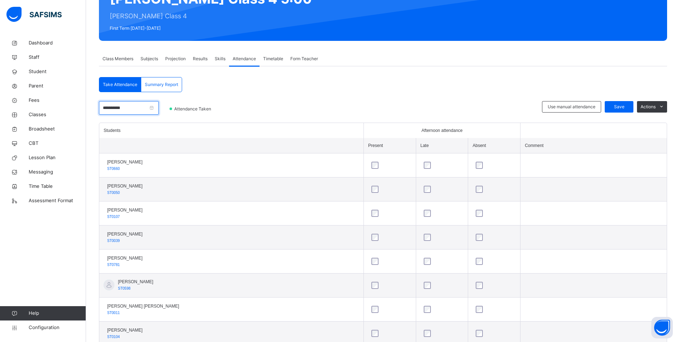
click at [137, 107] on input "**********" at bounding box center [129, 108] width 60 height 14
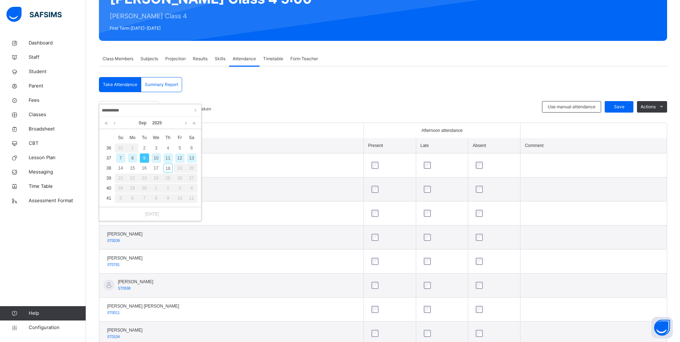
click at [158, 158] on div "10" at bounding box center [156, 157] width 9 height 9
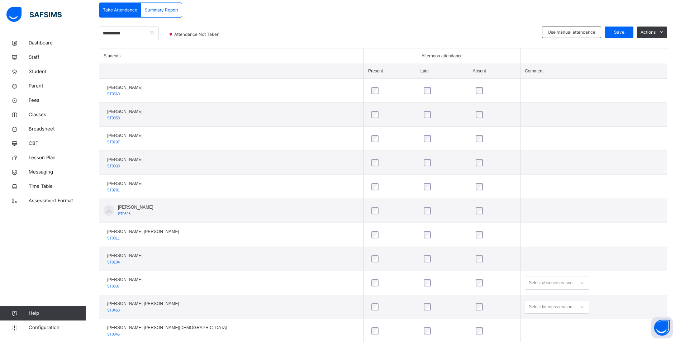
scroll to position [155, 0]
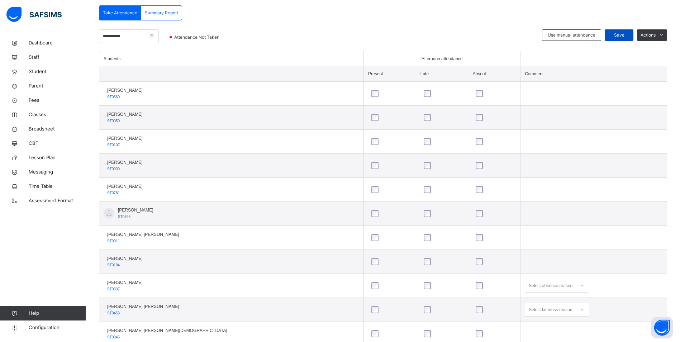
click at [632, 30] on div "Save" at bounding box center [618, 34] width 29 height 11
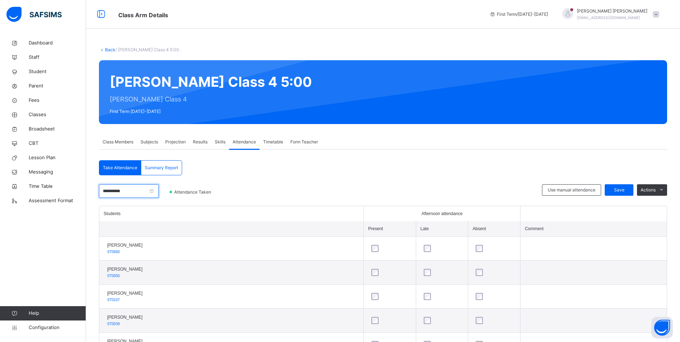
click at [145, 192] on input "**********" at bounding box center [129, 191] width 60 height 14
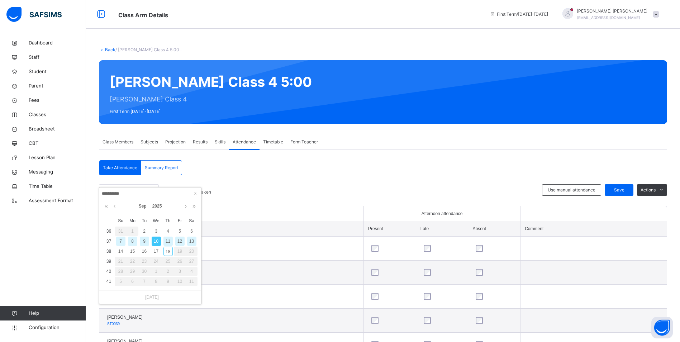
click at [168, 241] on div "11" at bounding box center [167, 240] width 9 height 9
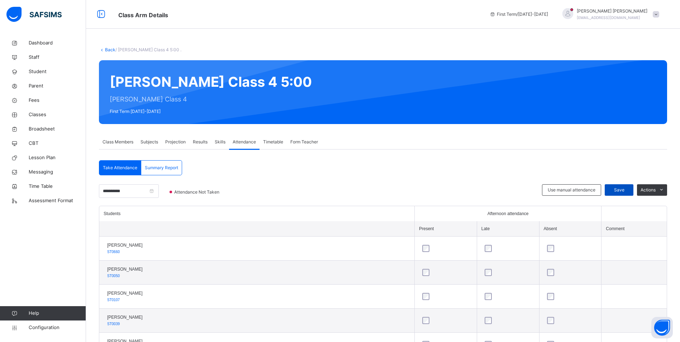
click at [628, 188] on span "Save" at bounding box center [619, 190] width 18 height 6
click at [130, 190] on input "**********" at bounding box center [129, 191] width 60 height 14
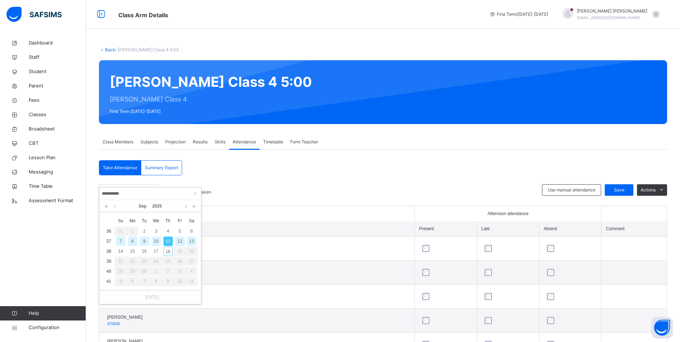
click at [183, 239] on div "12" at bounding box center [179, 240] width 9 height 9
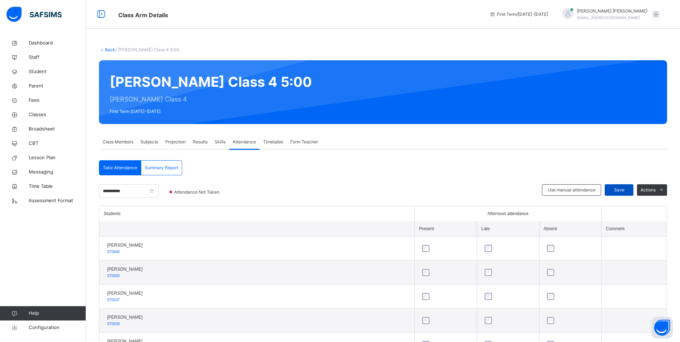
click at [620, 190] on span "Save" at bounding box center [619, 190] width 18 height 6
click at [37, 115] on span "Classes" at bounding box center [57, 114] width 57 height 7
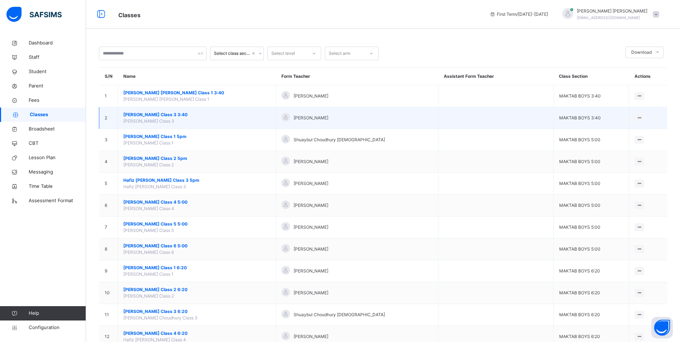
click at [162, 115] on span "[PERSON_NAME] Class 3 3:40" at bounding box center [196, 114] width 147 height 6
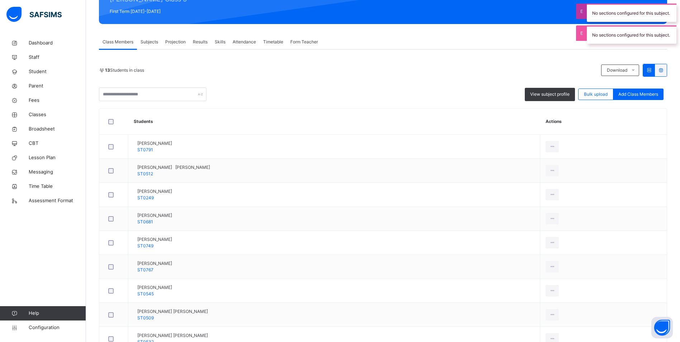
scroll to position [65, 0]
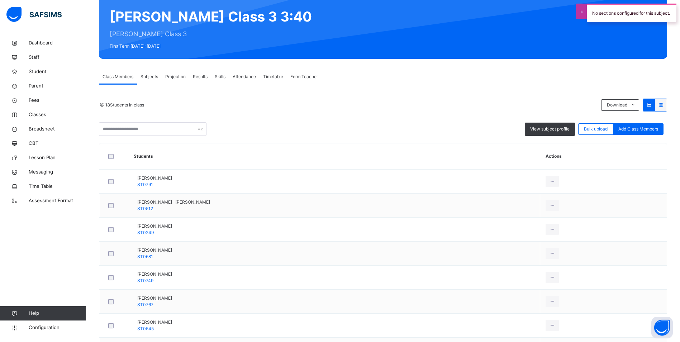
click at [249, 76] on span "Attendance" at bounding box center [244, 76] width 23 height 6
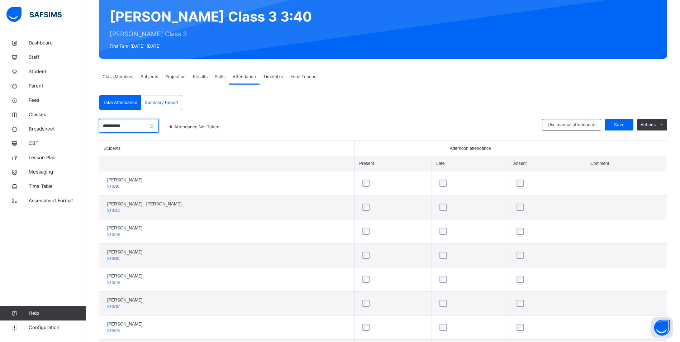
click at [138, 124] on input "**********" at bounding box center [129, 126] width 60 height 14
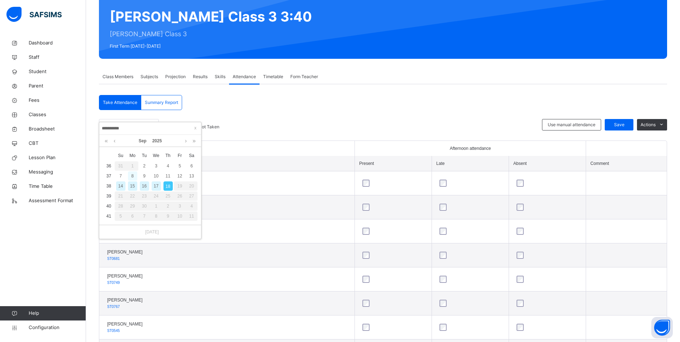
click at [134, 175] on div "8" at bounding box center [132, 175] width 9 height 9
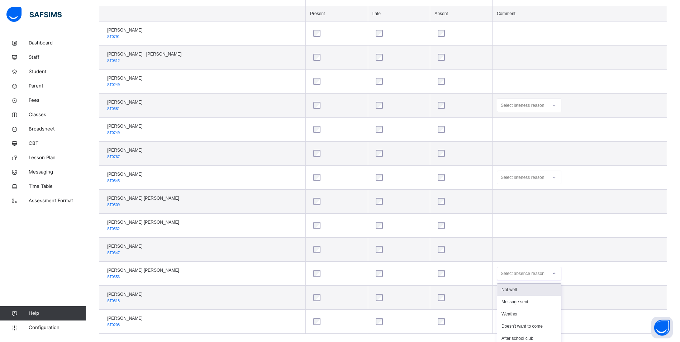
scroll to position [226, 0]
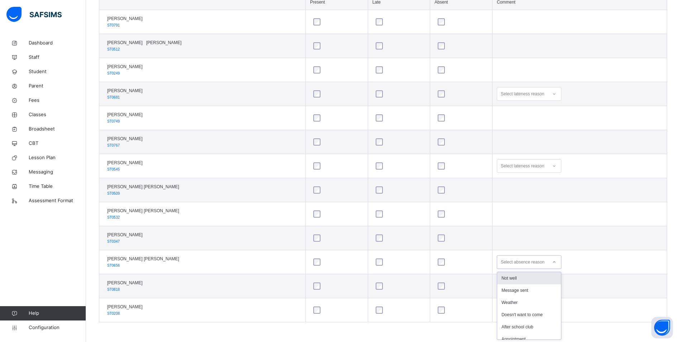
click at [555, 269] on div "option Not well focused, 1 of 9. 9 results available. Use Up and Down to choose…" at bounding box center [529, 262] width 64 height 14
click at [520, 311] on div "On holiday" at bounding box center [529, 309] width 64 height 12
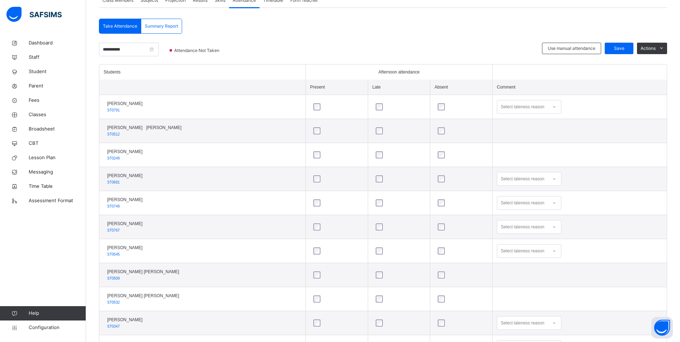
scroll to position [119, 0]
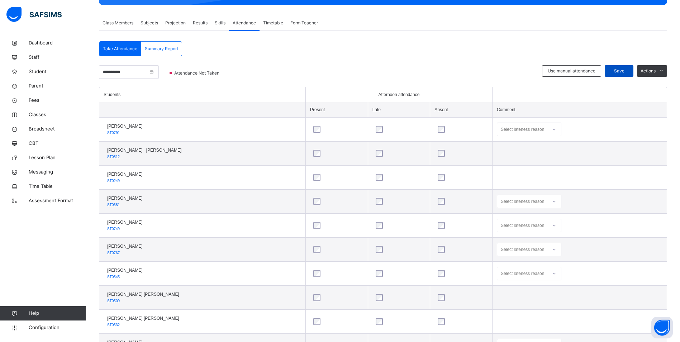
click at [624, 68] on span "Save" at bounding box center [619, 71] width 18 height 6
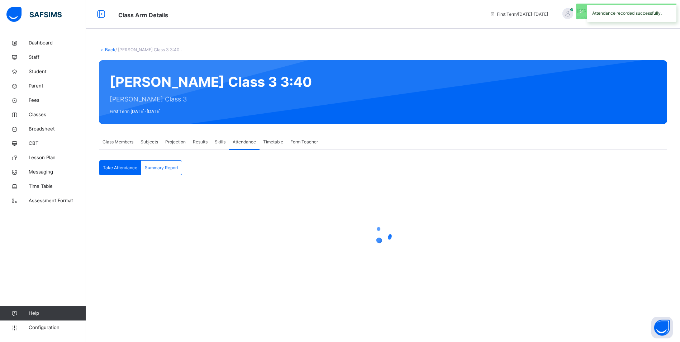
scroll to position [0, 0]
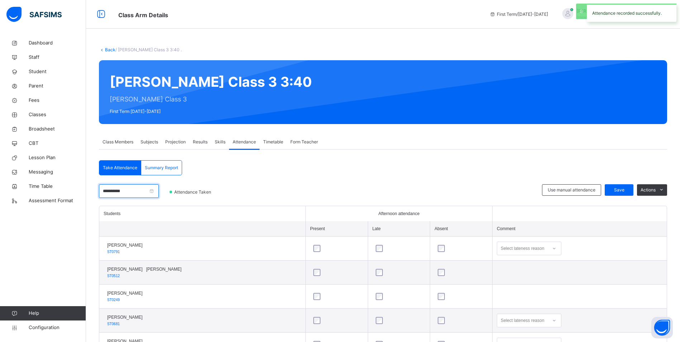
click at [134, 192] on input "**********" at bounding box center [129, 191] width 60 height 14
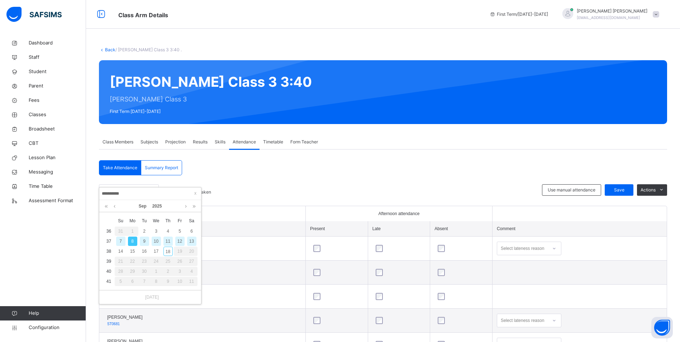
click at [146, 243] on div "9" at bounding box center [144, 240] width 9 height 9
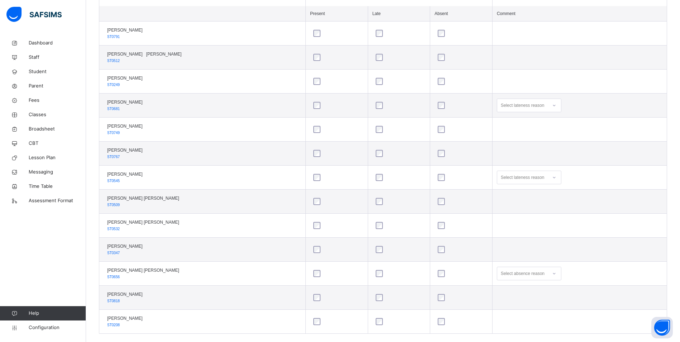
scroll to position [226, 0]
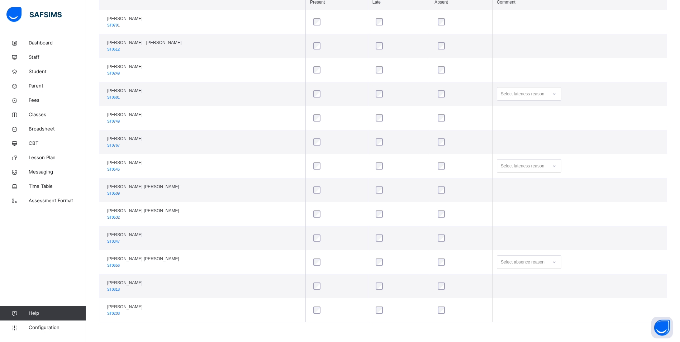
click at [553, 269] on div "Select absence reason" at bounding box center [529, 262] width 64 height 14
click at [526, 310] on div "On holiday" at bounding box center [529, 309] width 64 height 12
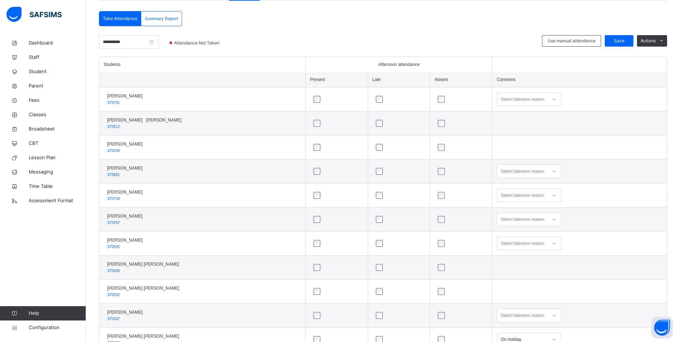
scroll to position [83, 0]
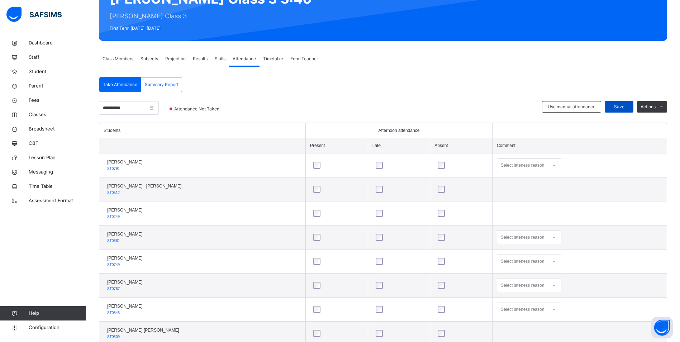
click at [623, 105] on span "Save" at bounding box center [619, 107] width 18 height 6
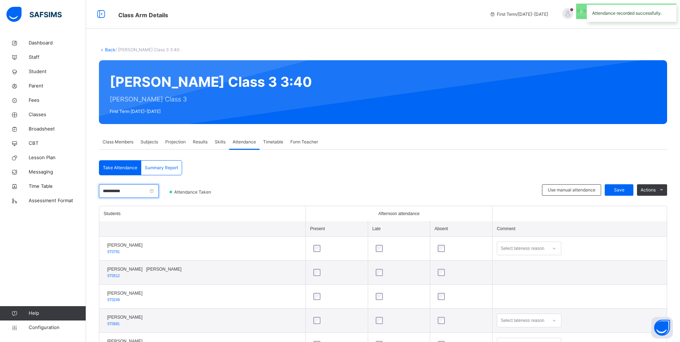
click at [132, 190] on input "**********" at bounding box center [129, 191] width 60 height 14
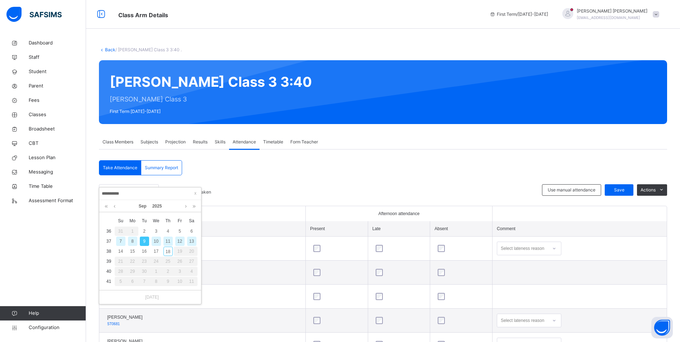
click at [155, 242] on div "10" at bounding box center [156, 240] width 9 height 9
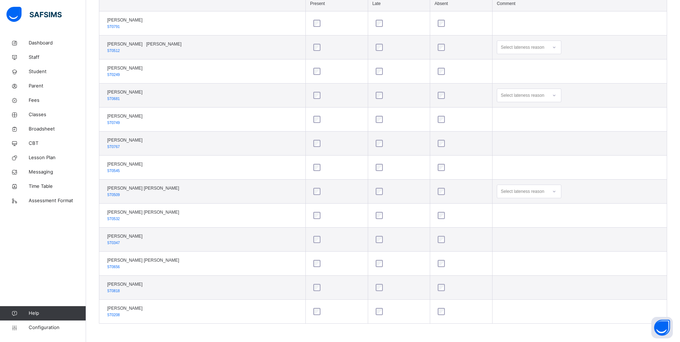
scroll to position [226, 0]
click at [554, 264] on div at bounding box center [554, 261] width 12 height 11
click at [521, 310] on div "On holiday" at bounding box center [529, 309] width 64 height 12
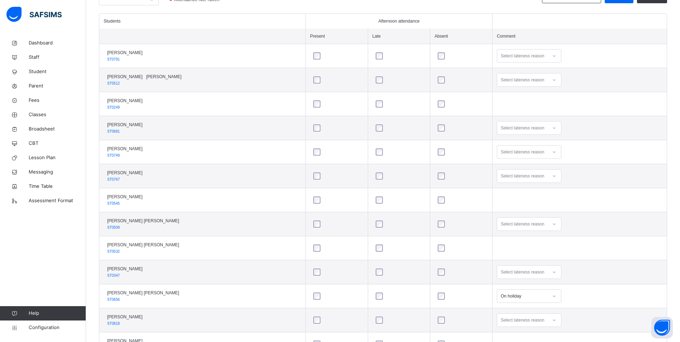
scroll to position [155, 0]
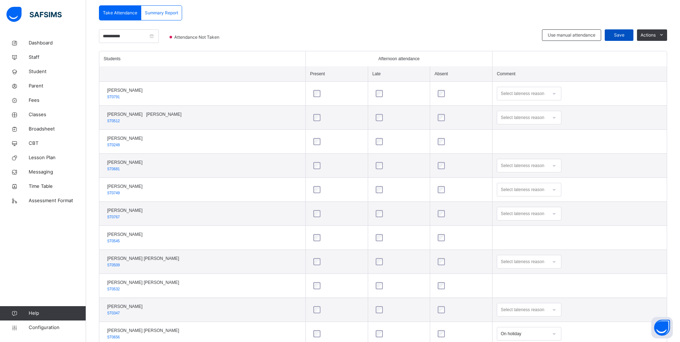
click at [621, 32] on span "Save" at bounding box center [619, 35] width 18 height 6
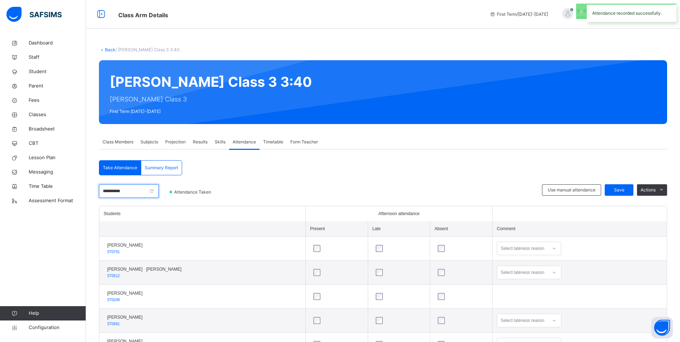
click at [144, 189] on input "**********" at bounding box center [129, 191] width 60 height 14
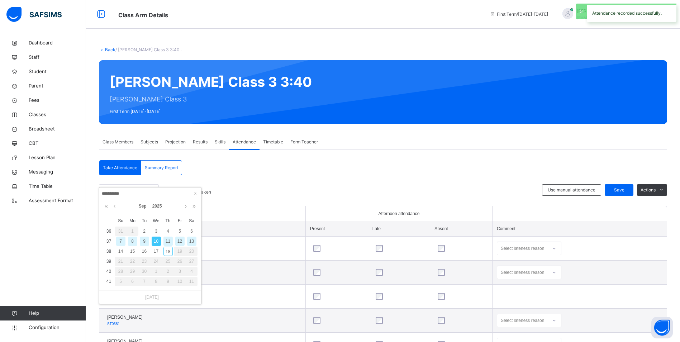
click at [168, 240] on div "11" at bounding box center [167, 240] width 9 height 9
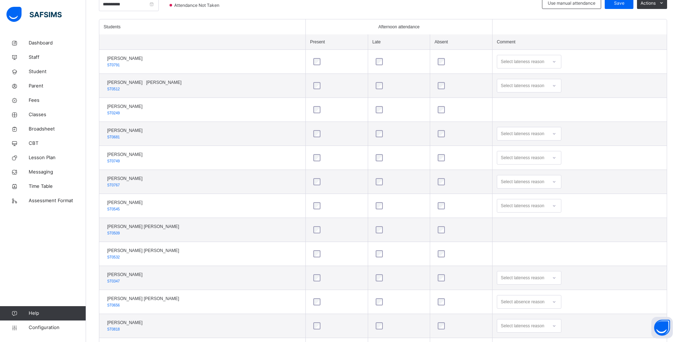
scroll to position [155, 0]
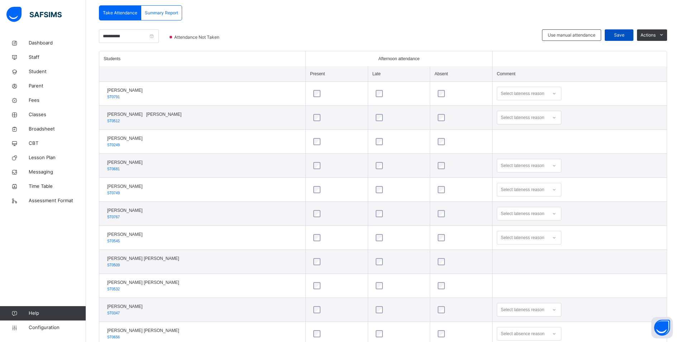
click at [623, 34] on span "Save" at bounding box center [619, 35] width 18 height 6
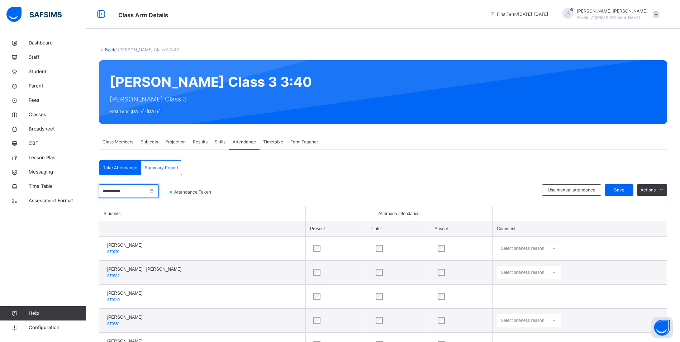
click at [140, 194] on input "**********" at bounding box center [129, 191] width 60 height 14
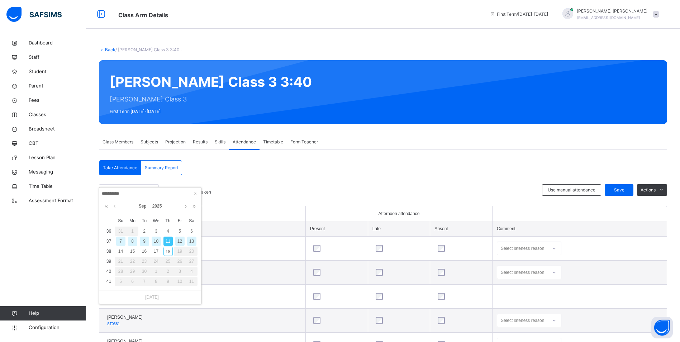
click at [180, 240] on div "12" at bounding box center [179, 240] width 9 height 9
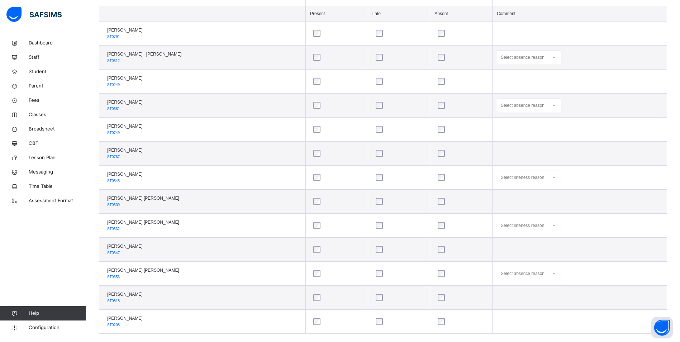
scroll to position [226, 0]
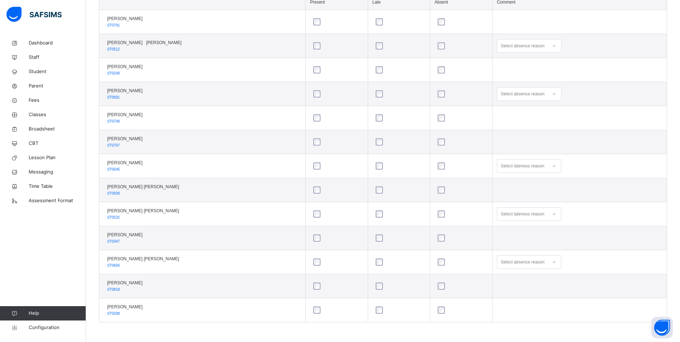
click at [555, 269] on div "Select absence reason" at bounding box center [529, 262] width 64 height 14
click at [524, 310] on div "On holiday" at bounding box center [529, 309] width 64 height 12
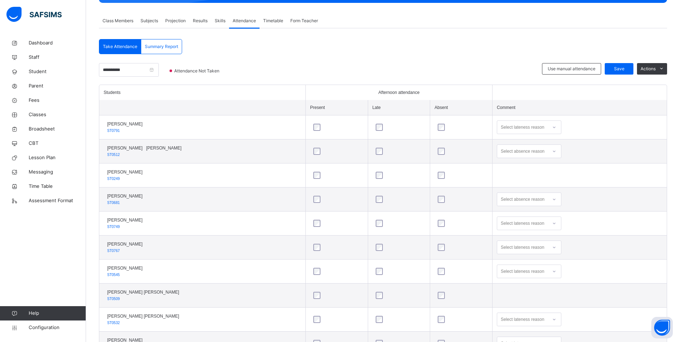
scroll to position [119, 0]
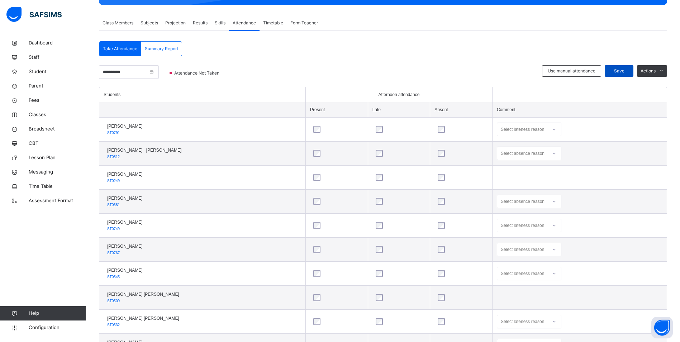
click at [621, 70] on span "Save" at bounding box center [619, 71] width 18 height 6
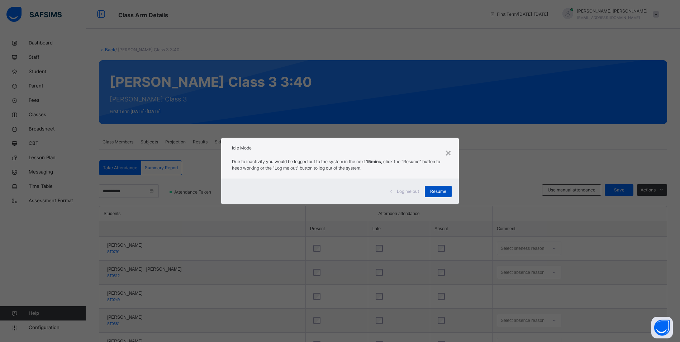
click at [442, 190] on span "Resume" at bounding box center [438, 191] width 16 height 6
click at [443, 190] on span "Resume" at bounding box center [438, 191] width 16 height 6
click at [444, 190] on span "Resume" at bounding box center [438, 191] width 16 height 6
click at [440, 186] on div "Resume" at bounding box center [438, 191] width 27 height 11
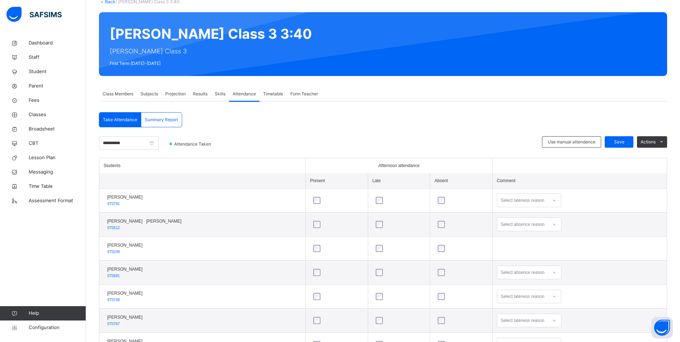
scroll to position [47, 0]
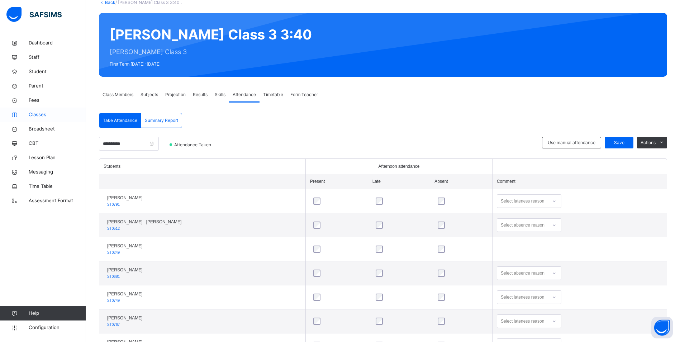
click at [48, 110] on link "Classes" at bounding box center [43, 114] width 86 height 14
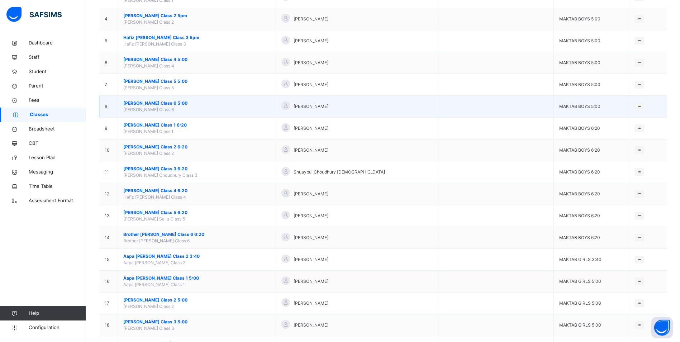
scroll to position [179, 0]
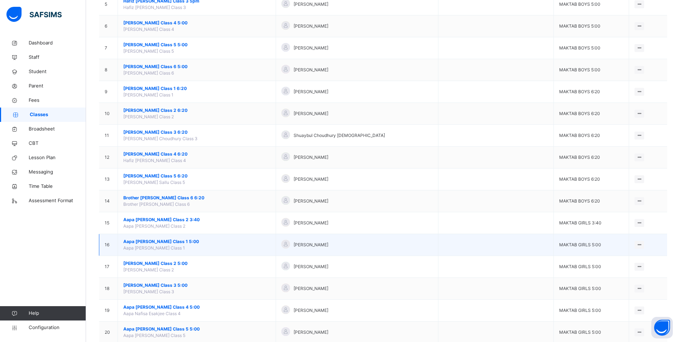
click at [178, 239] on span "Aapa [PERSON_NAME] Class 1 5:00" at bounding box center [196, 241] width 147 height 6
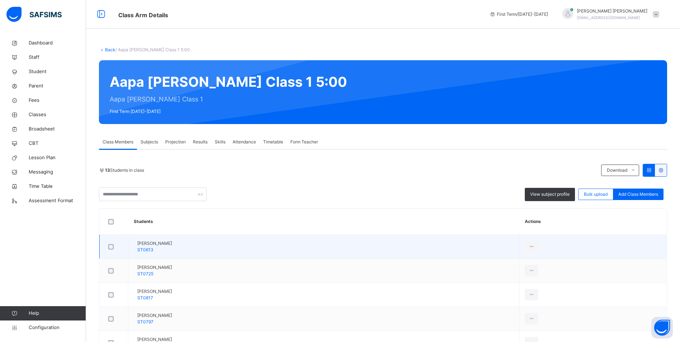
scroll to position [36, 0]
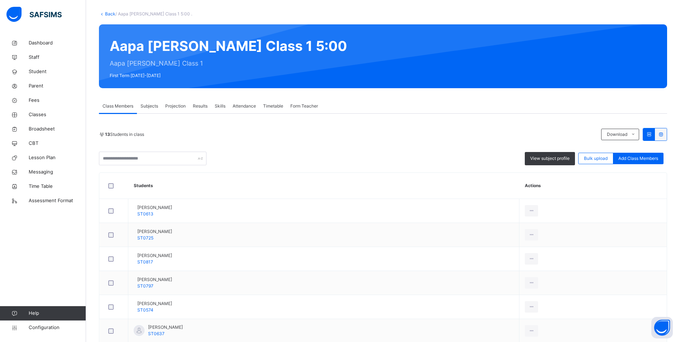
click at [250, 106] on span "Attendance" at bounding box center [244, 106] width 23 height 6
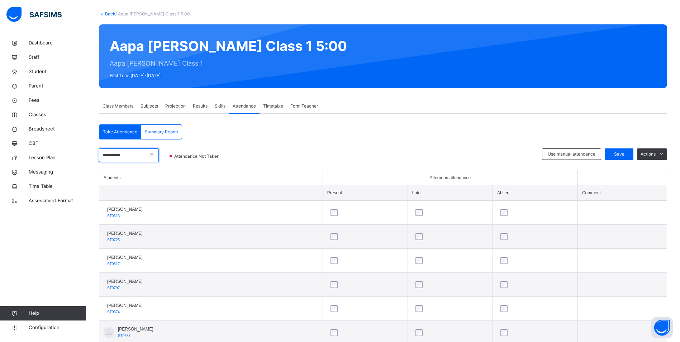
click at [134, 156] on input "**********" at bounding box center [129, 155] width 60 height 14
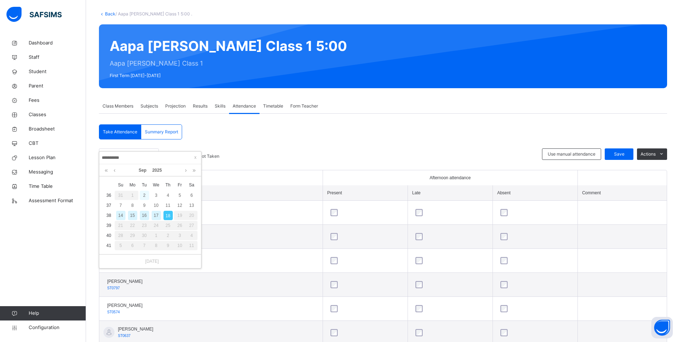
click at [144, 194] on div "2" at bounding box center [144, 195] width 9 height 9
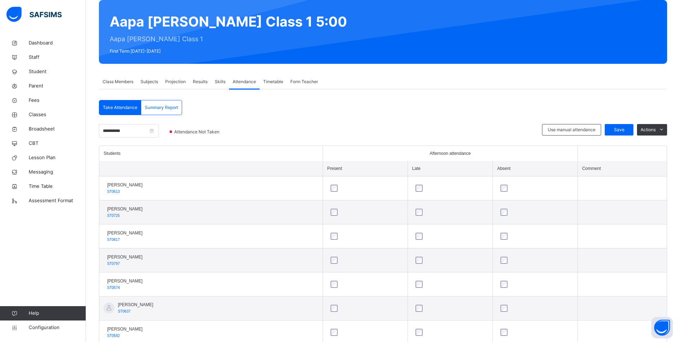
scroll to position [47, 0]
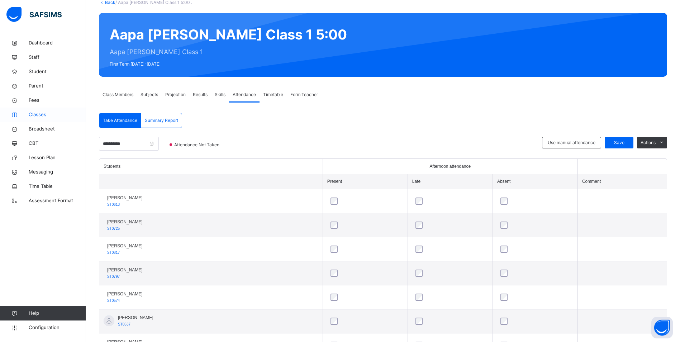
click at [37, 113] on span "Classes" at bounding box center [57, 114] width 57 height 7
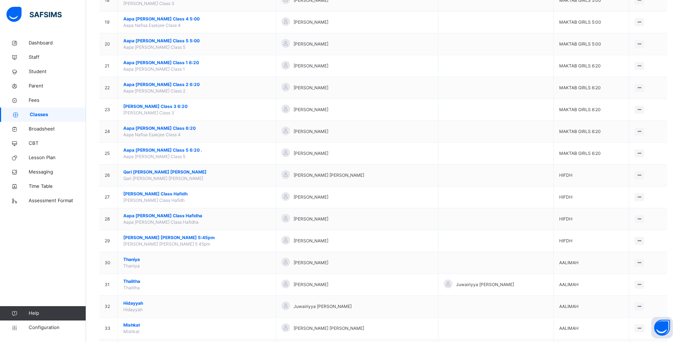
scroll to position [455, 0]
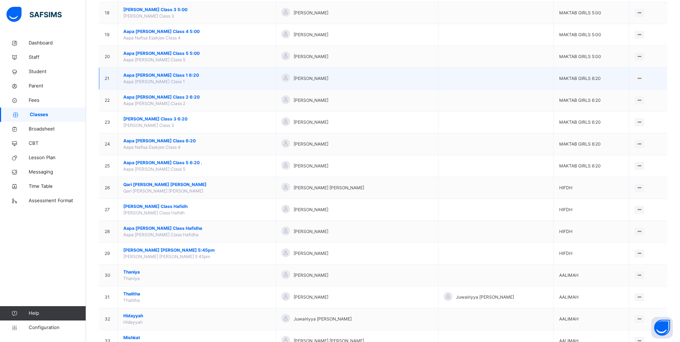
click at [153, 76] on span "Aapa [PERSON_NAME] Class 1 6:20" at bounding box center [196, 75] width 147 height 6
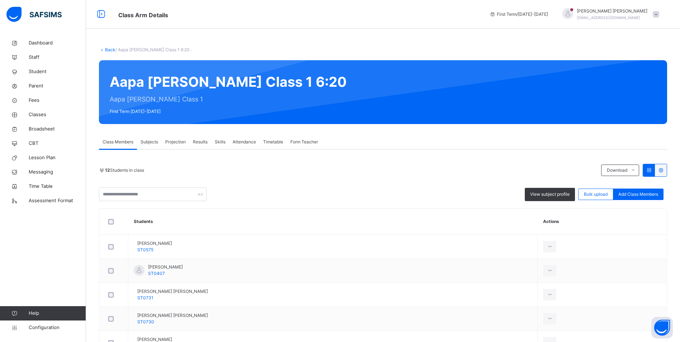
click at [236, 142] on span "Attendance" at bounding box center [244, 142] width 23 height 6
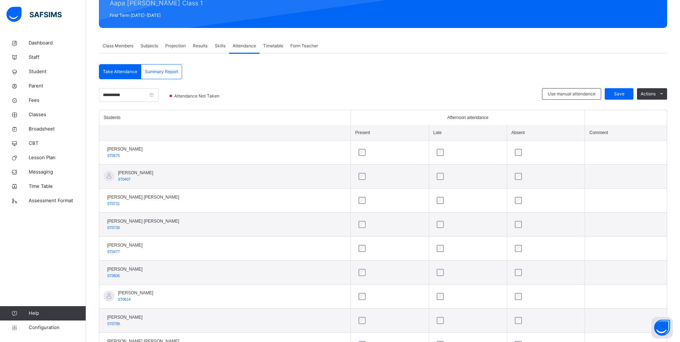
scroll to position [95, 0]
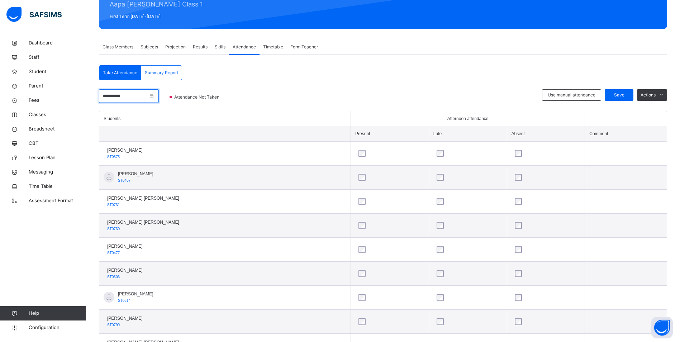
click at [133, 98] on input "**********" at bounding box center [129, 96] width 60 height 14
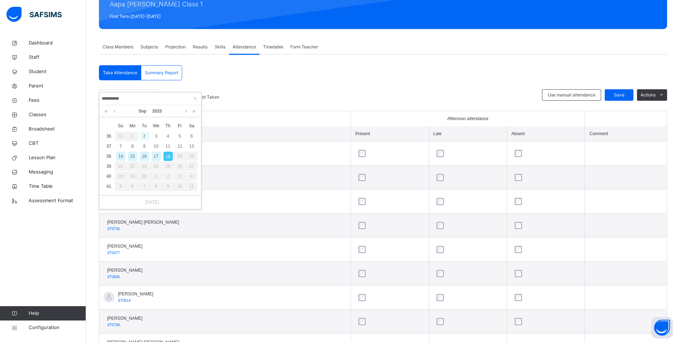
click at [146, 136] on div "2" at bounding box center [144, 136] width 9 height 9
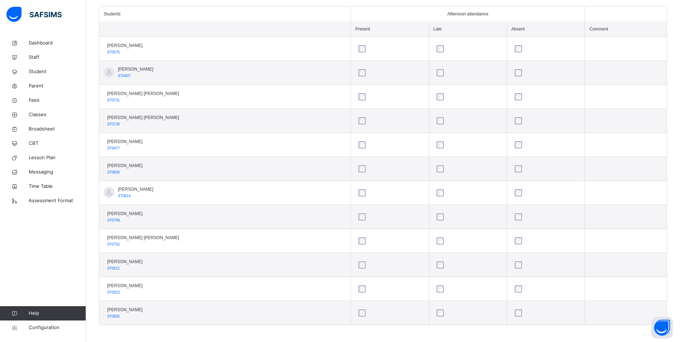
scroll to position [202, 0]
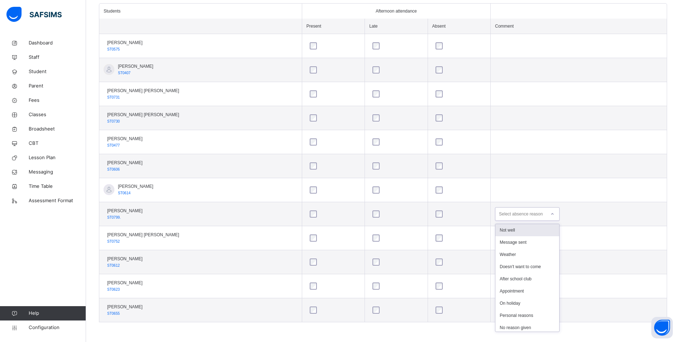
click at [550, 214] on div at bounding box center [552, 213] width 12 height 11
click at [520, 301] on div "On holiday" at bounding box center [527, 303] width 64 height 12
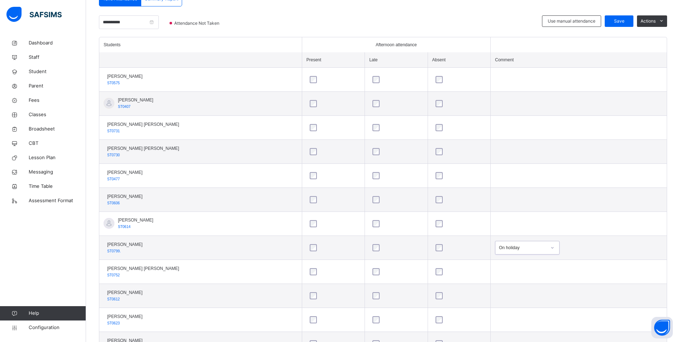
scroll to position [131, 0]
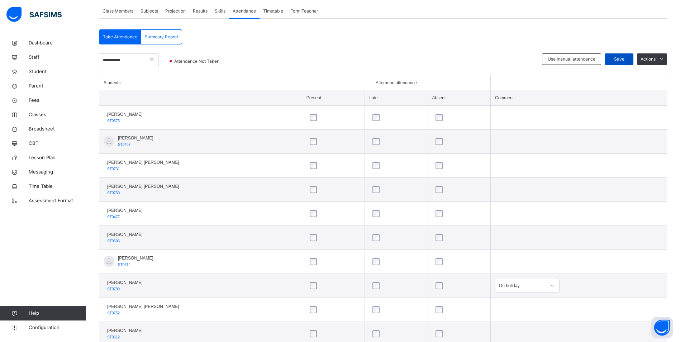
click at [624, 59] on span "Save" at bounding box center [619, 59] width 18 height 6
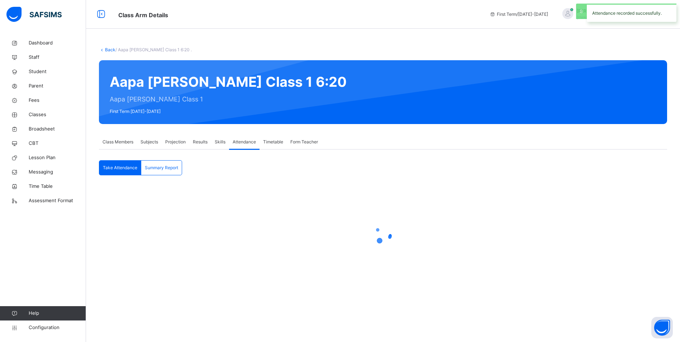
scroll to position [0, 0]
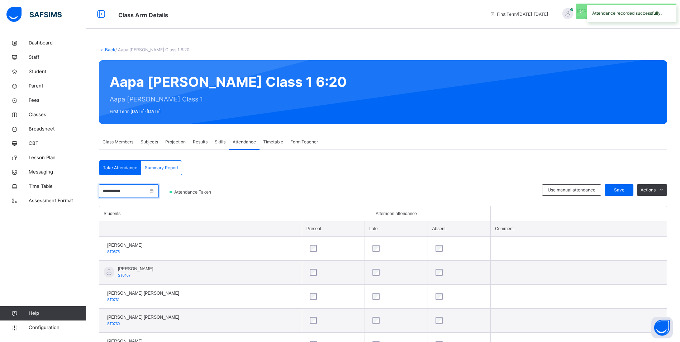
click at [137, 191] on input "**********" at bounding box center [129, 191] width 60 height 14
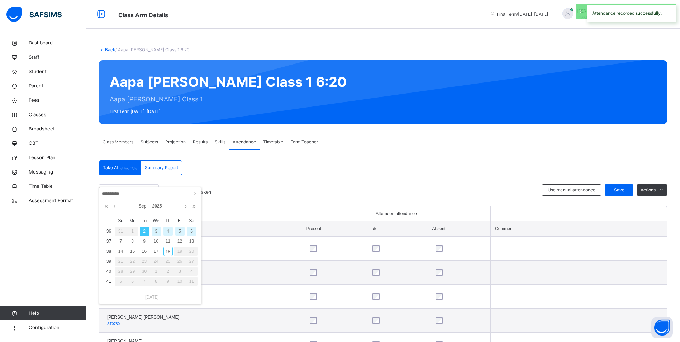
click at [137, 191] on input "**********" at bounding box center [149, 194] width 97 height 8
click at [156, 230] on div "3" at bounding box center [156, 230] width 9 height 9
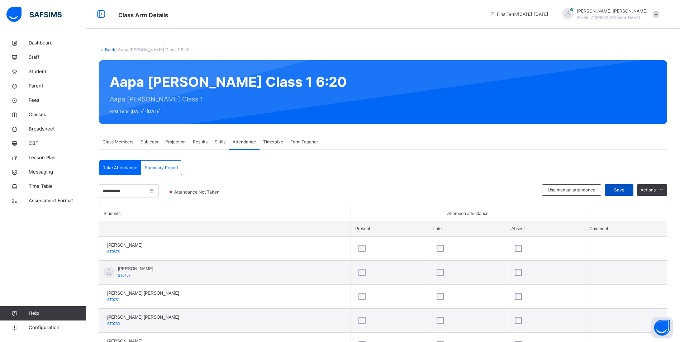
click at [628, 188] on span "Save" at bounding box center [619, 190] width 18 height 6
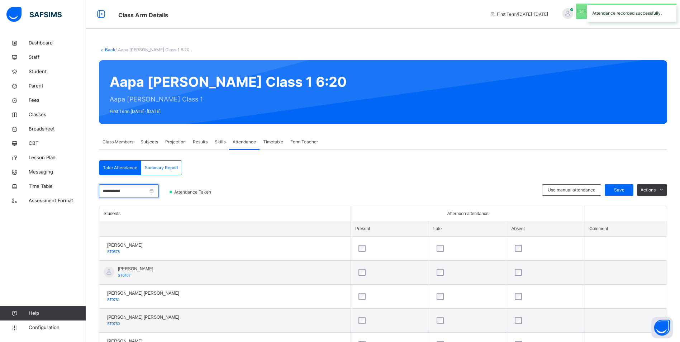
click at [134, 192] on input "**********" at bounding box center [129, 191] width 60 height 14
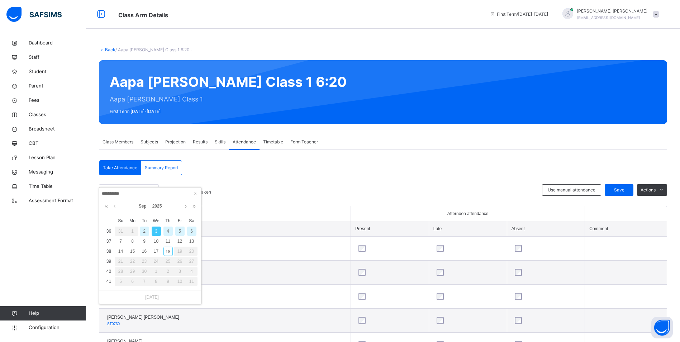
click at [169, 230] on div "4" at bounding box center [167, 230] width 9 height 9
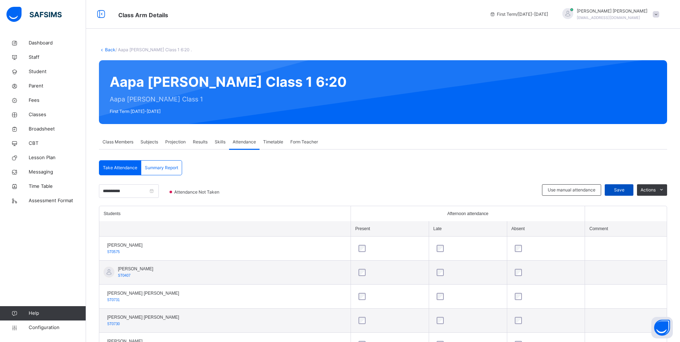
click at [628, 192] on span "Save" at bounding box center [619, 190] width 18 height 6
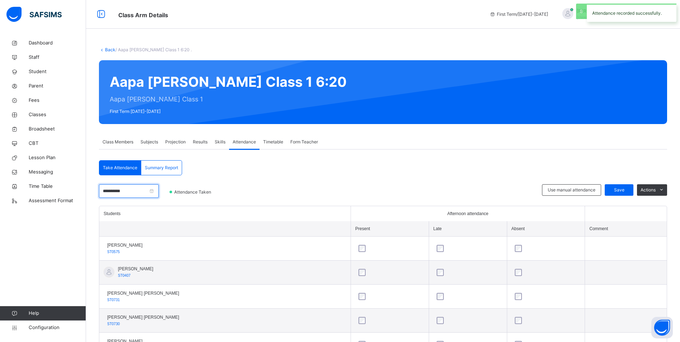
click at [142, 187] on input "**********" at bounding box center [129, 191] width 60 height 14
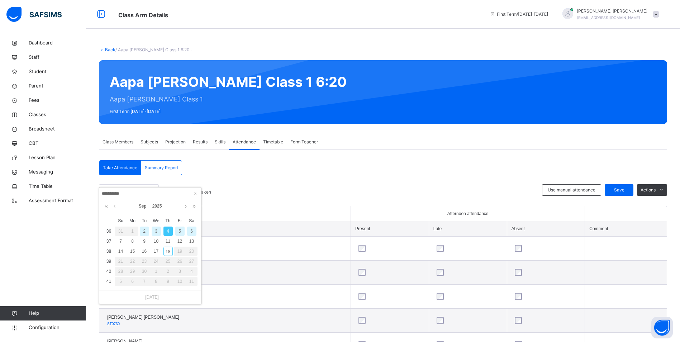
click at [178, 231] on div "5" at bounding box center [179, 230] width 9 height 9
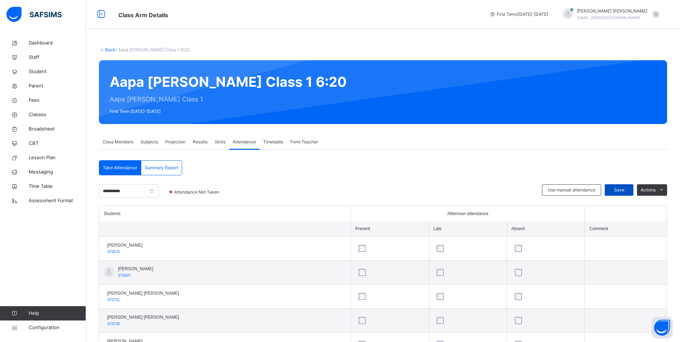
click at [627, 189] on span "Save" at bounding box center [619, 190] width 18 height 6
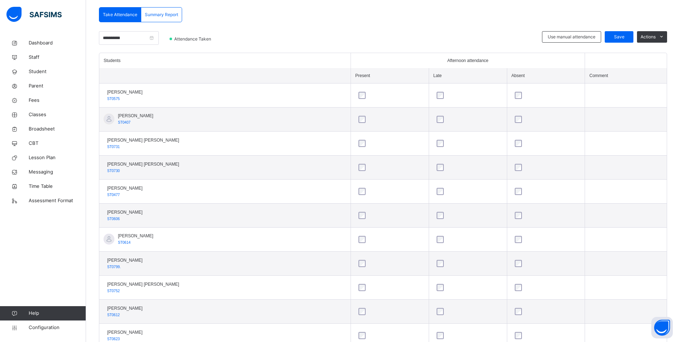
scroll to position [95, 0]
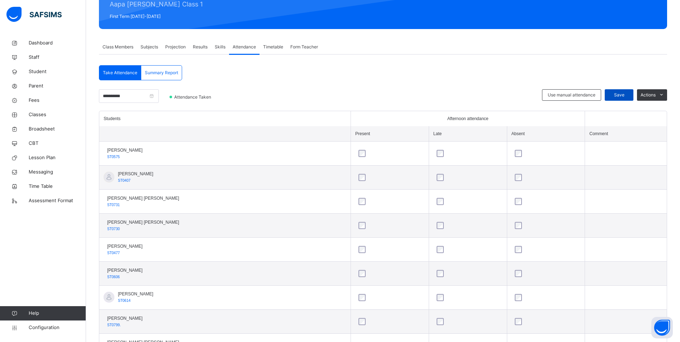
click at [620, 95] on span "Save" at bounding box center [619, 95] width 18 height 6
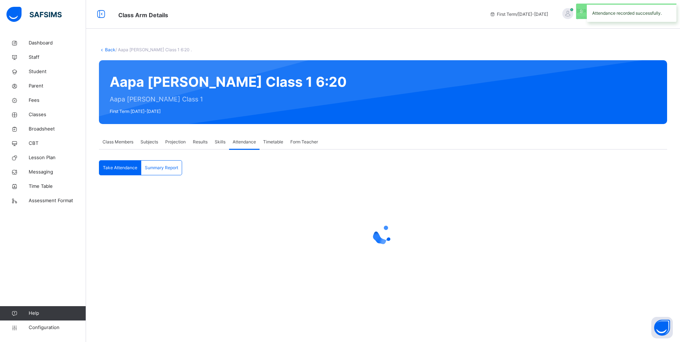
scroll to position [0, 0]
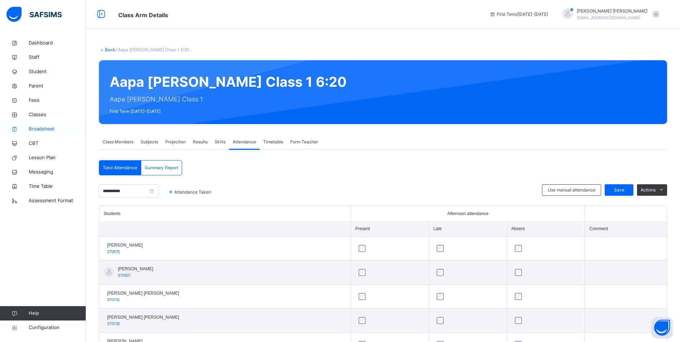
drag, startPoint x: 33, startPoint y: 114, endPoint x: 56, endPoint y: 125, distance: 25.5
click at [33, 114] on span "Classes" at bounding box center [57, 114] width 57 height 7
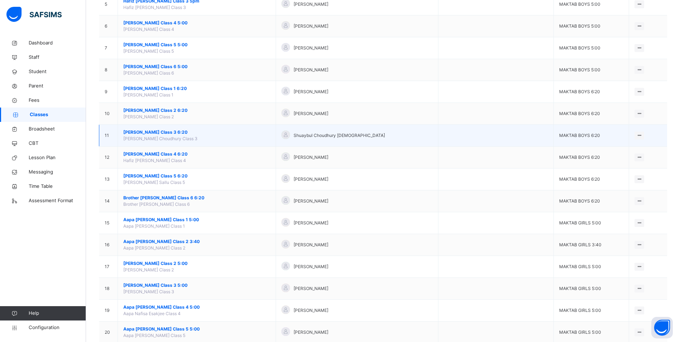
scroll to position [251, 0]
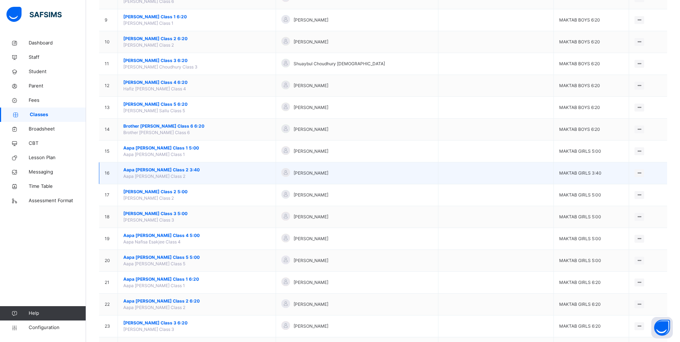
click at [173, 170] on span "Aapa [PERSON_NAME] Class 2 3:40" at bounding box center [196, 170] width 147 height 6
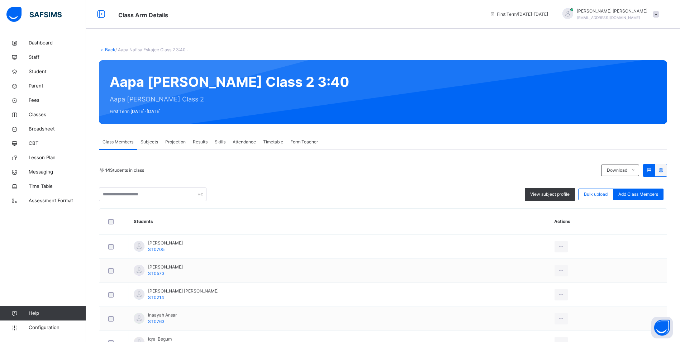
click at [248, 142] on span "Attendance" at bounding box center [244, 142] width 23 height 6
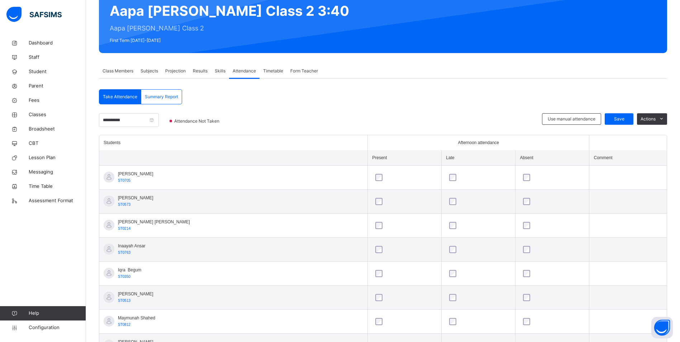
scroll to position [72, 0]
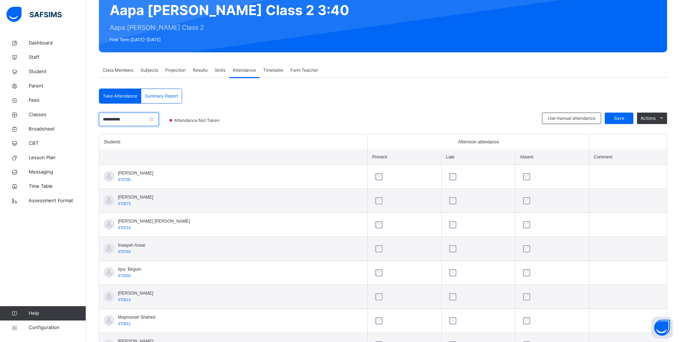
click at [133, 120] on input "**********" at bounding box center [129, 120] width 60 height 14
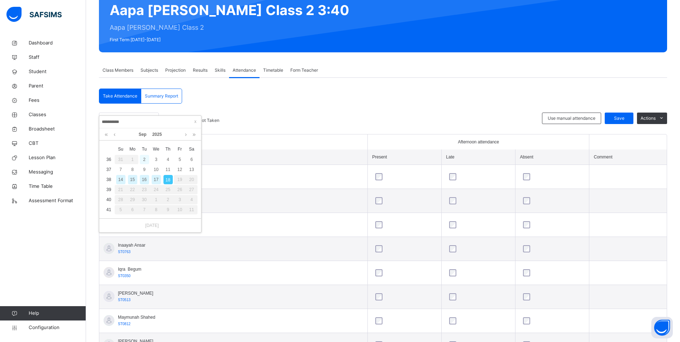
click at [147, 159] on div "2" at bounding box center [144, 159] width 9 height 9
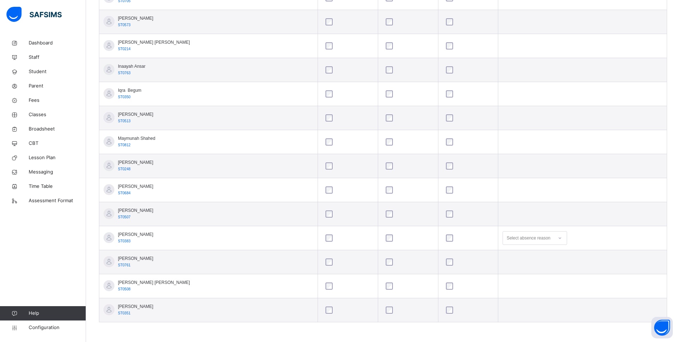
scroll to position [215, 0]
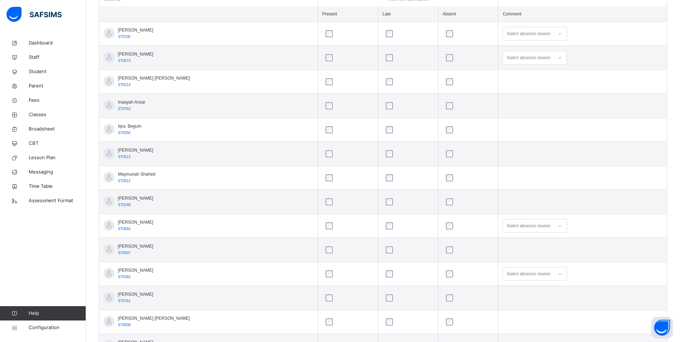
click at [554, 55] on div at bounding box center [560, 57] width 12 height 11
click at [516, 144] on div "On holiday" at bounding box center [535, 147] width 64 height 12
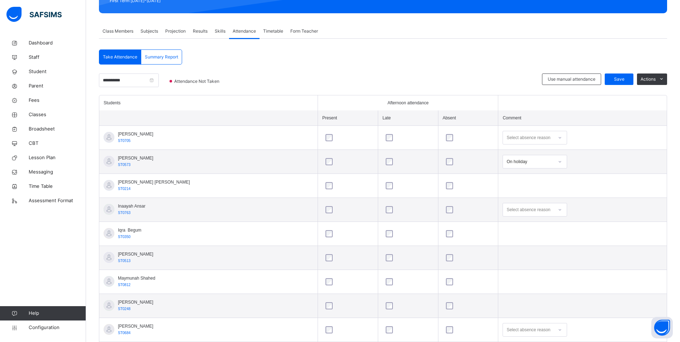
scroll to position [107, 0]
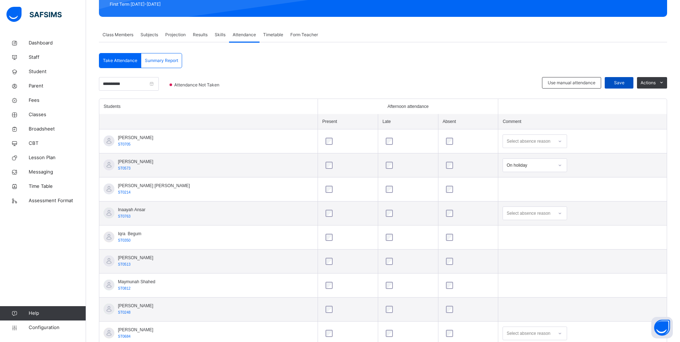
click at [617, 82] on span "Save" at bounding box center [619, 83] width 18 height 6
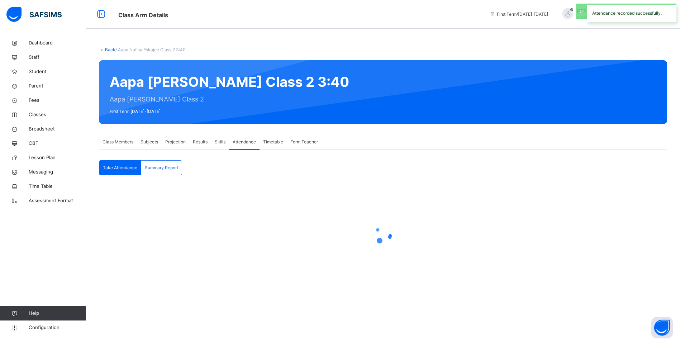
scroll to position [0, 0]
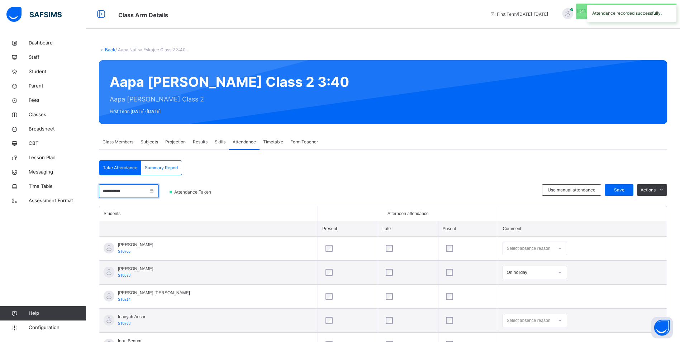
click at [133, 191] on input "**********" at bounding box center [129, 191] width 60 height 14
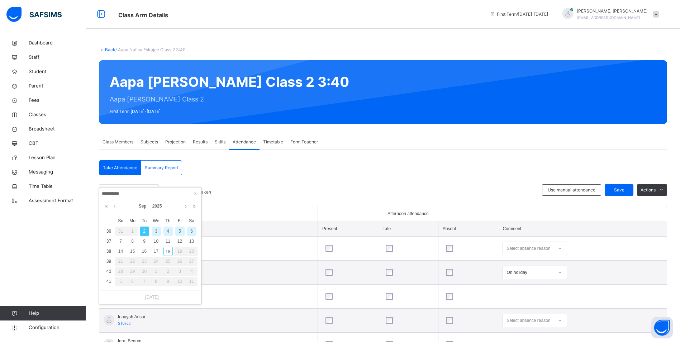
click at [158, 234] on div "3" at bounding box center [156, 230] width 9 height 9
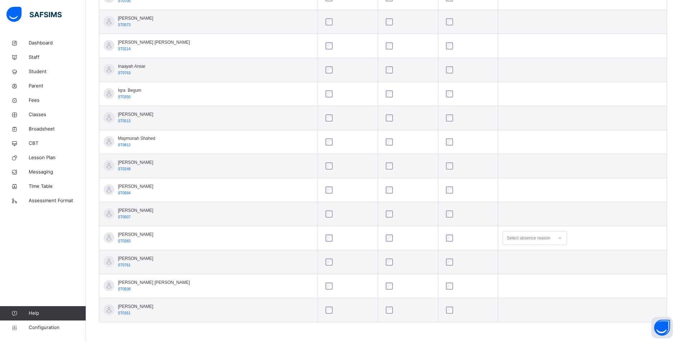
scroll to position [179, 0]
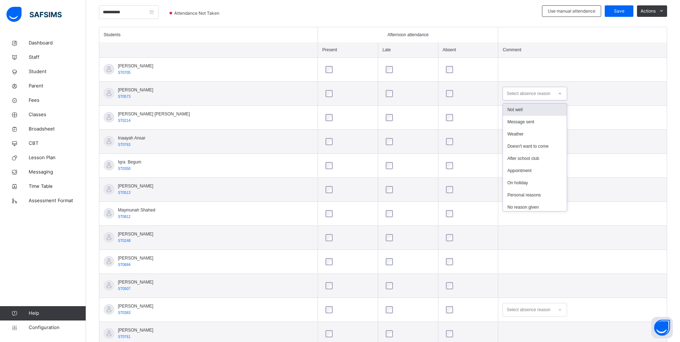
click at [558, 92] on icon at bounding box center [560, 93] width 4 height 7
click at [511, 182] on div "On holiday" at bounding box center [535, 183] width 64 height 12
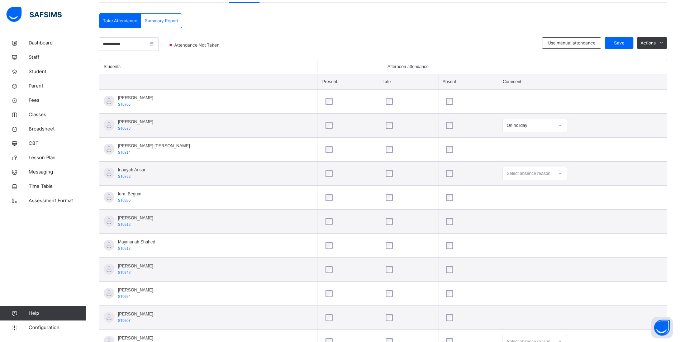
scroll to position [107, 0]
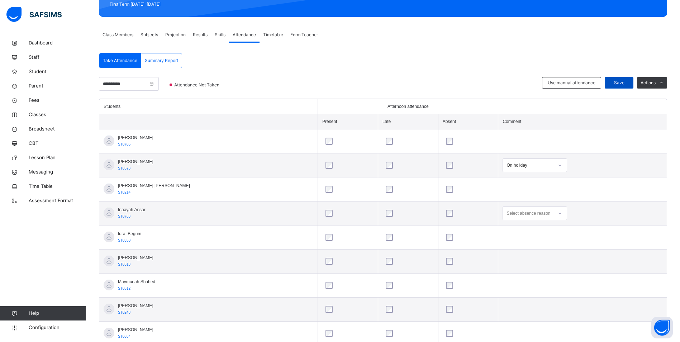
click at [623, 81] on span "Save" at bounding box center [619, 83] width 18 height 6
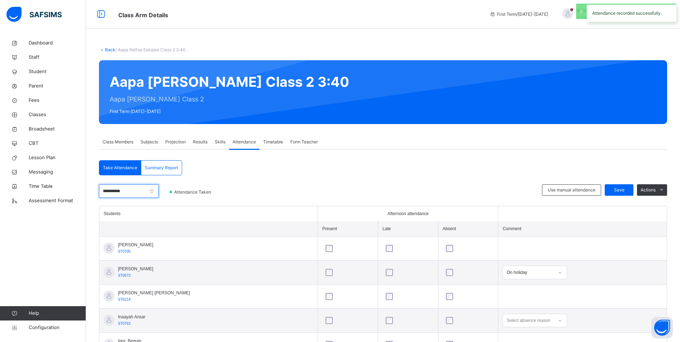
click at [145, 192] on input "**********" at bounding box center [129, 191] width 60 height 14
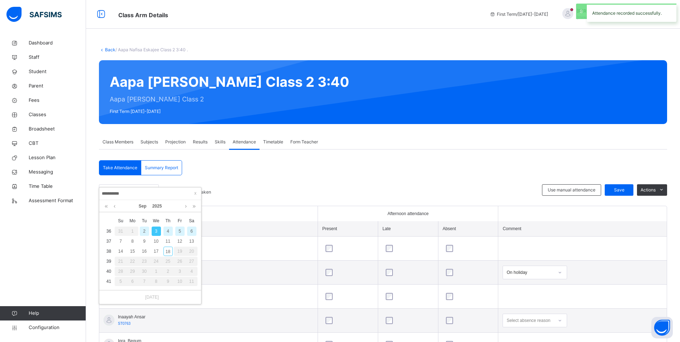
click at [169, 234] on div "4" at bounding box center [167, 230] width 9 height 9
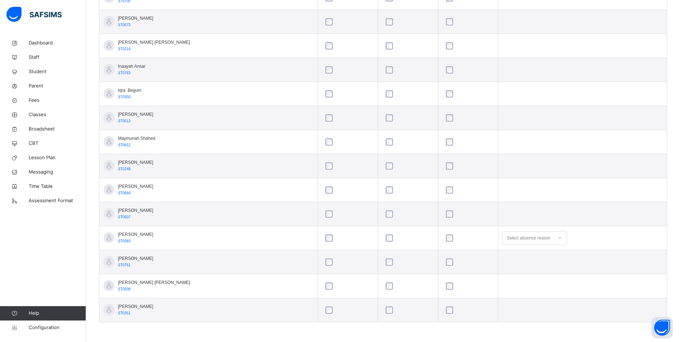
scroll to position [179, 0]
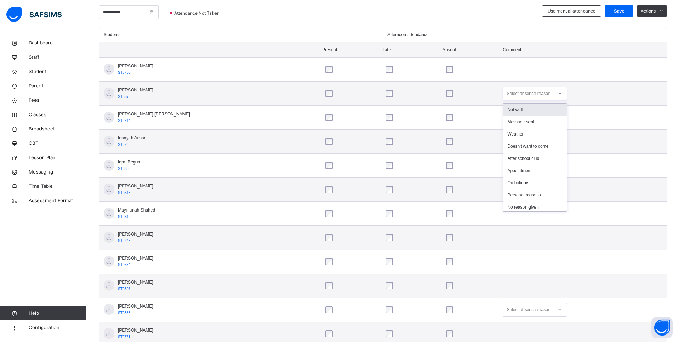
click at [558, 93] on icon at bounding box center [560, 93] width 4 height 7
click at [511, 179] on div "On holiday" at bounding box center [535, 183] width 64 height 12
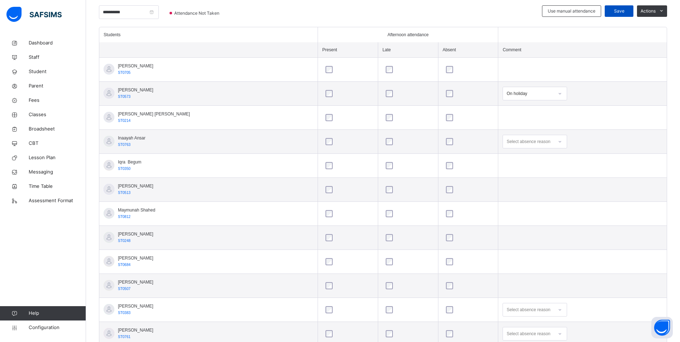
click at [621, 9] on span "Save" at bounding box center [619, 11] width 18 height 6
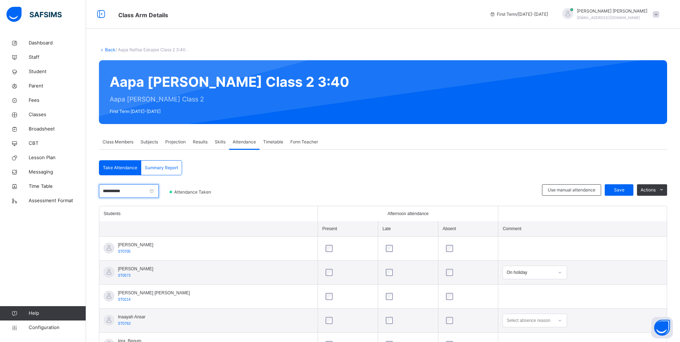
click at [147, 190] on input "**********" at bounding box center [129, 191] width 60 height 14
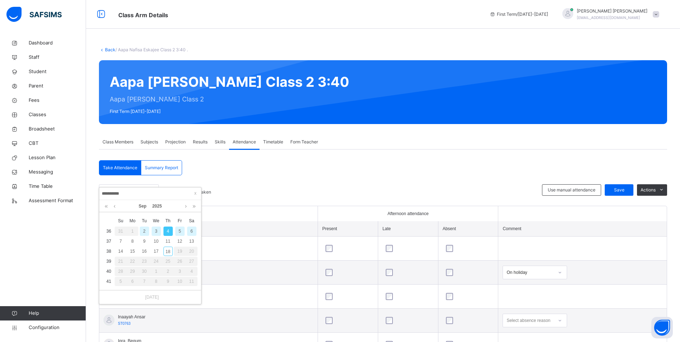
click at [178, 230] on div "5" at bounding box center [179, 230] width 9 height 9
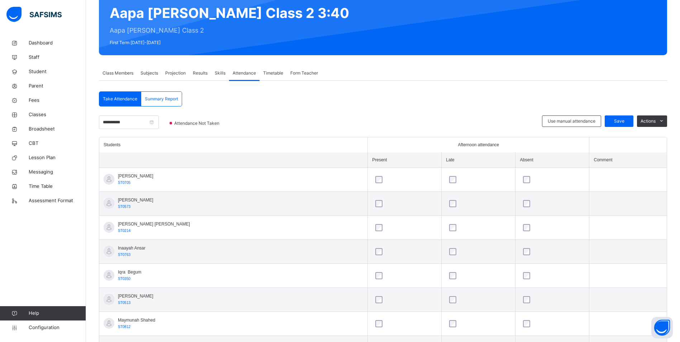
scroll to position [72, 0]
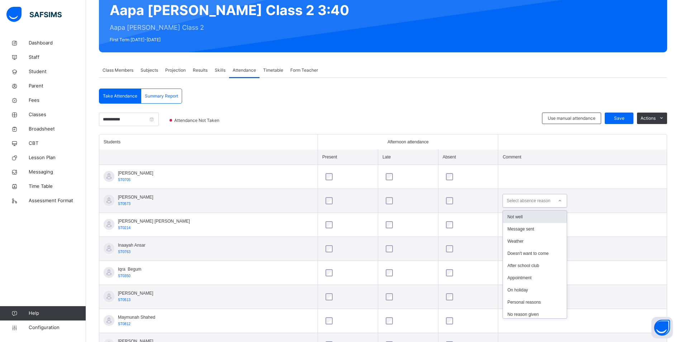
click at [558, 200] on icon at bounding box center [560, 200] width 4 height 7
click at [512, 288] on div "On holiday" at bounding box center [535, 290] width 64 height 12
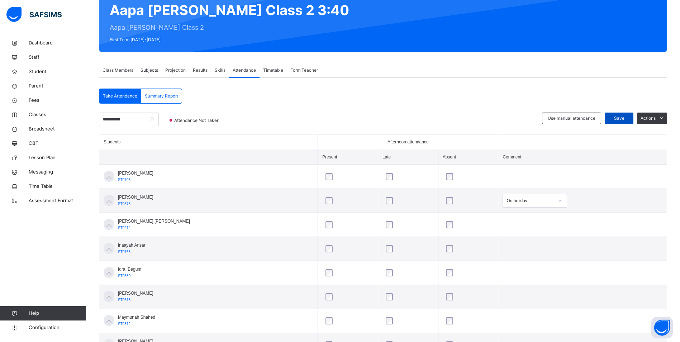
click at [621, 116] on span "Save" at bounding box center [619, 118] width 18 height 6
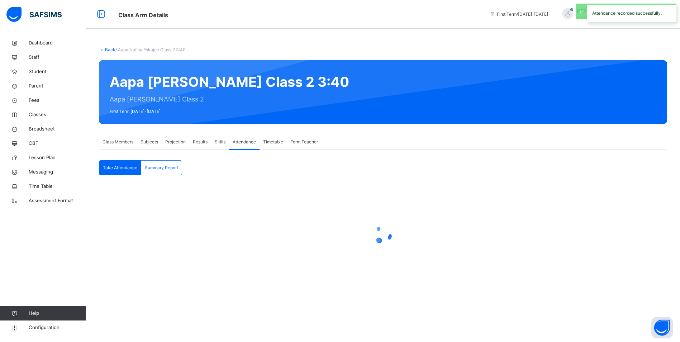
scroll to position [0, 0]
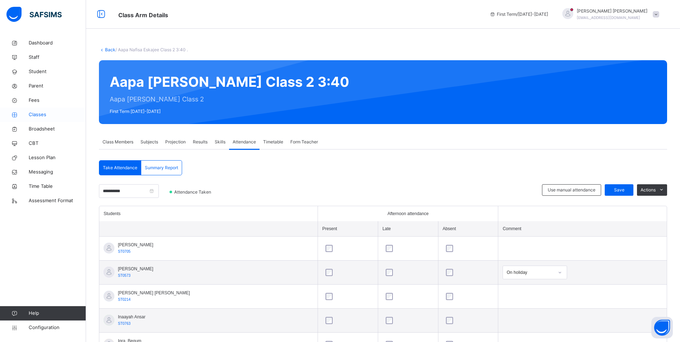
click at [39, 117] on span "Classes" at bounding box center [57, 114] width 57 height 7
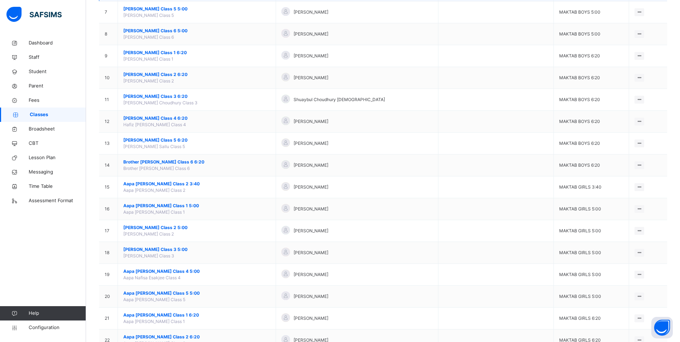
scroll to position [251, 0]
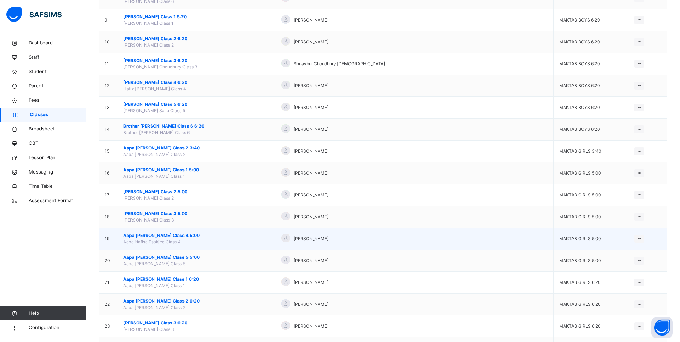
click at [168, 235] on span "Aapa [PERSON_NAME] Class 4 5:00" at bounding box center [196, 235] width 147 height 6
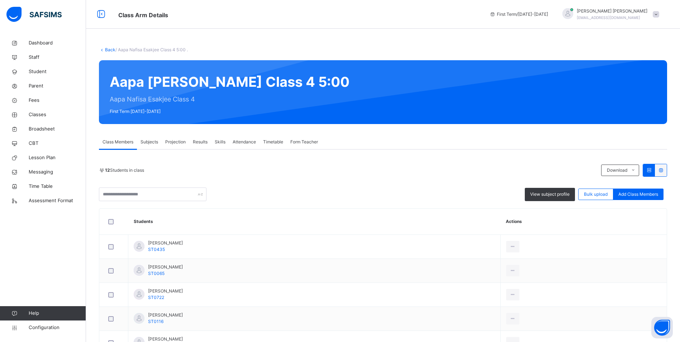
click at [251, 142] on span "Attendance" at bounding box center [244, 142] width 23 height 6
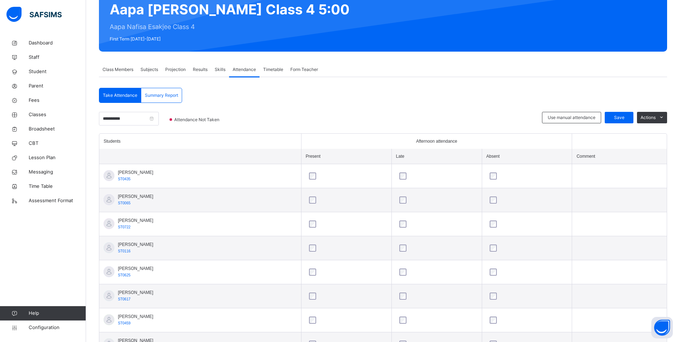
scroll to position [143, 0]
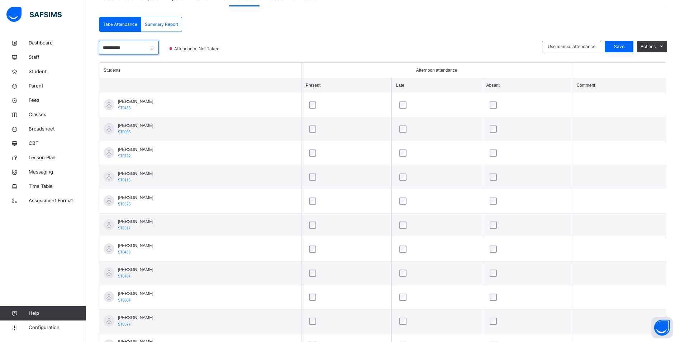
click at [130, 46] on input "**********" at bounding box center [129, 48] width 60 height 14
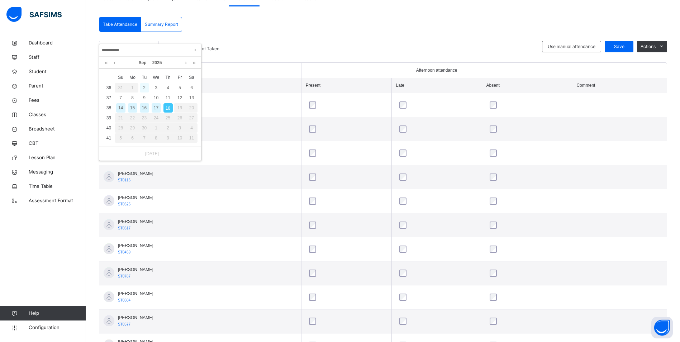
click at [145, 87] on div "2" at bounding box center [144, 87] width 9 height 9
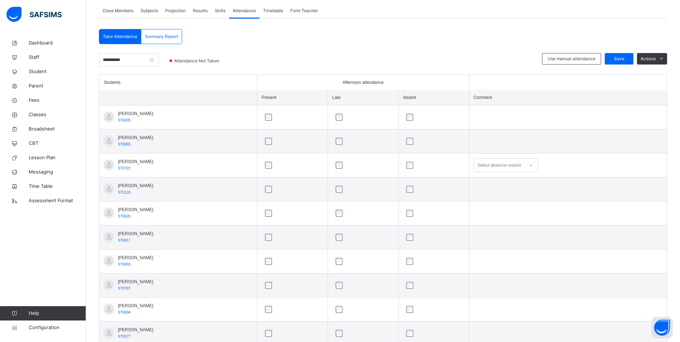
scroll to position [131, 0]
click at [618, 56] on span "Save" at bounding box center [619, 59] width 18 height 6
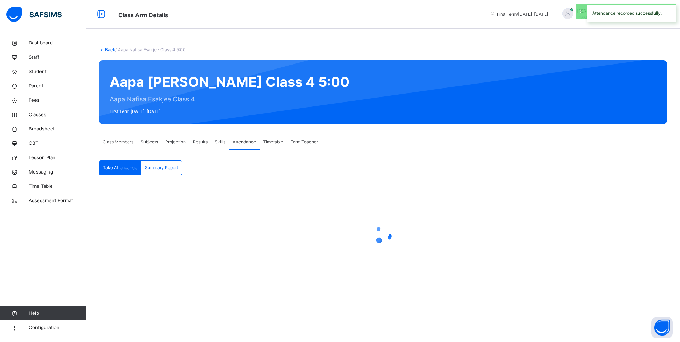
scroll to position [0, 0]
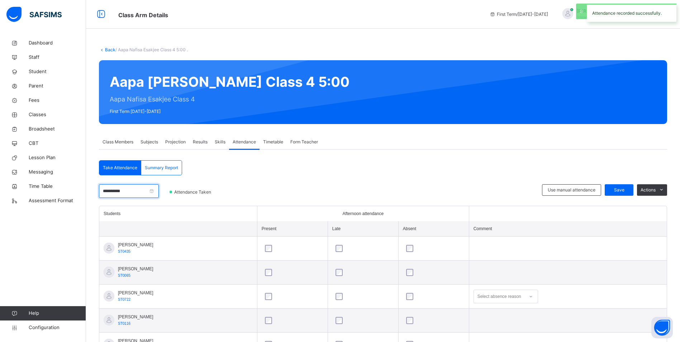
click at [132, 192] on input "**********" at bounding box center [129, 191] width 60 height 14
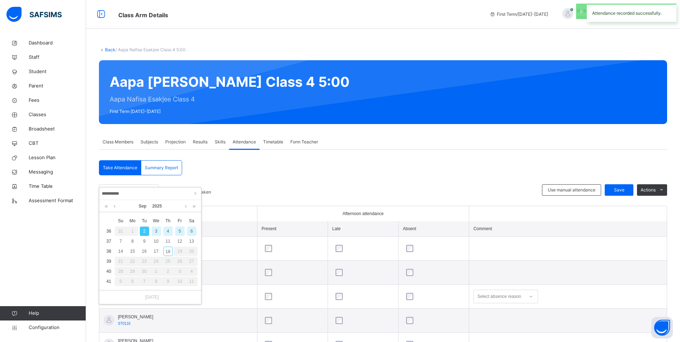
click at [156, 234] on div "3" at bounding box center [156, 230] width 9 height 9
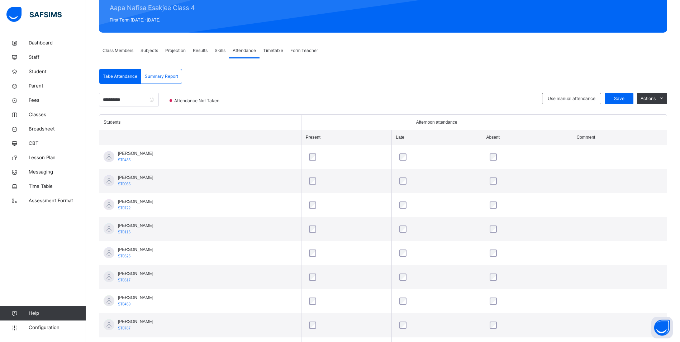
scroll to position [107, 0]
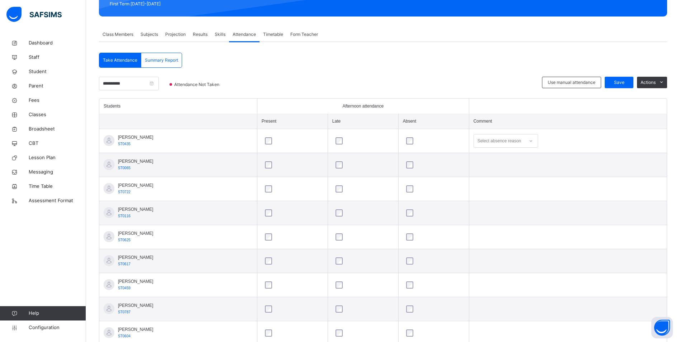
click at [537, 141] on div at bounding box center [531, 140] width 12 height 11
click at [521, 203] on div "After school club" at bounding box center [506, 206] width 64 height 12
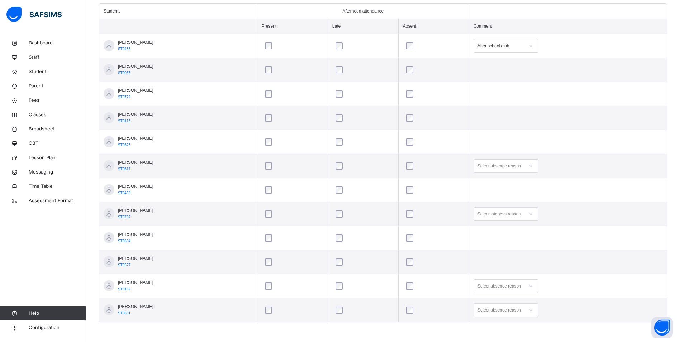
scroll to position [95, 0]
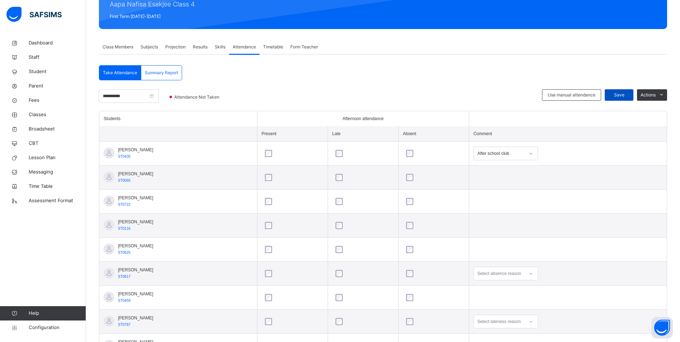
click at [625, 94] on span "Save" at bounding box center [619, 95] width 18 height 6
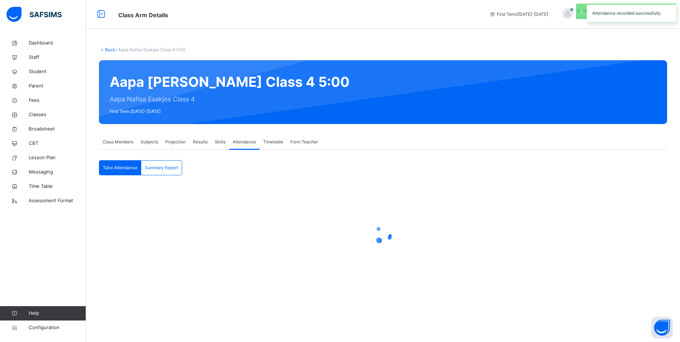
scroll to position [0, 0]
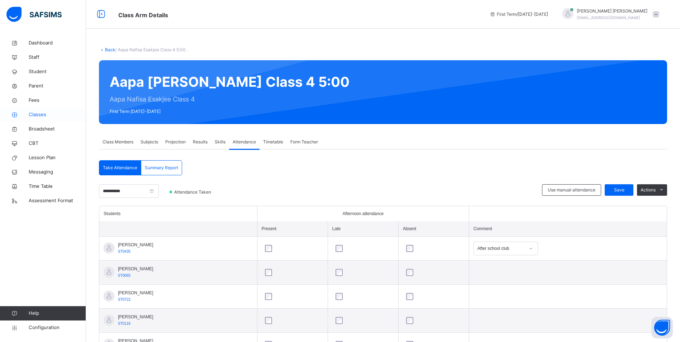
click at [43, 114] on span "Classes" at bounding box center [57, 114] width 57 height 7
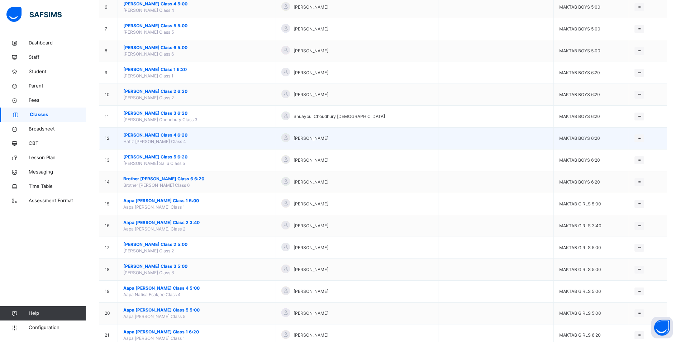
scroll to position [215, 0]
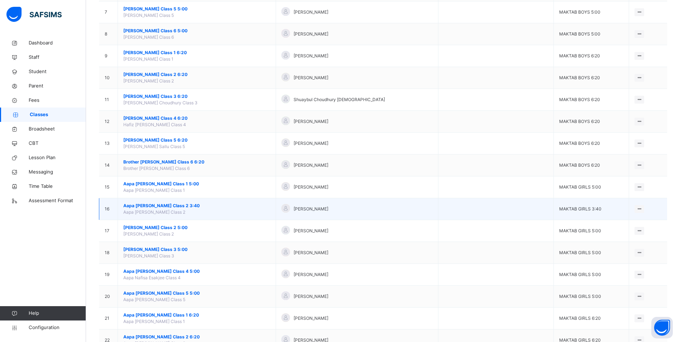
click at [176, 207] on span "Aapa [PERSON_NAME] Class 2 3:40" at bounding box center [196, 205] width 147 height 6
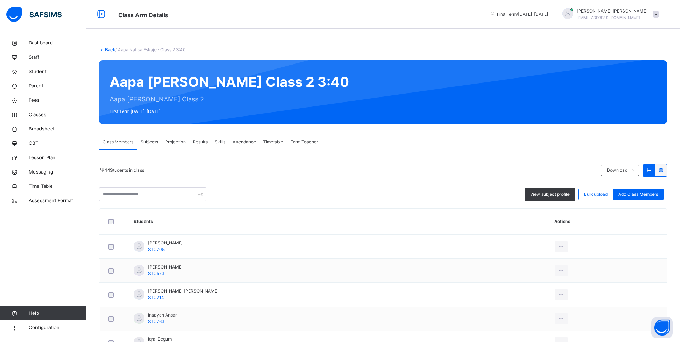
click at [248, 140] on span "Attendance" at bounding box center [244, 142] width 23 height 6
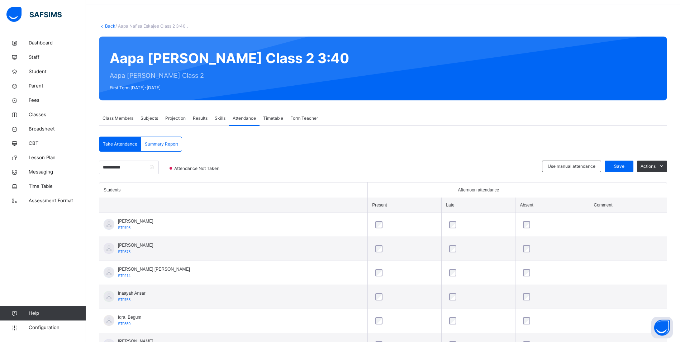
scroll to position [36, 0]
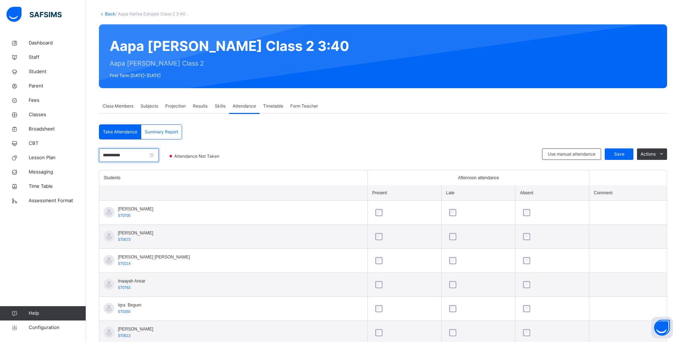
click at [133, 153] on input "**********" at bounding box center [129, 155] width 60 height 14
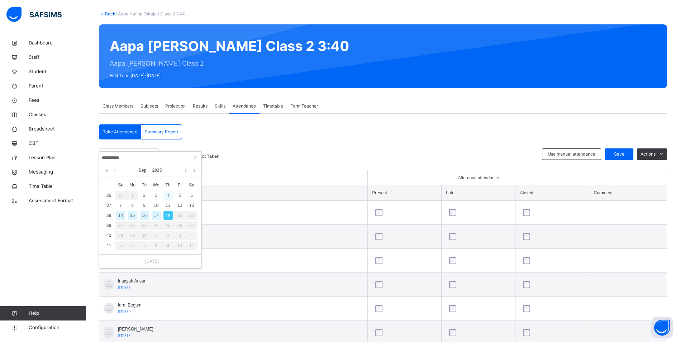
click at [165, 194] on div "4" at bounding box center [167, 195] width 9 height 9
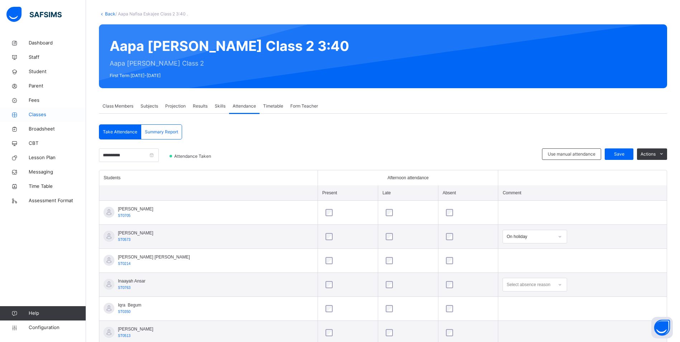
click at [43, 115] on span "Classes" at bounding box center [57, 114] width 57 height 7
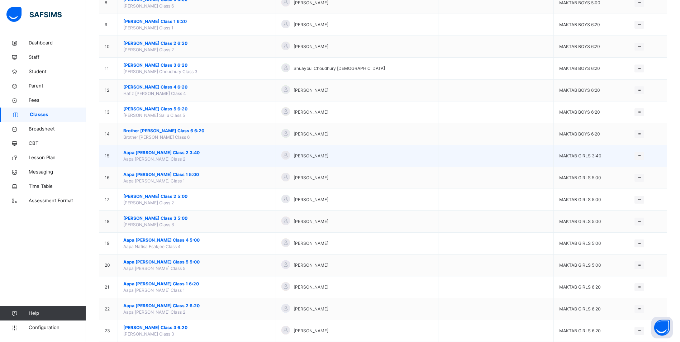
scroll to position [287, 0]
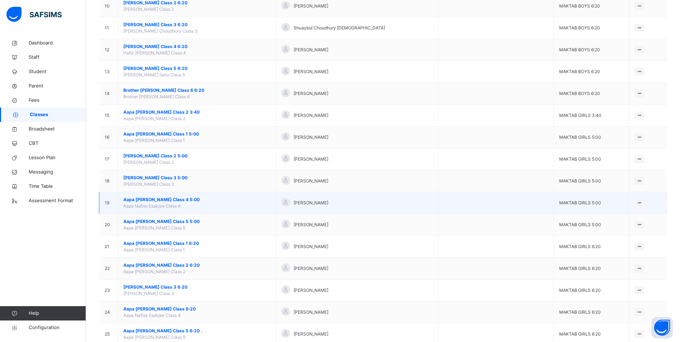
click at [178, 199] on span "Aapa [PERSON_NAME] Class 4 5:00" at bounding box center [196, 199] width 147 height 6
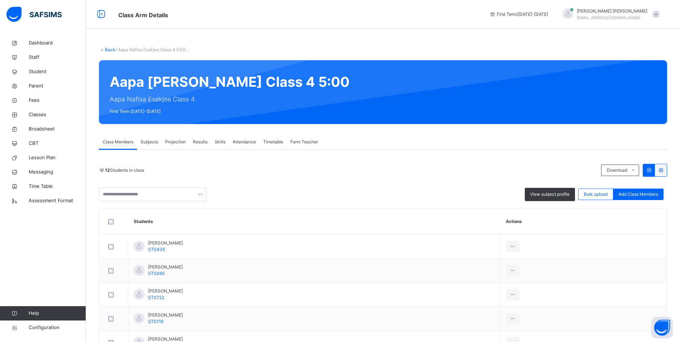
click at [274, 140] on span "Timetable" at bounding box center [273, 142] width 20 height 6
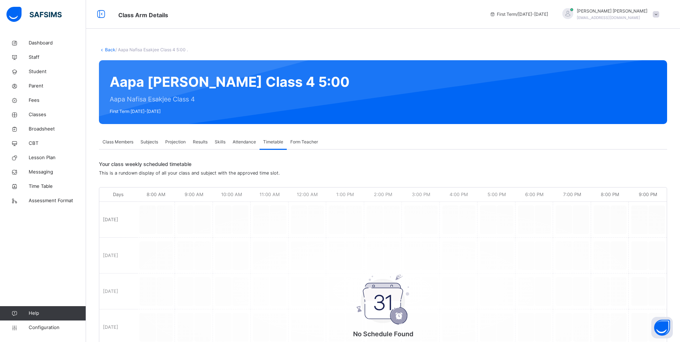
click at [246, 142] on span "Attendance" at bounding box center [244, 142] width 23 height 6
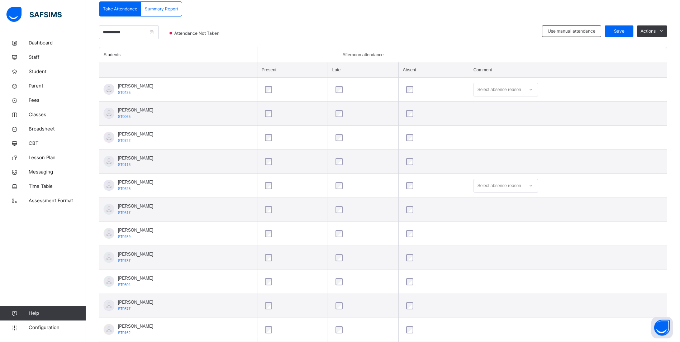
scroll to position [95, 0]
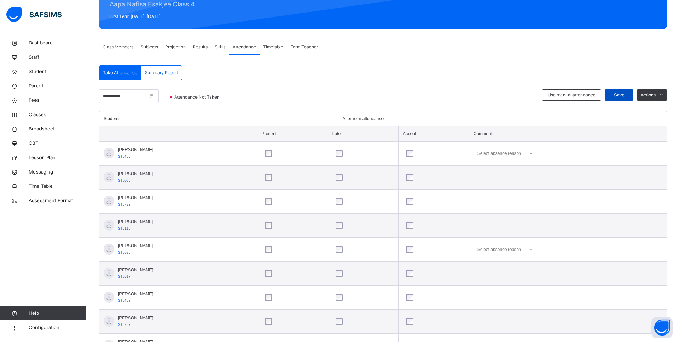
click at [628, 92] on span "Save" at bounding box center [619, 95] width 18 height 6
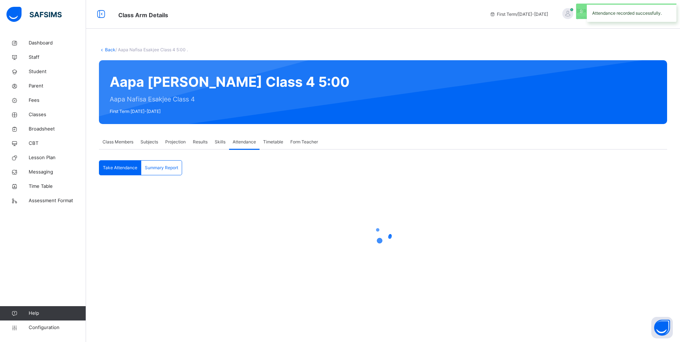
scroll to position [0, 0]
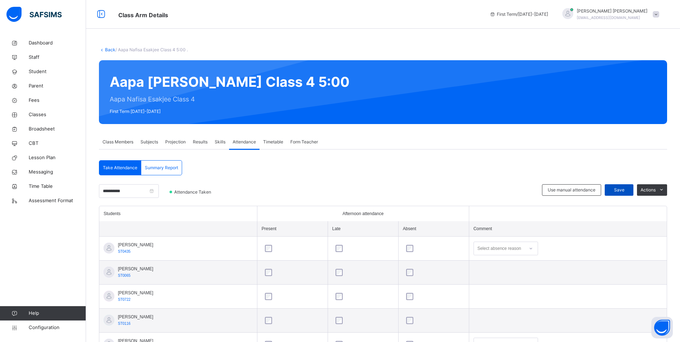
click at [625, 187] on span "Save" at bounding box center [619, 190] width 18 height 6
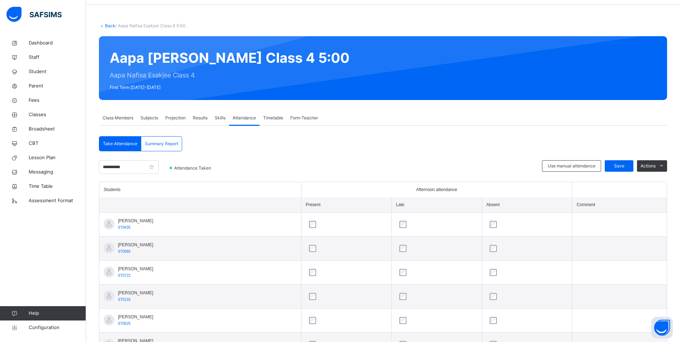
scroll to position [23, 0]
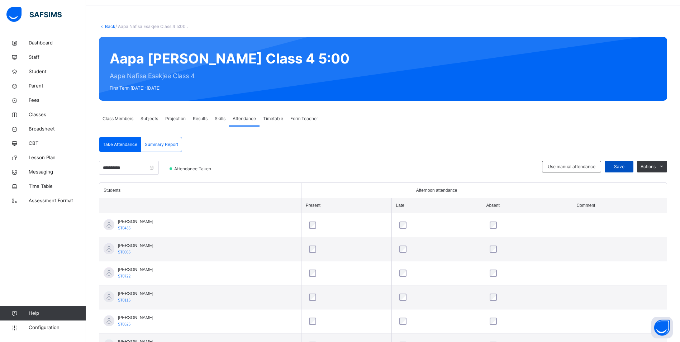
click at [624, 166] on span "Save" at bounding box center [619, 166] width 18 height 6
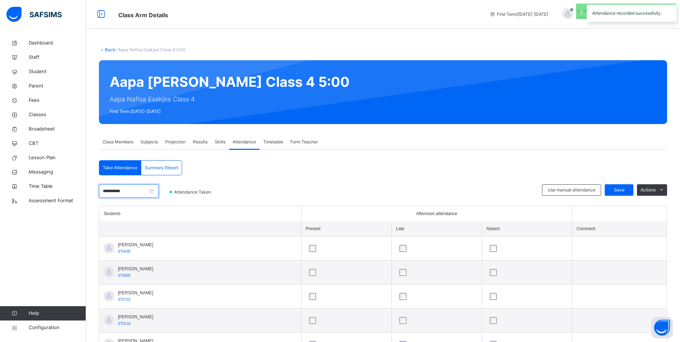
click at [139, 190] on input "**********" at bounding box center [129, 191] width 60 height 14
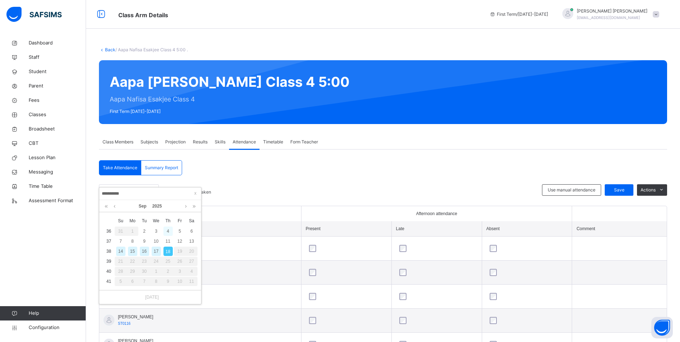
click at [169, 230] on div "4" at bounding box center [167, 230] width 9 height 9
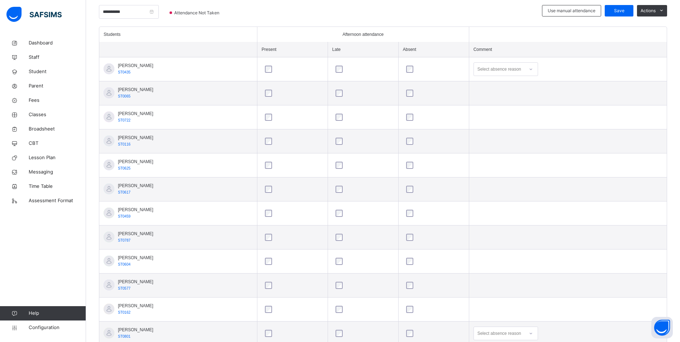
scroll to position [167, 0]
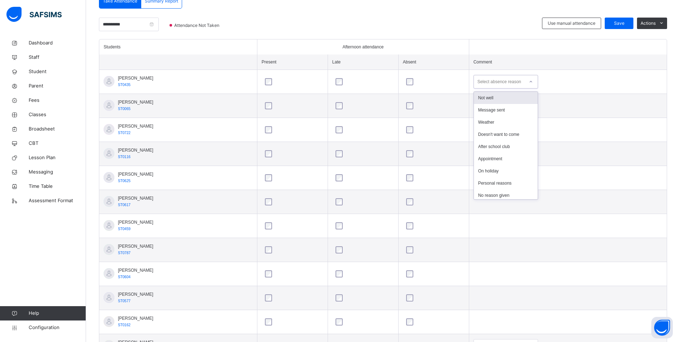
click at [537, 81] on div at bounding box center [531, 81] width 12 height 11
click at [524, 146] on div "After school club" at bounding box center [506, 146] width 64 height 12
click at [623, 23] on span "Save" at bounding box center [619, 23] width 18 height 6
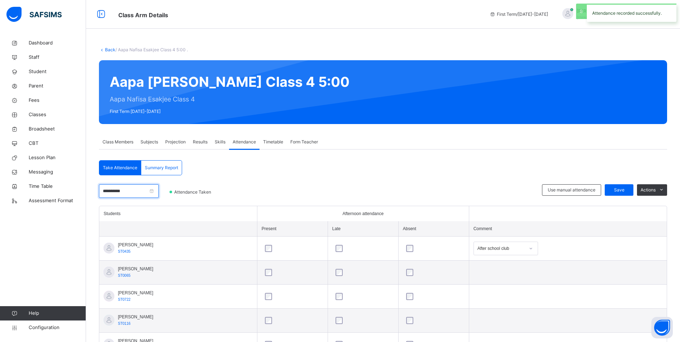
click at [135, 195] on input "**********" at bounding box center [129, 191] width 60 height 14
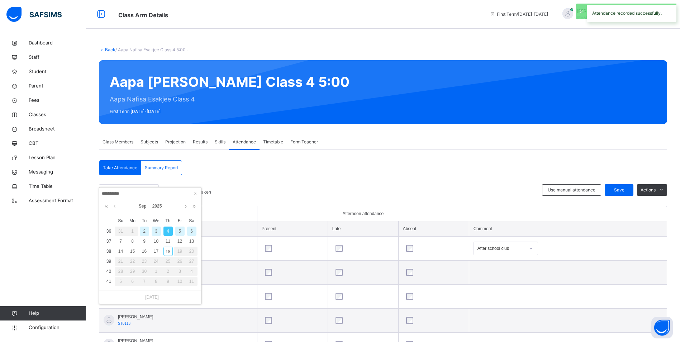
click at [182, 231] on div "5" at bounding box center [179, 230] width 9 height 9
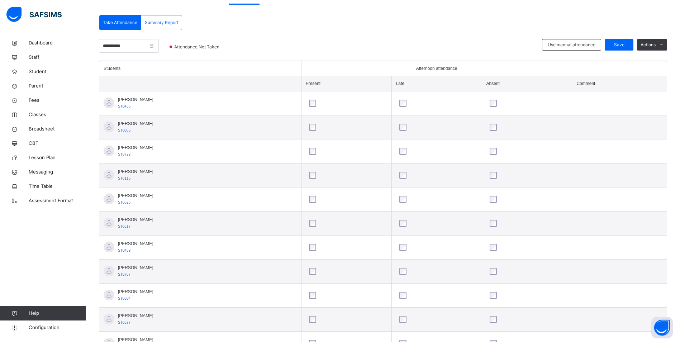
scroll to position [179, 0]
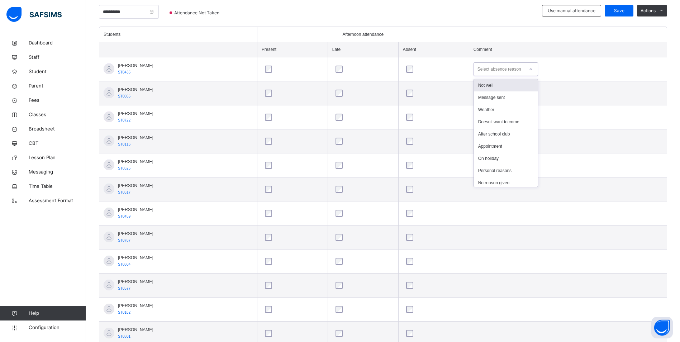
click at [537, 68] on div at bounding box center [531, 68] width 12 height 11
click at [513, 131] on div "After school club" at bounding box center [506, 134] width 64 height 12
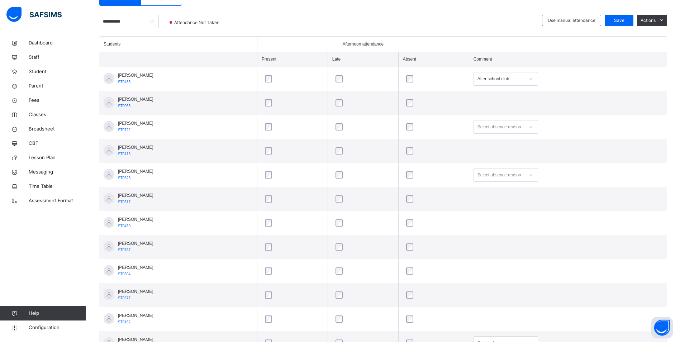
scroll to position [131, 0]
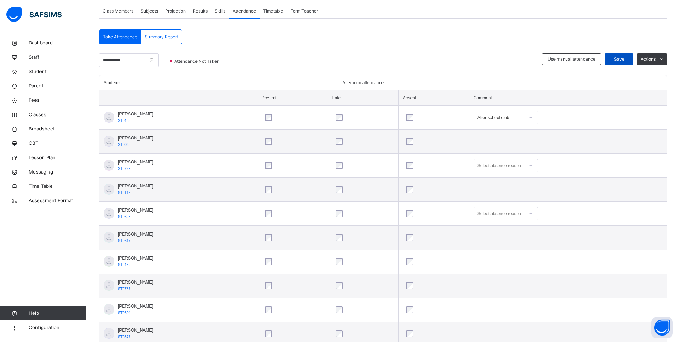
click at [622, 57] on span "Save" at bounding box center [619, 59] width 18 height 6
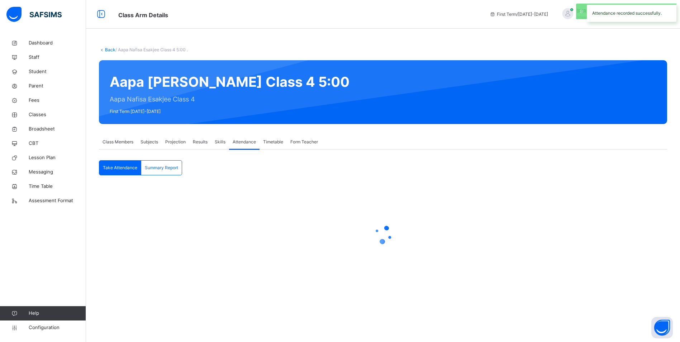
scroll to position [0, 0]
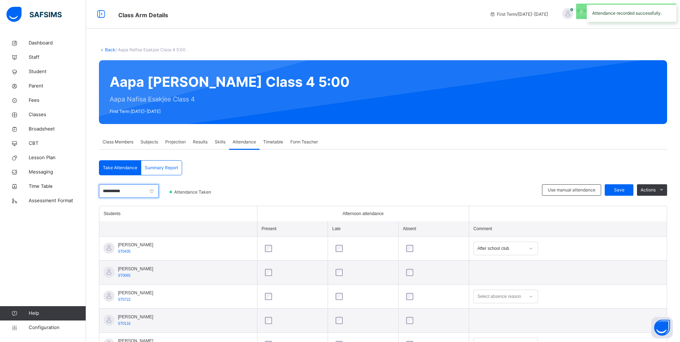
click at [140, 192] on input "**********" at bounding box center [129, 191] width 60 height 14
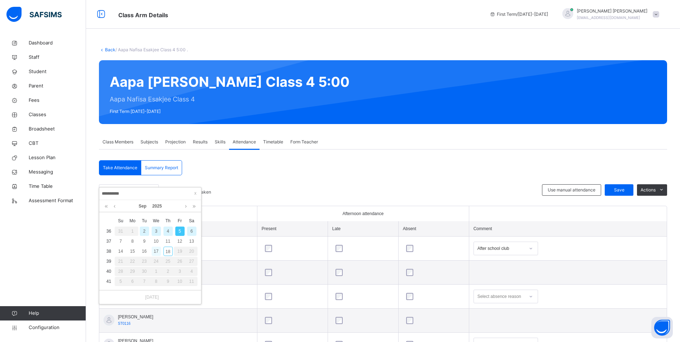
click at [158, 252] on div "17" at bounding box center [156, 251] width 9 height 9
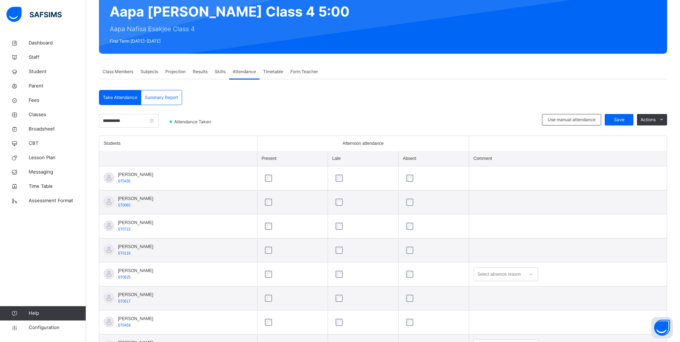
scroll to position [59, 0]
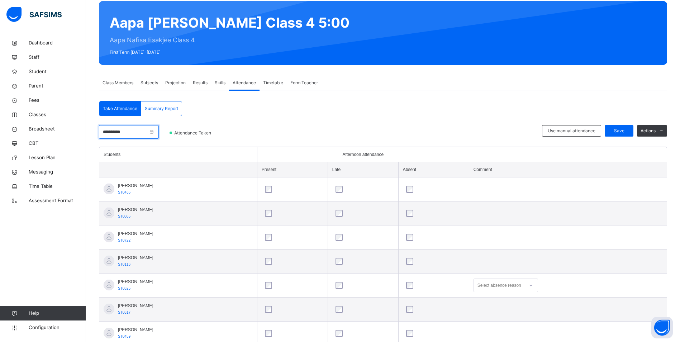
click at [138, 130] on input "**********" at bounding box center [129, 132] width 60 height 14
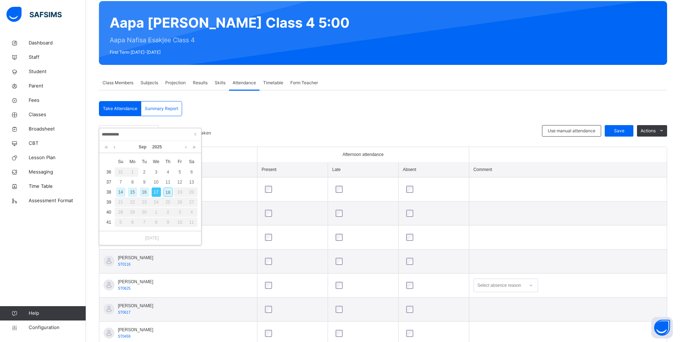
click at [144, 191] on div "16" at bounding box center [144, 191] width 9 height 9
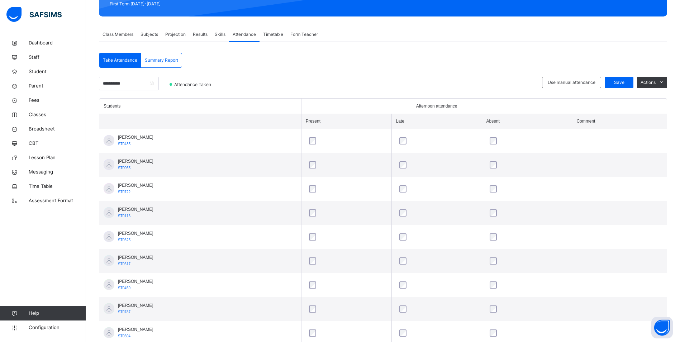
scroll to position [36, 0]
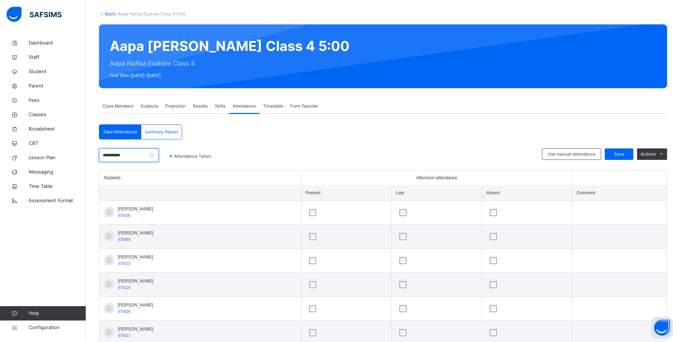
click at [135, 155] on input "**********" at bounding box center [129, 155] width 60 height 14
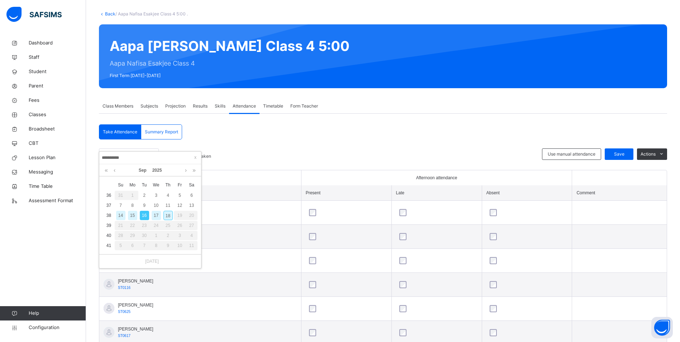
click at [134, 213] on div "15" at bounding box center [132, 215] width 9 height 9
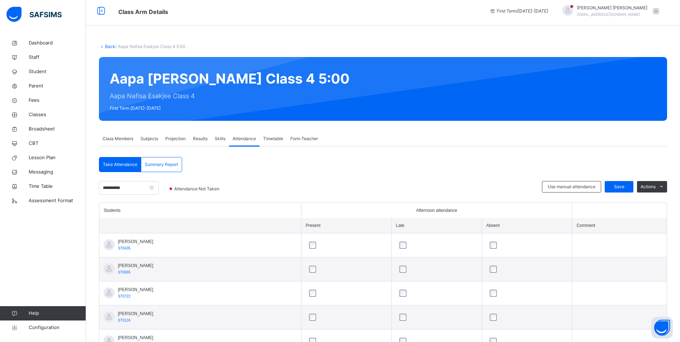
scroll to position [0, 0]
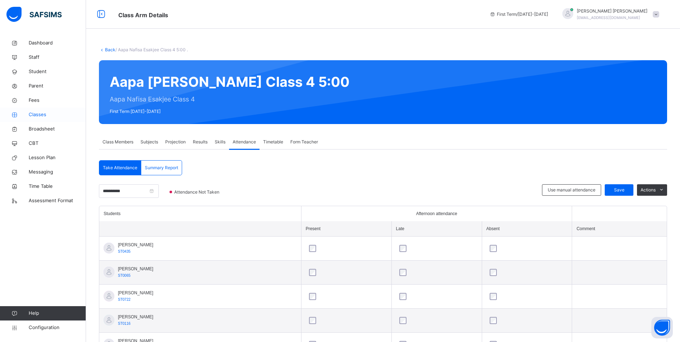
click at [43, 113] on span "Classes" at bounding box center [57, 114] width 57 height 7
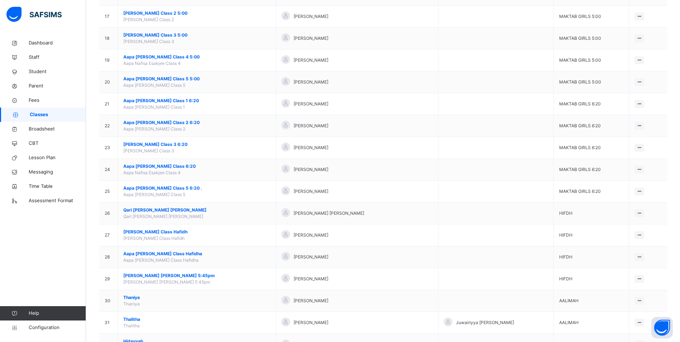
scroll to position [430, 0]
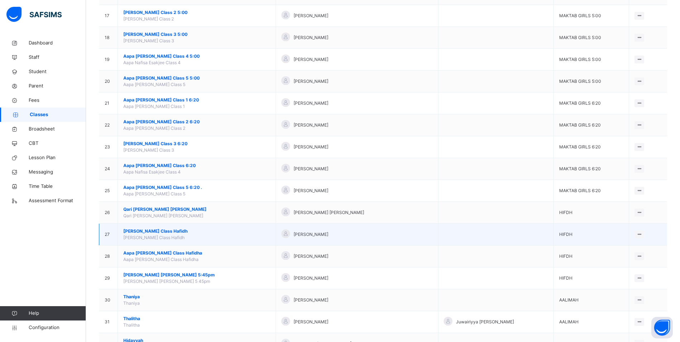
click at [186, 229] on span "[PERSON_NAME] Class Hafidh" at bounding box center [196, 231] width 147 height 6
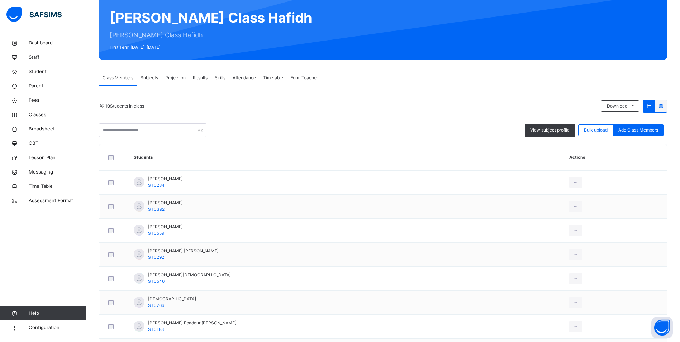
scroll to position [72, 0]
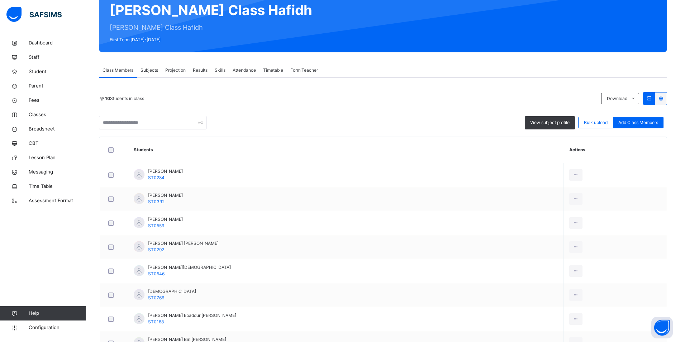
click at [247, 71] on span "Attendance" at bounding box center [244, 70] width 23 height 6
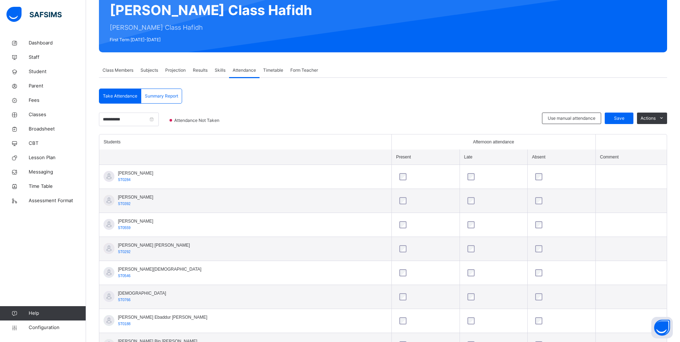
click at [606, 175] on td at bounding box center [630, 177] width 71 height 24
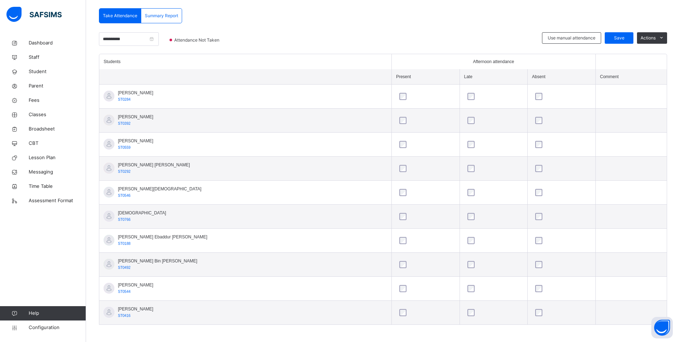
scroll to position [154, 0]
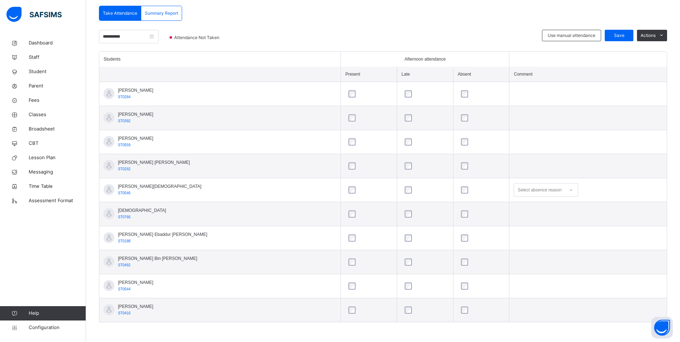
click at [565, 188] on div at bounding box center [571, 189] width 12 height 11
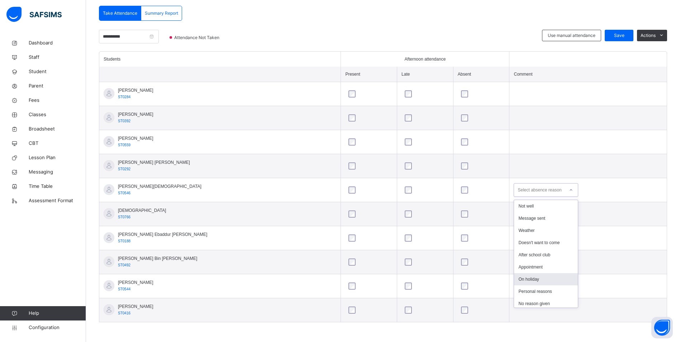
click at [526, 276] on div "On holiday" at bounding box center [546, 279] width 64 height 12
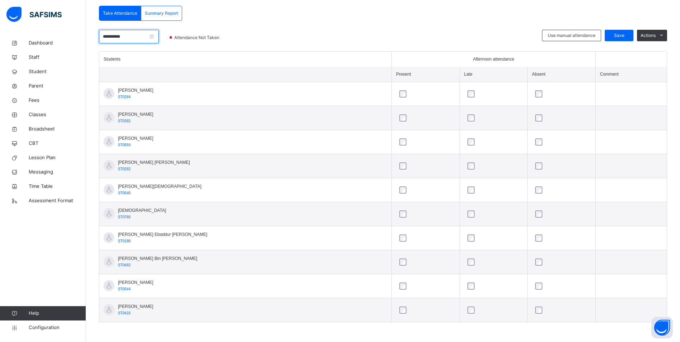
click at [144, 36] on input "**********" at bounding box center [129, 37] width 60 height 14
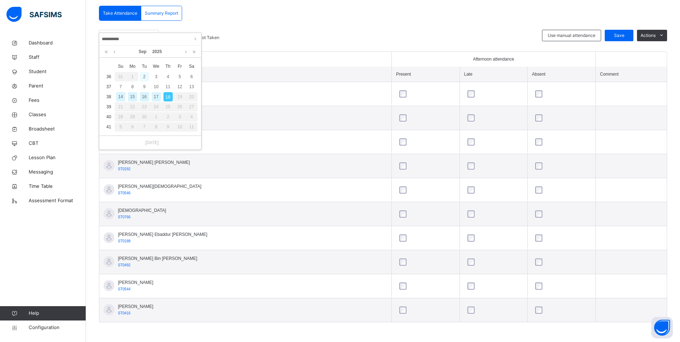
click at [144, 79] on div "2" at bounding box center [144, 76] width 9 height 9
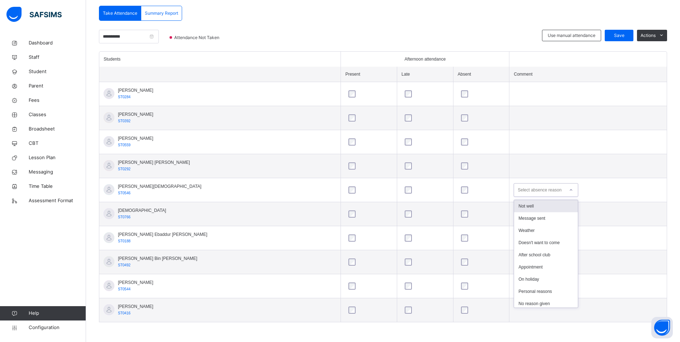
click at [565, 188] on div at bounding box center [571, 189] width 12 height 11
click at [530, 277] on div "On holiday" at bounding box center [546, 279] width 64 height 12
click at [565, 239] on div at bounding box center [571, 237] width 12 height 11
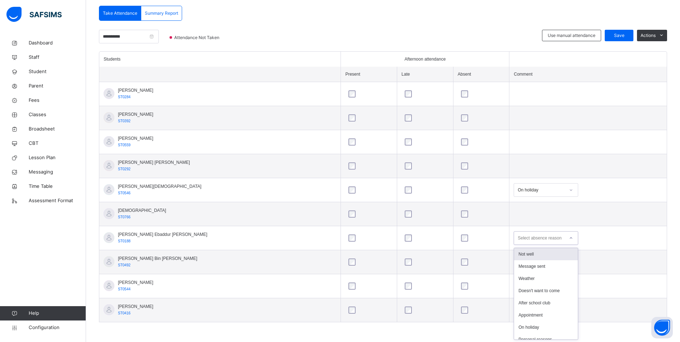
click at [520, 253] on div "Not well" at bounding box center [546, 254] width 64 height 12
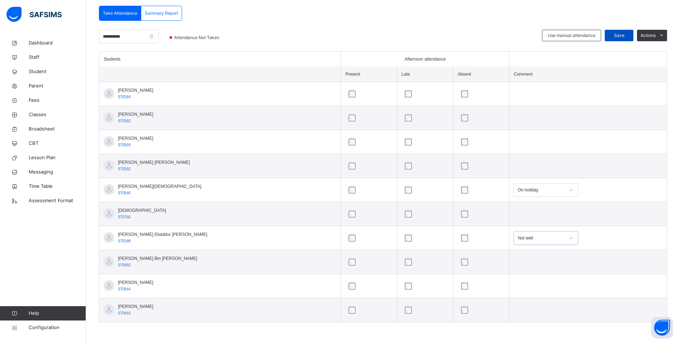
click at [625, 37] on span "Save" at bounding box center [619, 35] width 18 height 6
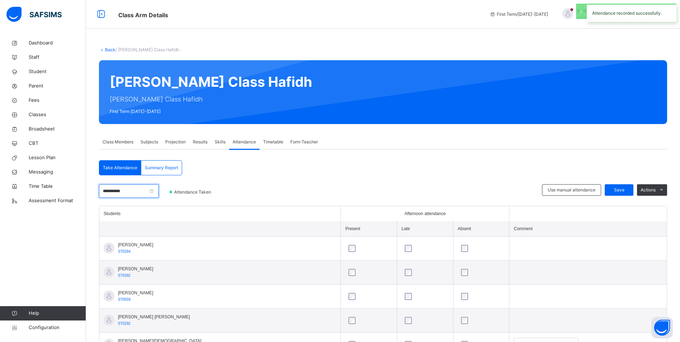
click at [132, 191] on input "**********" at bounding box center [129, 191] width 60 height 14
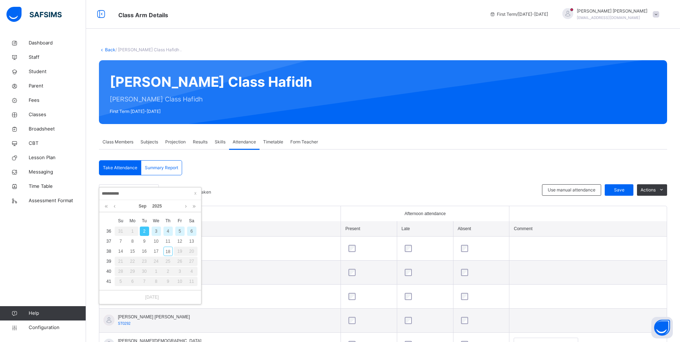
click at [158, 232] on div "3" at bounding box center [156, 230] width 9 height 9
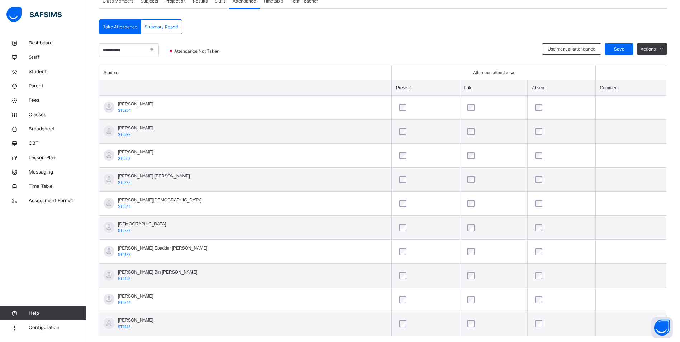
scroll to position [143, 0]
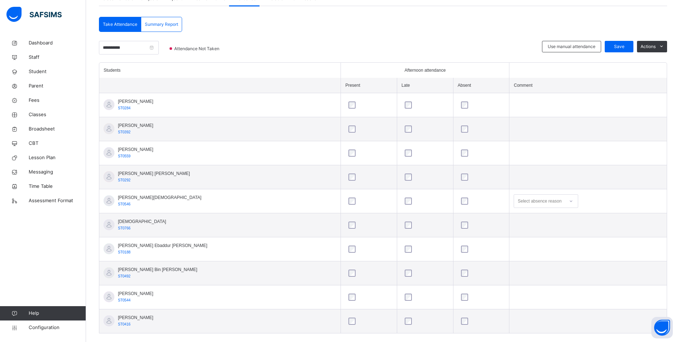
click at [569, 198] on icon at bounding box center [571, 200] width 4 height 7
click at [524, 288] on div "On holiday" at bounding box center [546, 290] width 64 height 12
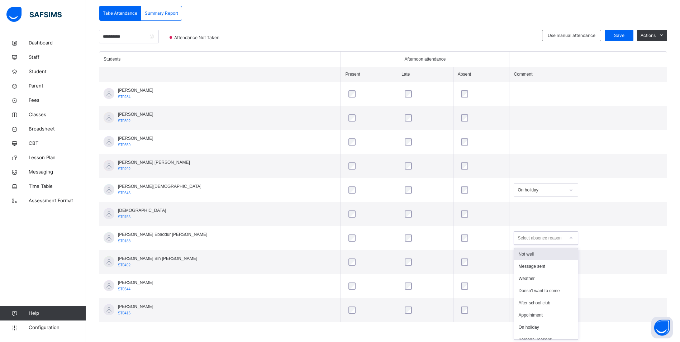
click at [569, 236] on icon at bounding box center [571, 237] width 4 height 7
click at [538, 252] on div "Not well" at bounding box center [546, 254] width 64 height 12
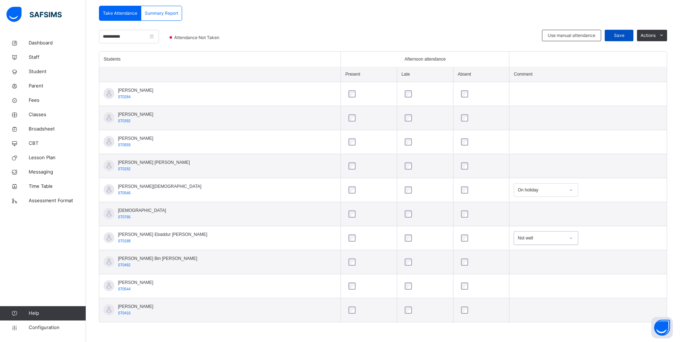
click at [624, 37] on span "Save" at bounding box center [619, 35] width 18 height 6
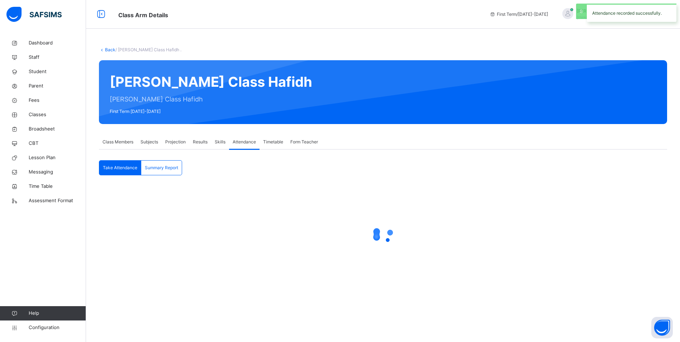
scroll to position [0, 0]
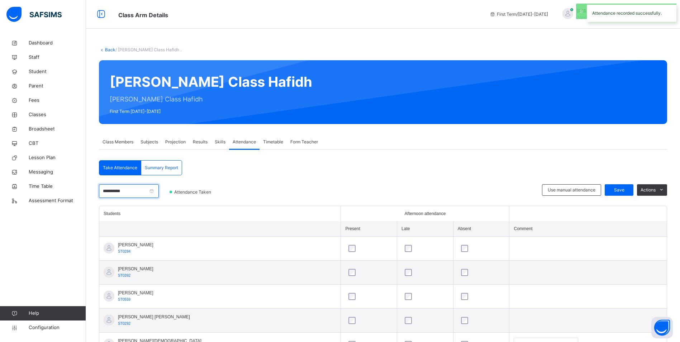
click at [145, 188] on input "**********" at bounding box center [129, 191] width 60 height 14
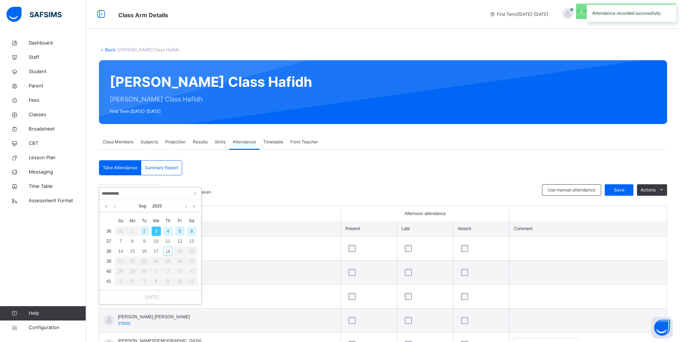
click at [169, 230] on div "4" at bounding box center [167, 230] width 9 height 9
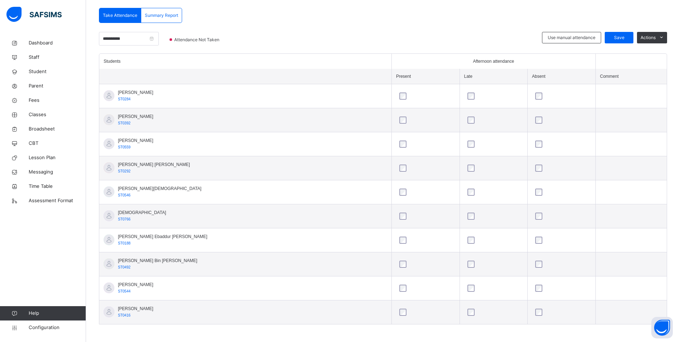
scroll to position [154, 0]
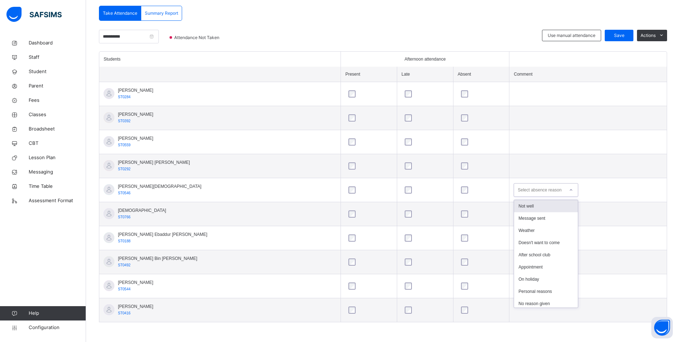
click at [569, 188] on icon at bounding box center [571, 189] width 4 height 7
click at [517, 277] on div "On holiday" at bounding box center [546, 279] width 64 height 12
click at [569, 236] on icon at bounding box center [571, 237] width 4 height 7
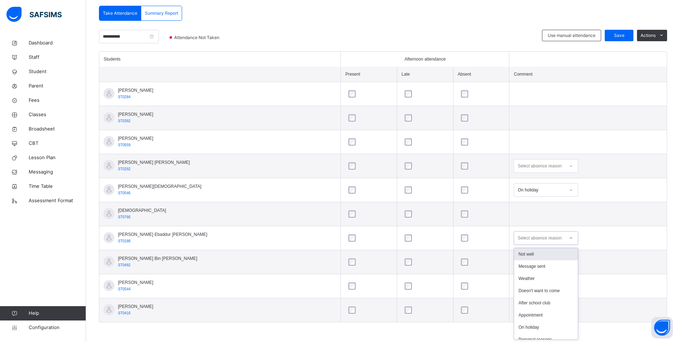
click at [540, 257] on div "Not well" at bounding box center [546, 254] width 64 height 12
click at [620, 37] on span "Save" at bounding box center [619, 35] width 18 height 6
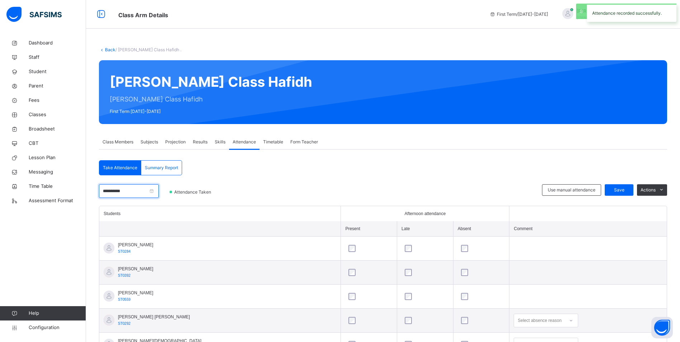
click at [133, 189] on input "**********" at bounding box center [129, 191] width 60 height 14
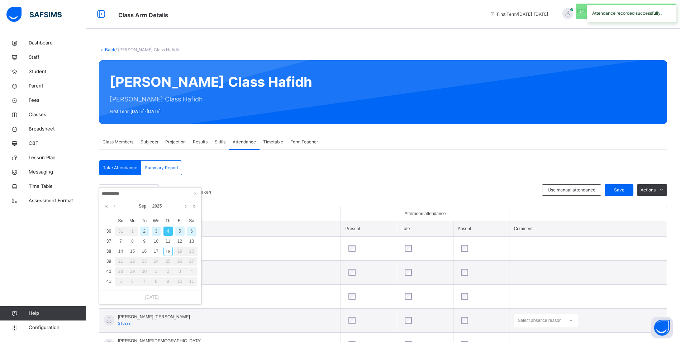
click at [178, 230] on div "5" at bounding box center [179, 230] width 9 height 9
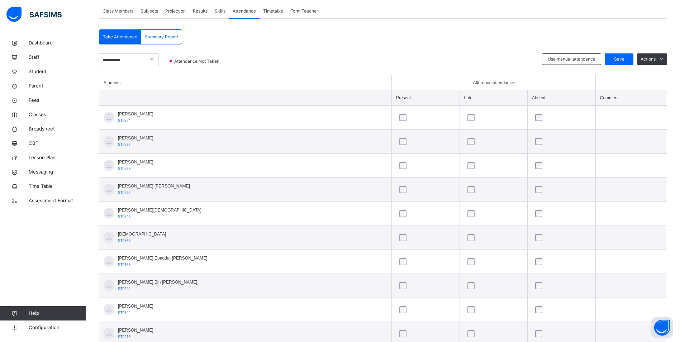
scroll to position [143, 0]
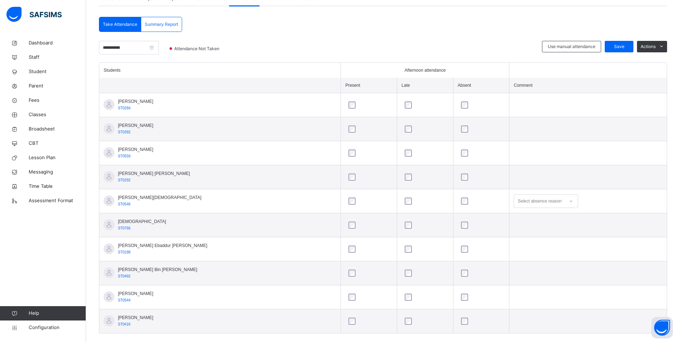
click at [569, 200] on icon at bounding box center [571, 200] width 4 height 7
click at [522, 288] on div "On holiday" at bounding box center [546, 290] width 64 height 12
click at [565, 173] on div at bounding box center [571, 176] width 12 height 11
click at [626, 41] on div "Save" at bounding box center [618, 46] width 29 height 11
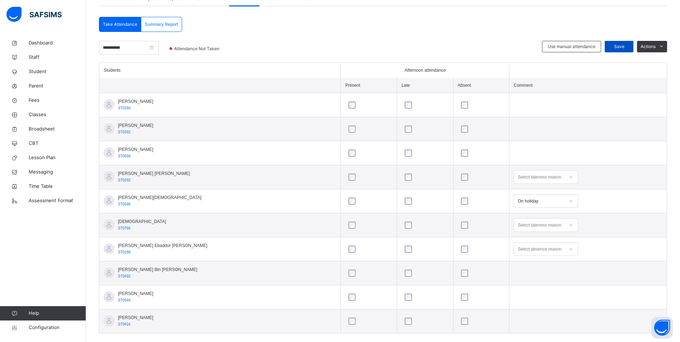
scroll to position [0, 0]
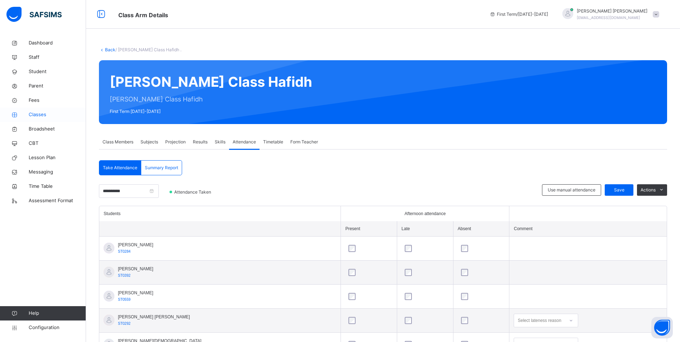
click at [38, 114] on span "Classes" at bounding box center [57, 114] width 57 height 7
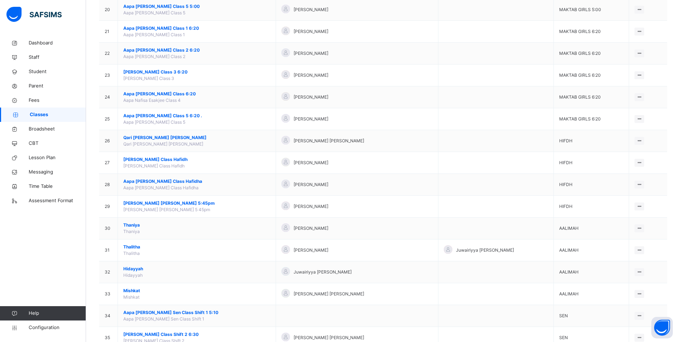
scroll to position [526, 0]
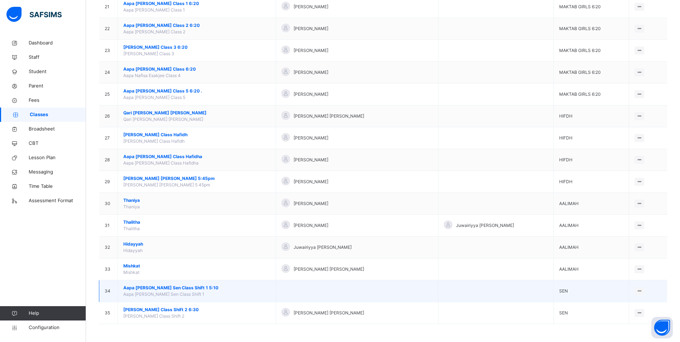
click at [191, 286] on span "Aapa [PERSON_NAME] Sen Class Shift 1 5:10" at bounding box center [196, 288] width 147 height 6
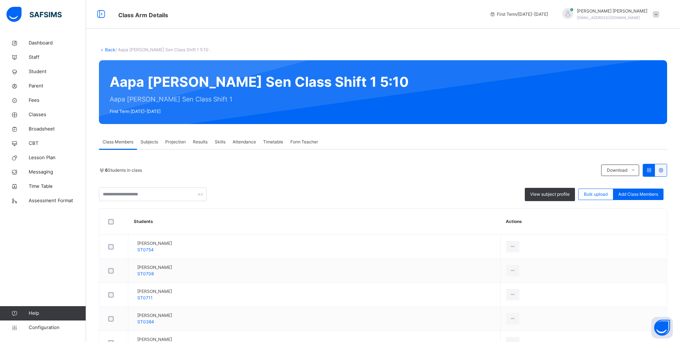
click at [239, 140] on span "Attendance" at bounding box center [244, 142] width 23 height 6
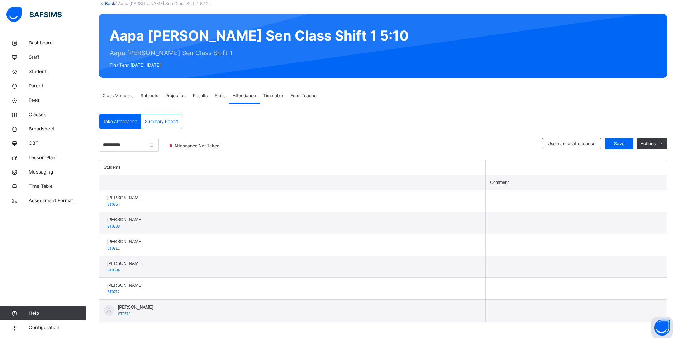
scroll to position [50, 0]
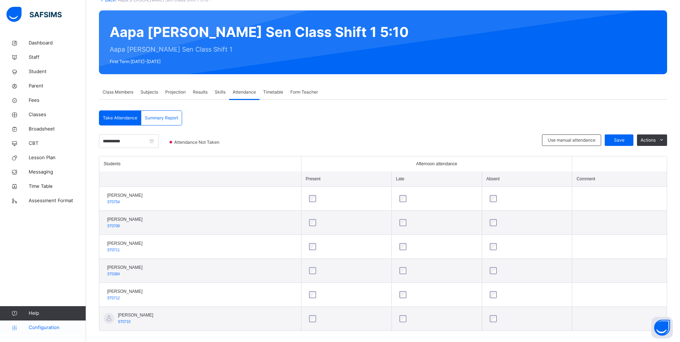
click at [54, 330] on span "Configuration" at bounding box center [57, 327] width 57 height 7
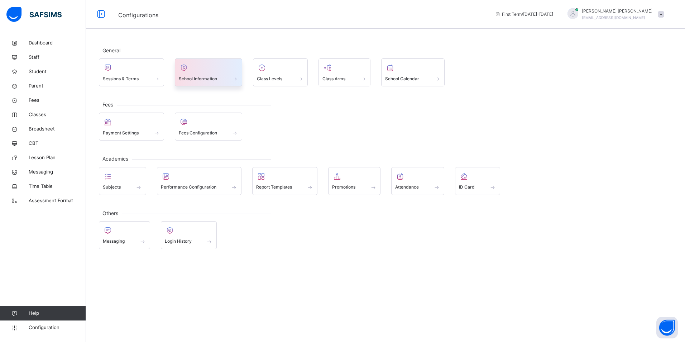
click at [207, 72] on div at bounding box center [209, 67] width 60 height 11
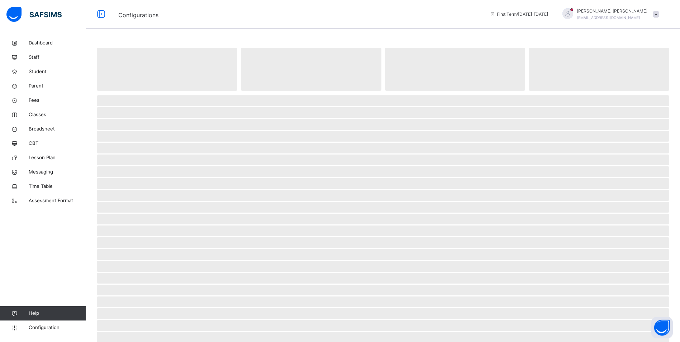
select select "**"
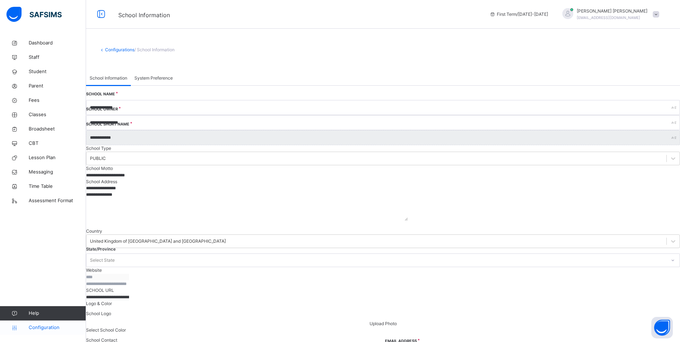
click at [33, 326] on span "Configuration" at bounding box center [57, 327] width 57 height 7
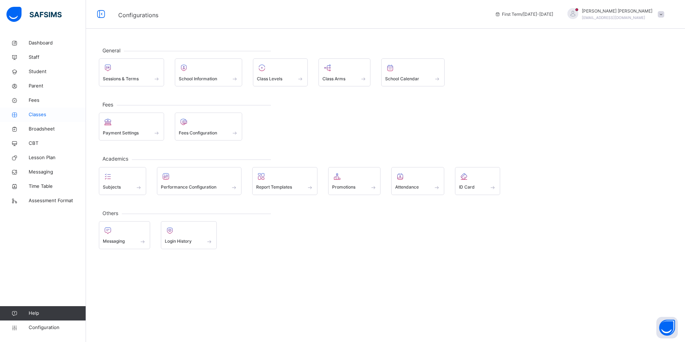
click at [38, 112] on span "Classes" at bounding box center [57, 114] width 57 height 7
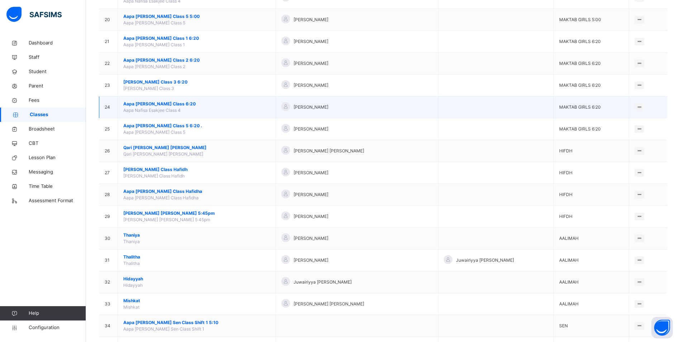
scroll to position [526, 0]
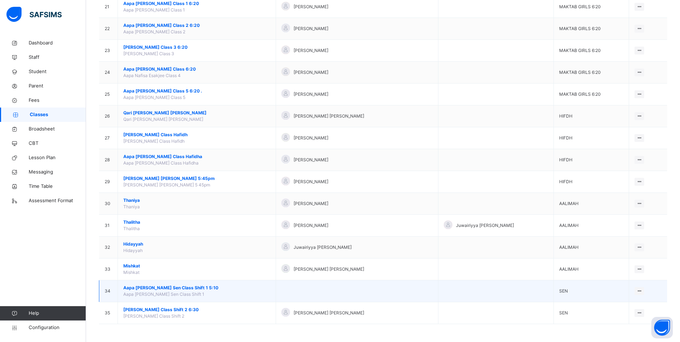
click at [161, 288] on span "Aapa [PERSON_NAME] Sen Class Shift 1 5:10" at bounding box center [196, 288] width 147 height 6
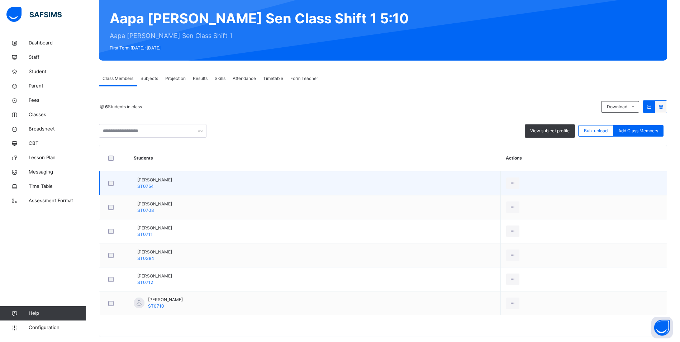
scroll to position [72, 0]
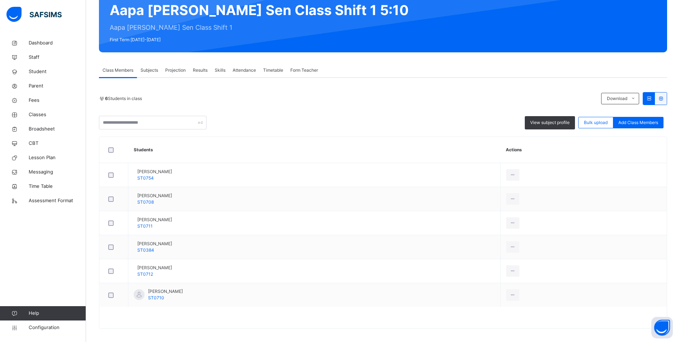
click at [243, 68] on span "Attendance" at bounding box center [244, 70] width 23 height 6
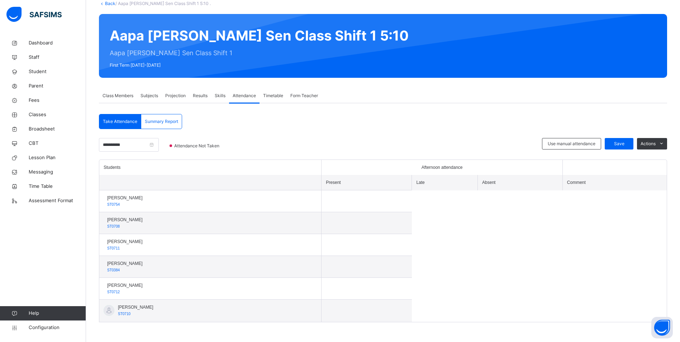
scroll to position [58, 0]
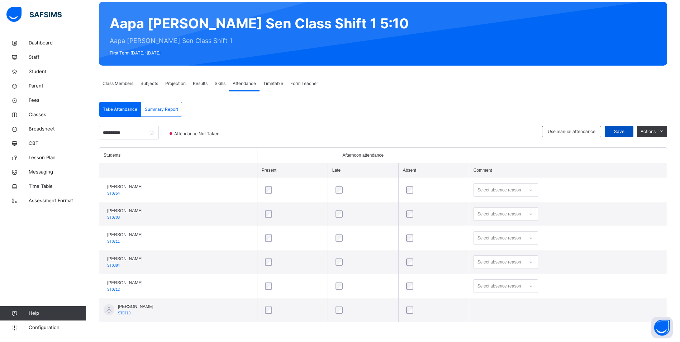
click at [626, 132] on span "Save" at bounding box center [619, 131] width 18 height 6
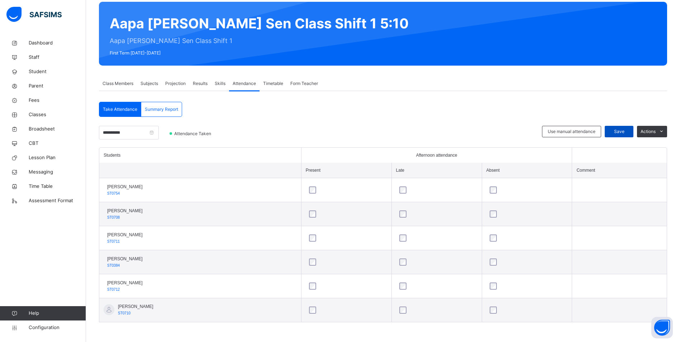
click at [633, 131] on div "Save" at bounding box center [618, 131] width 29 height 11
click at [621, 131] on div "Save" at bounding box center [618, 131] width 29 height 11
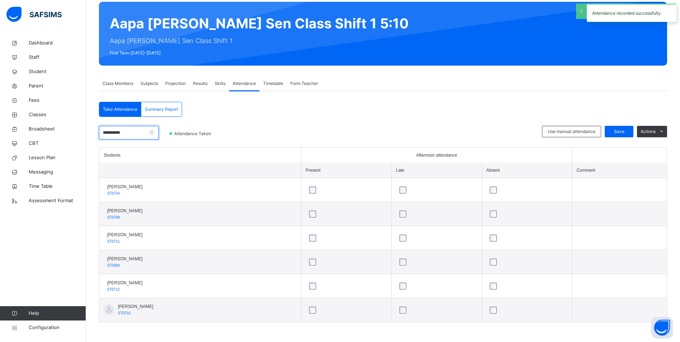
click at [140, 133] on input "**********" at bounding box center [129, 133] width 60 height 14
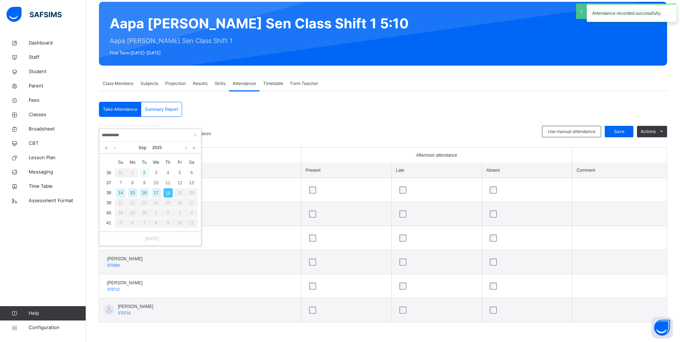
click at [143, 175] on div "2" at bounding box center [144, 172] width 9 height 9
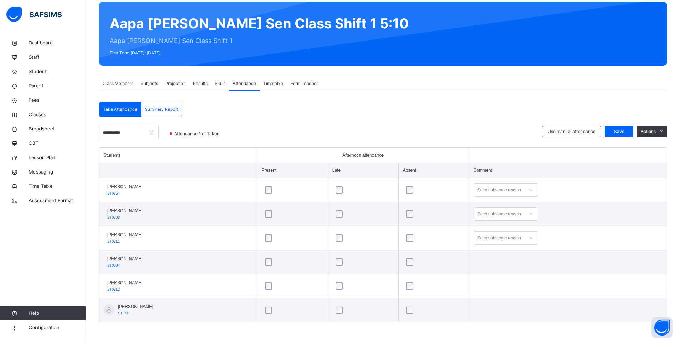
click at [423, 262] on div at bounding box center [434, 261] width 58 height 7
click at [621, 128] on div "Save" at bounding box center [618, 131] width 29 height 11
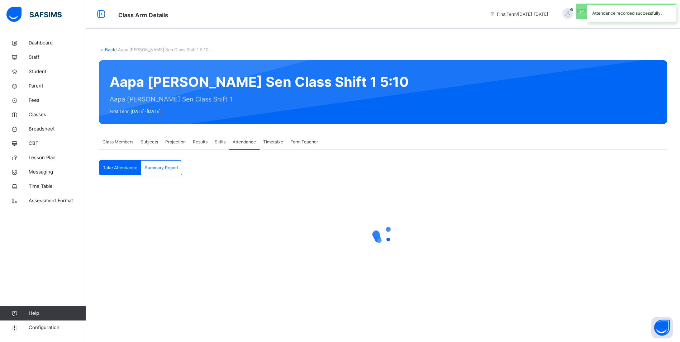
scroll to position [0, 0]
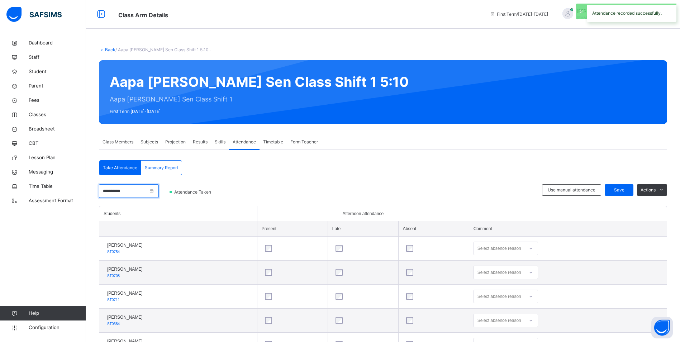
click at [144, 193] on input "**********" at bounding box center [129, 191] width 60 height 14
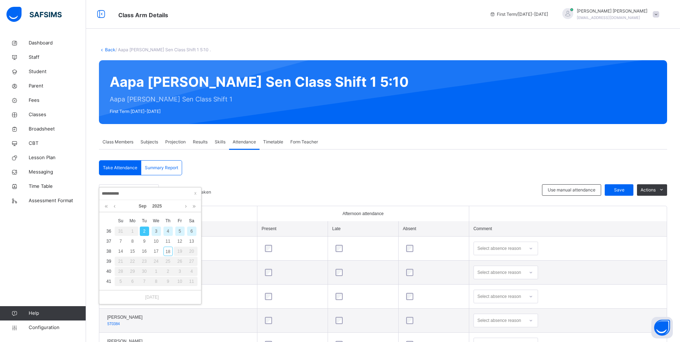
click at [157, 233] on div "3" at bounding box center [156, 230] width 9 height 9
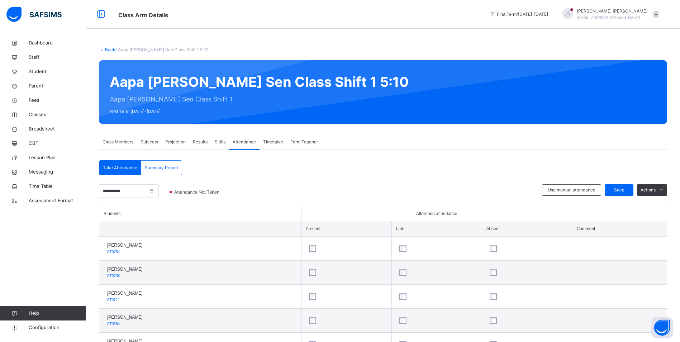
scroll to position [58, 0]
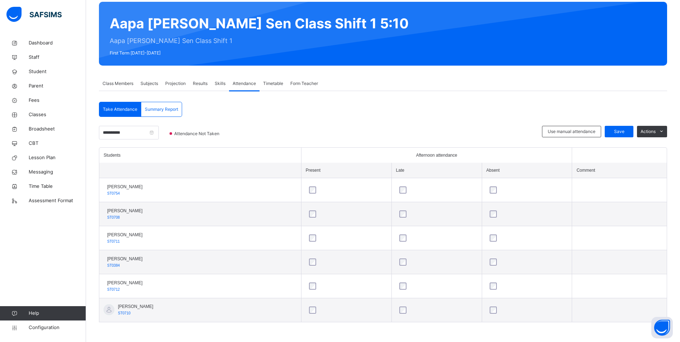
click at [513, 192] on div at bounding box center [527, 189] width 78 height 7
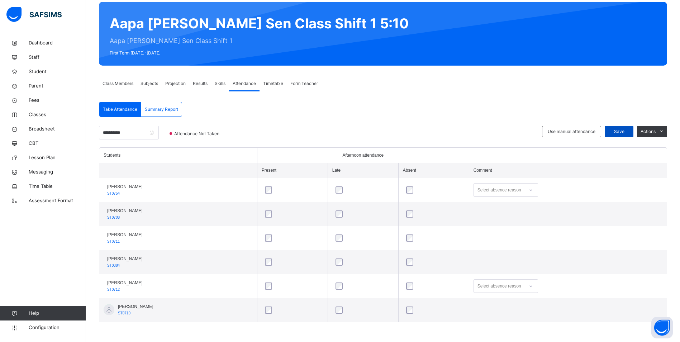
click at [618, 131] on span "Save" at bounding box center [619, 131] width 18 height 6
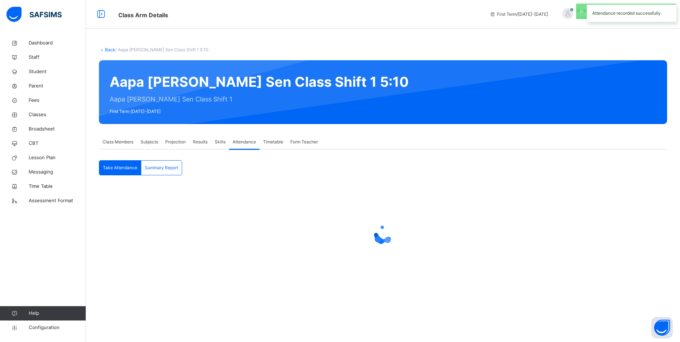
scroll to position [0, 0]
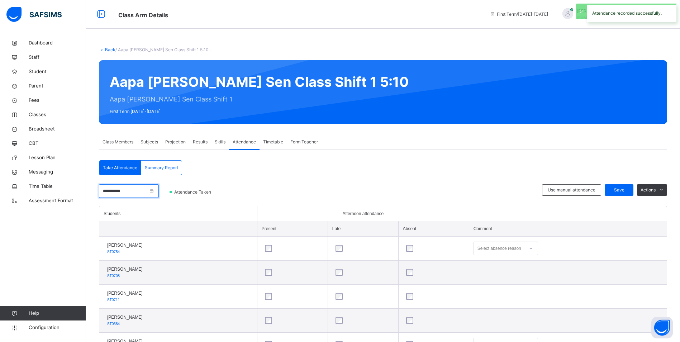
click at [130, 191] on input "**********" at bounding box center [129, 191] width 60 height 14
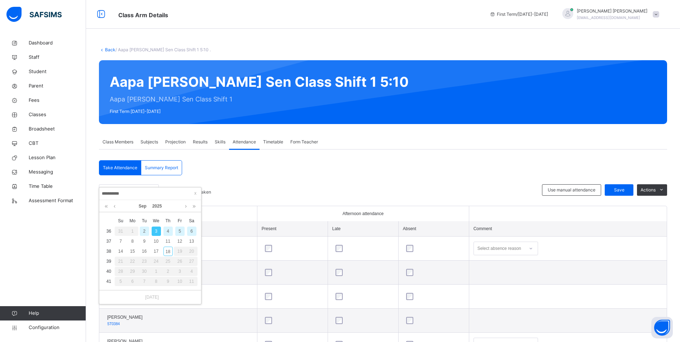
click at [167, 230] on div "4" at bounding box center [167, 230] width 9 height 9
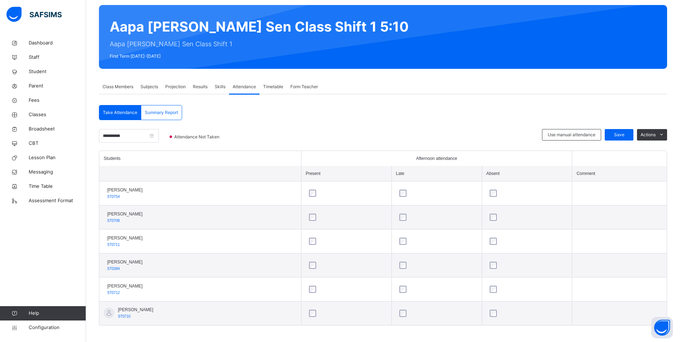
scroll to position [58, 0]
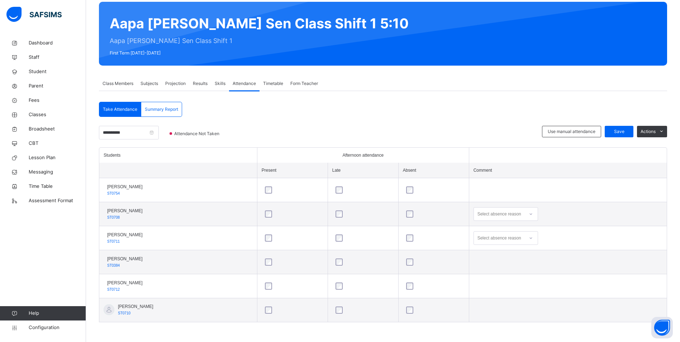
click at [425, 290] on div at bounding box center [434, 285] width 62 height 15
click at [628, 132] on span "Save" at bounding box center [619, 131] width 18 height 6
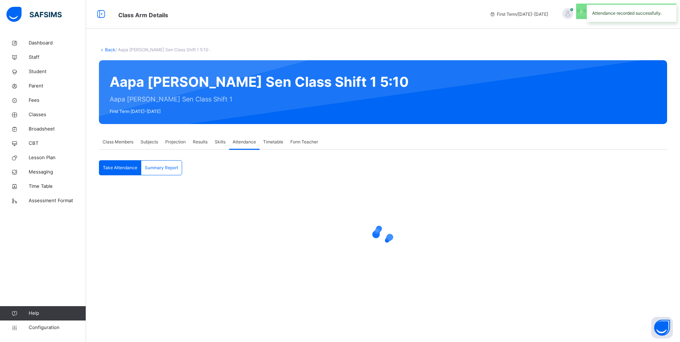
scroll to position [0, 0]
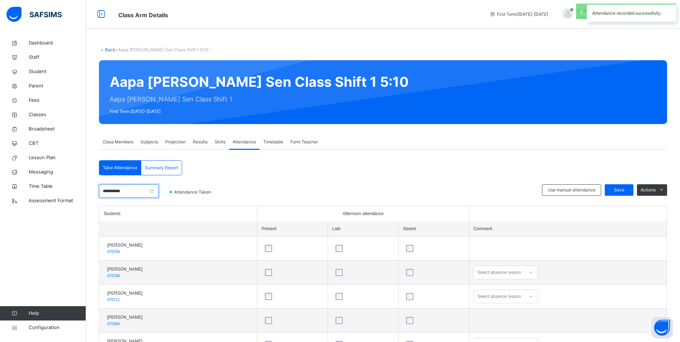
click at [140, 188] on input "**********" at bounding box center [129, 191] width 60 height 14
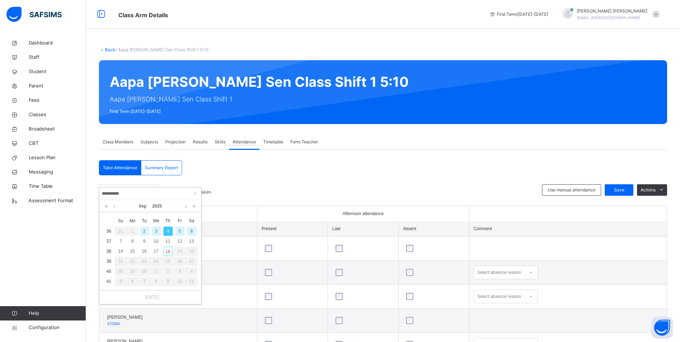
click at [178, 230] on div "5" at bounding box center [179, 230] width 9 height 9
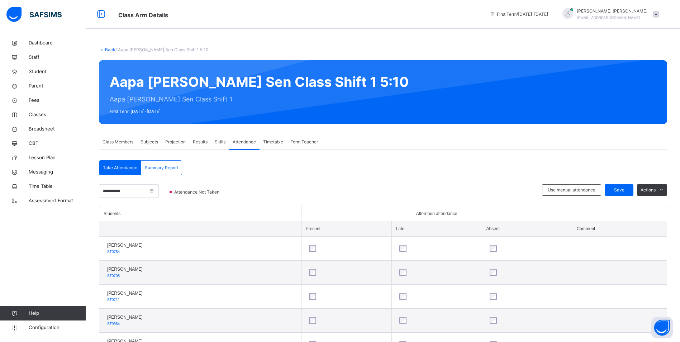
scroll to position [58, 0]
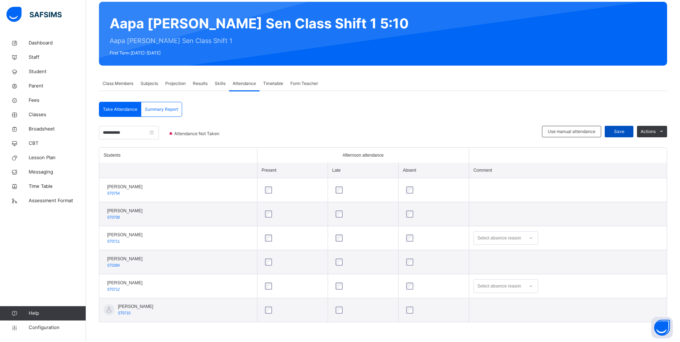
click at [626, 130] on span "Save" at bounding box center [619, 131] width 18 height 6
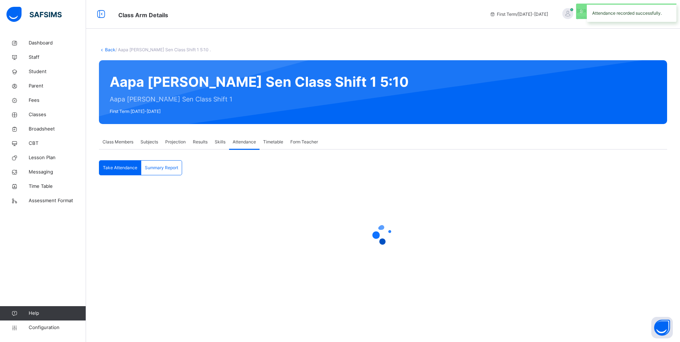
scroll to position [0, 0]
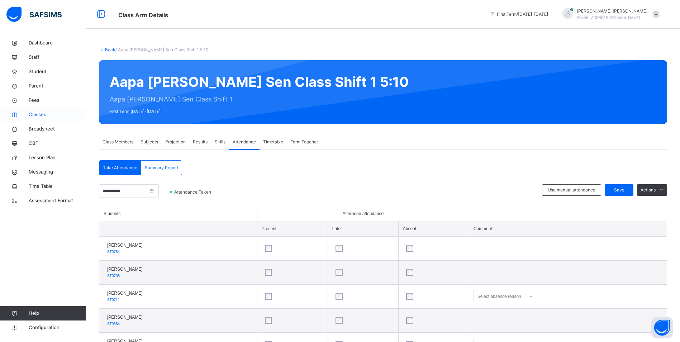
drag, startPoint x: 45, startPoint y: 114, endPoint x: 46, endPoint y: 120, distance: 5.5
click at [45, 114] on span "Classes" at bounding box center [57, 114] width 57 height 7
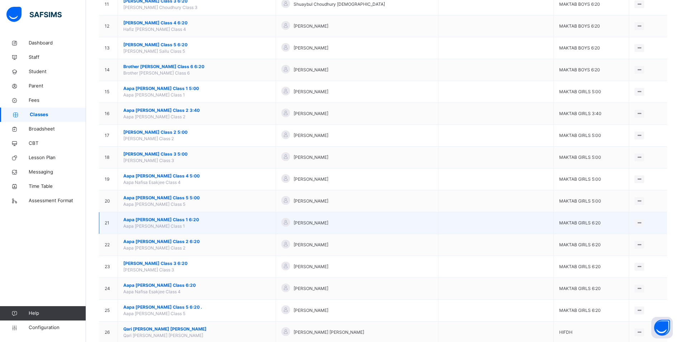
scroll to position [358, 0]
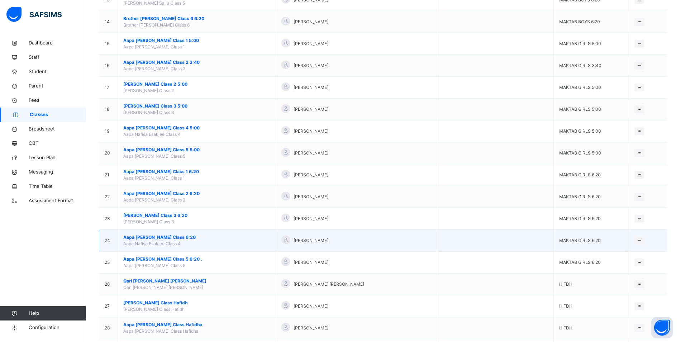
click at [161, 234] on span "Aapa [PERSON_NAME] Class 6:20" at bounding box center [196, 237] width 147 height 6
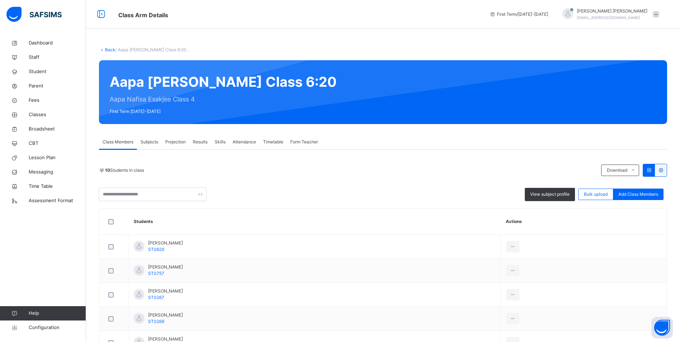
click at [238, 140] on span "Attendance" at bounding box center [244, 142] width 23 height 6
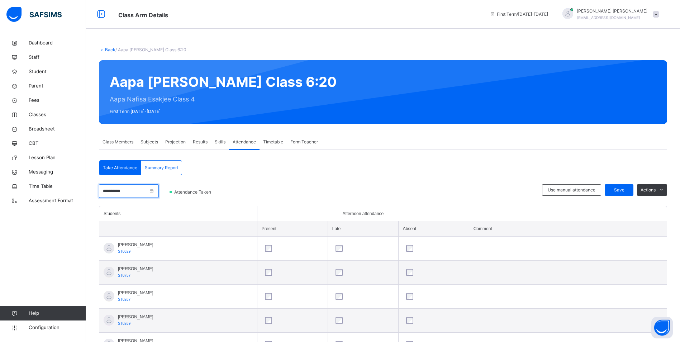
click at [130, 192] on input "**********" at bounding box center [129, 191] width 60 height 14
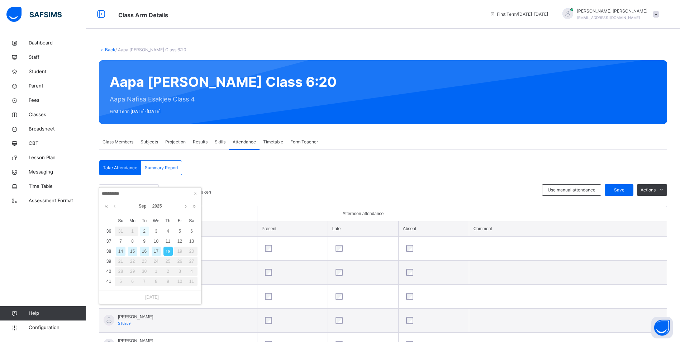
click at [145, 231] on div "2" at bounding box center [144, 230] width 9 height 9
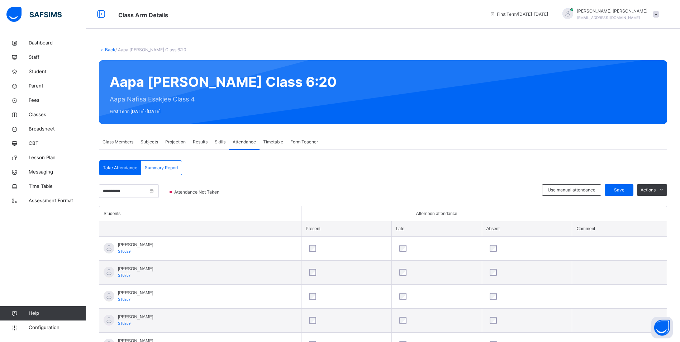
scroll to position [154, 0]
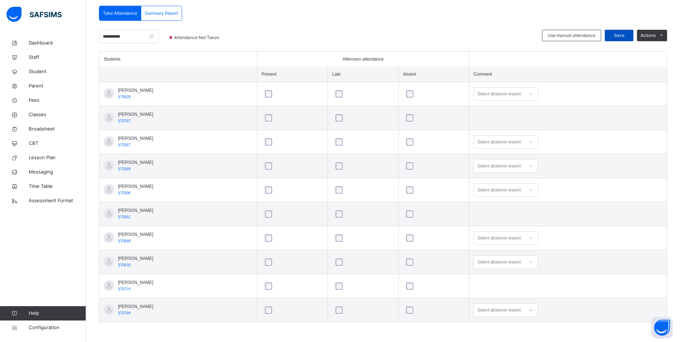
click at [618, 36] on span "Save" at bounding box center [619, 35] width 18 height 6
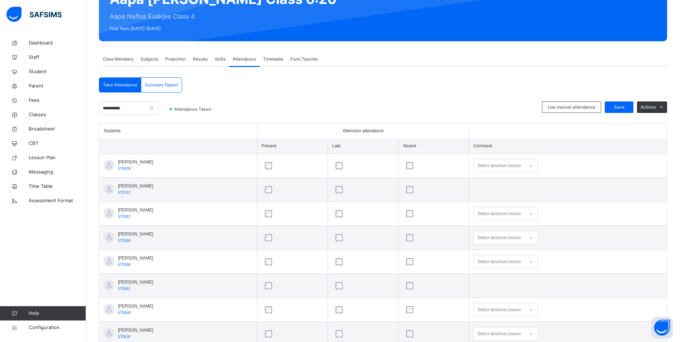
scroll to position [107, 0]
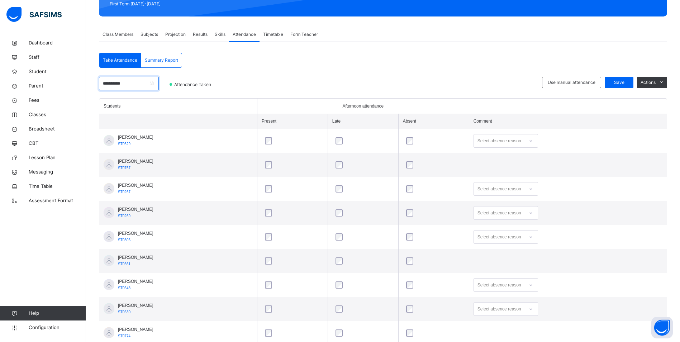
click at [139, 84] on input "**********" at bounding box center [129, 84] width 60 height 14
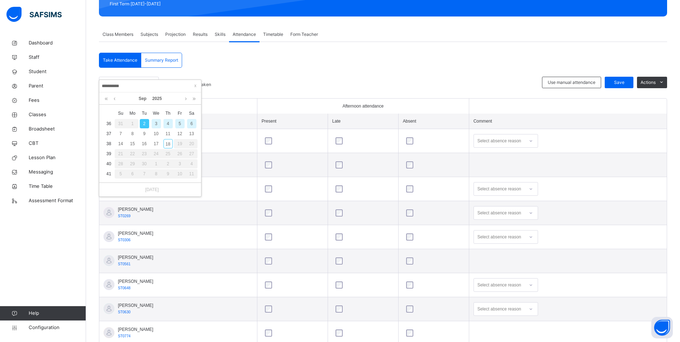
click at [158, 124] on div "3" at bounding box center [156, 123] width 9 height 9
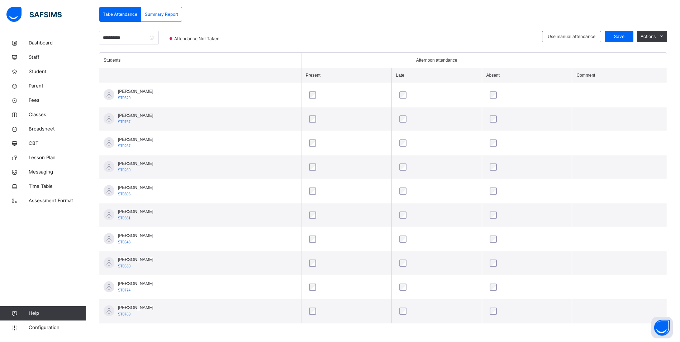
scroll to position [154, 0]
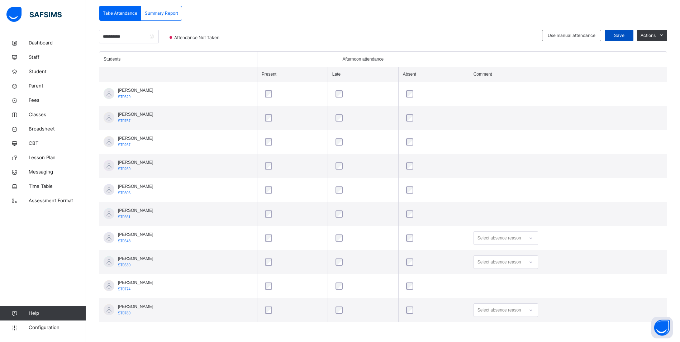
click at [626, 36] on span "Save" at bounding box center [619, 35] width 18 height 6
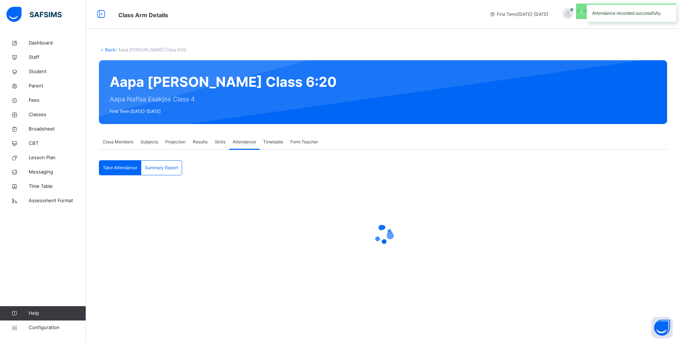
scroll to position [0, 0]
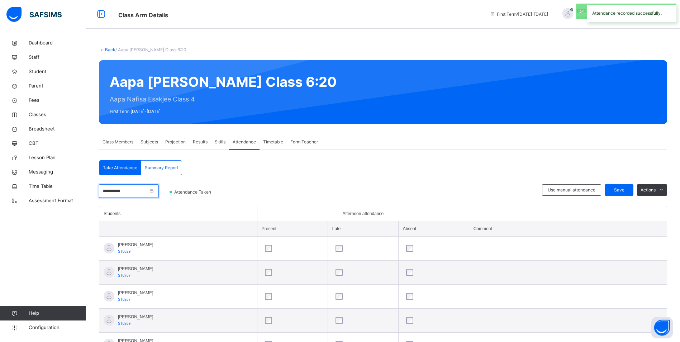
click at [137, 192] on input "**********" at bounding box center [129, 191] width 60 height 14
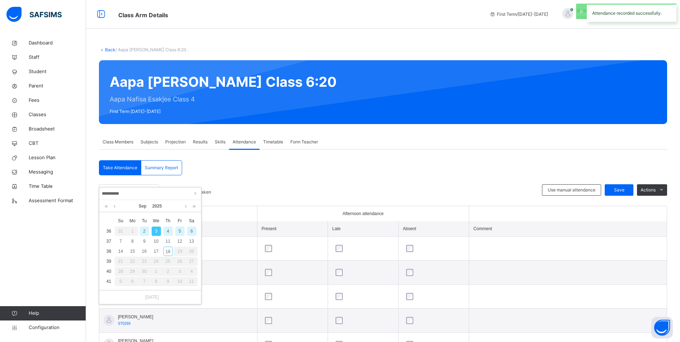
click at [169, 231] on div "4" at bounding box center [167, 230] width 9 height 9
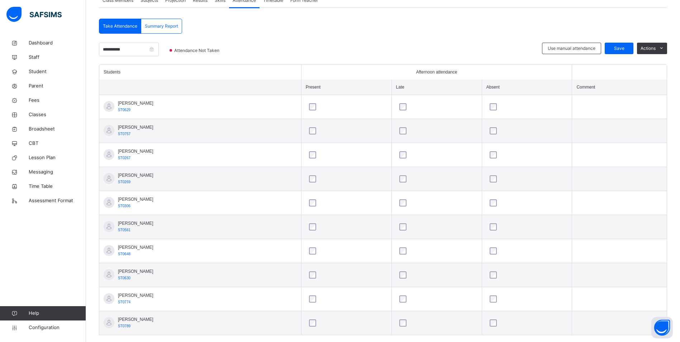
scroll to position [143, 0]
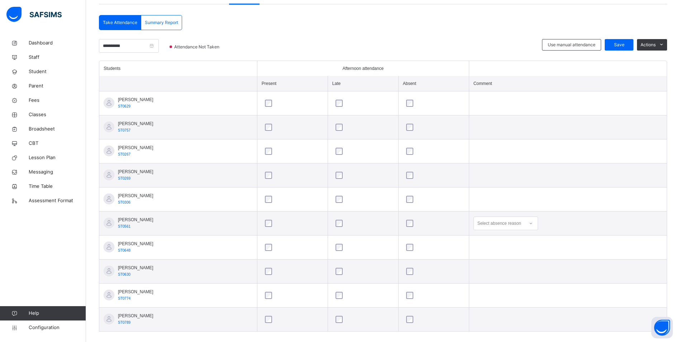
click at [532, 229] on div at bounding box center [531, 223] width 12 height 11
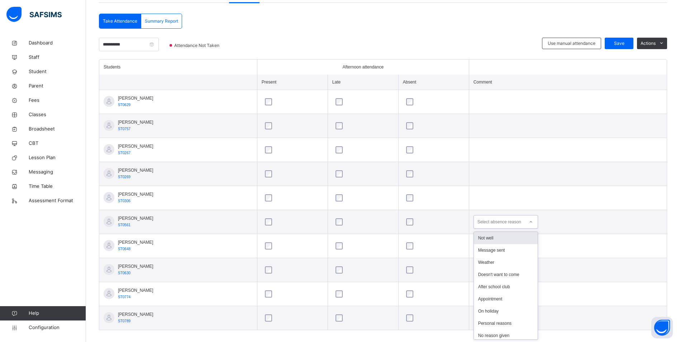
scroll to position [147, 0]
click at [517, 239] on div "Not well" at bounding box center [506, 237] width 64 height 12
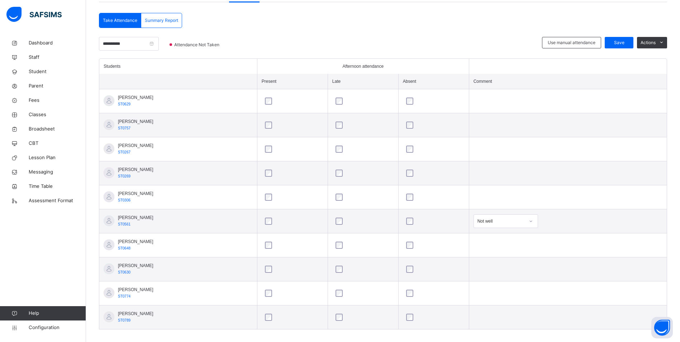
click at [417, 316] on div at bounding box center [434, 317] width 58 height 7
click at [618, 41] on span "Save" at bounding box center [619, 42] width 18 height 6
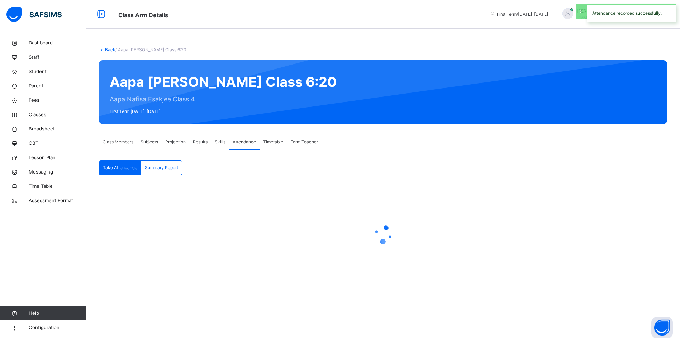
scroll to position [0, 0]
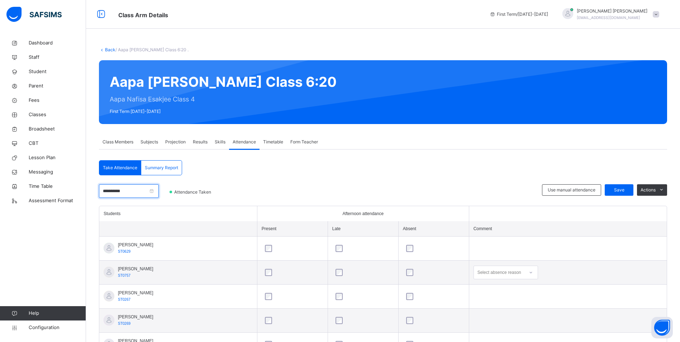
click at [135, 191] on input "**********" at bounding box center [129, 191] width 60 height 14
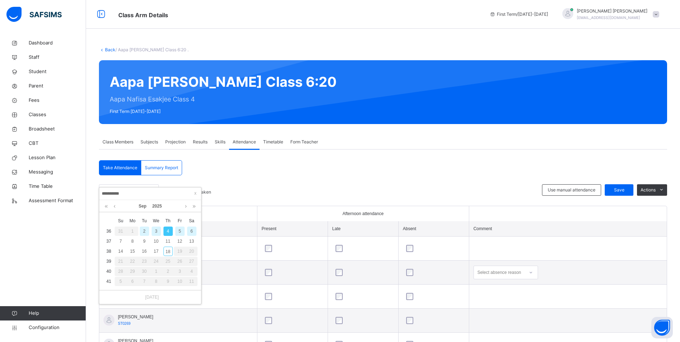
click at [180, 230] on div "5" at bounding box center [179, 230] width 9 height 9
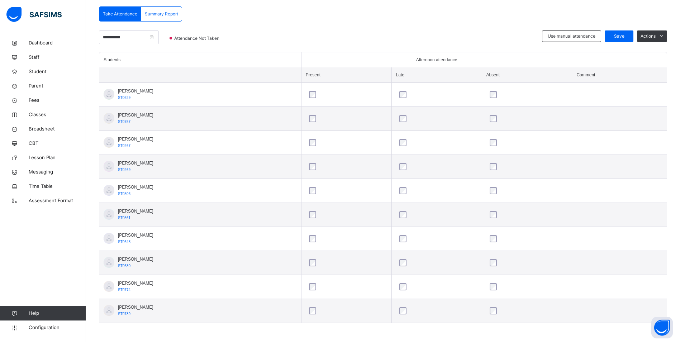
scroll to position [154, 0]
click at [489, 309] on div at bounding box center [527, 309] width 78 height 7
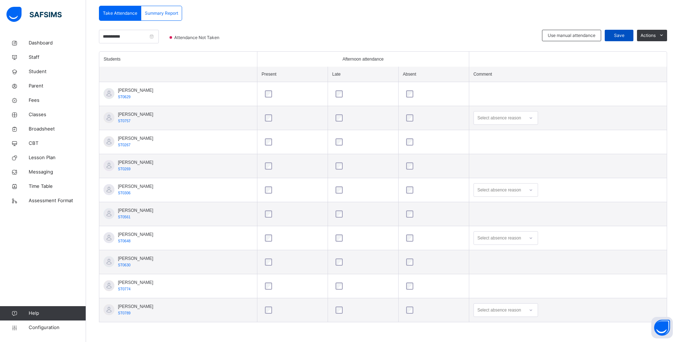
click at [623, 32] on div "Save" at bounding box center [618, 35] width 29 height 11
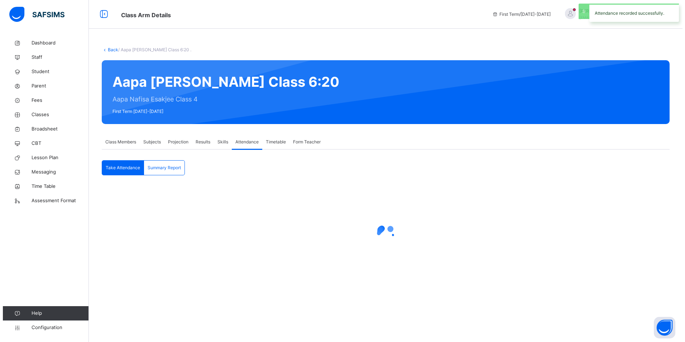
scroll to position [0, 0]
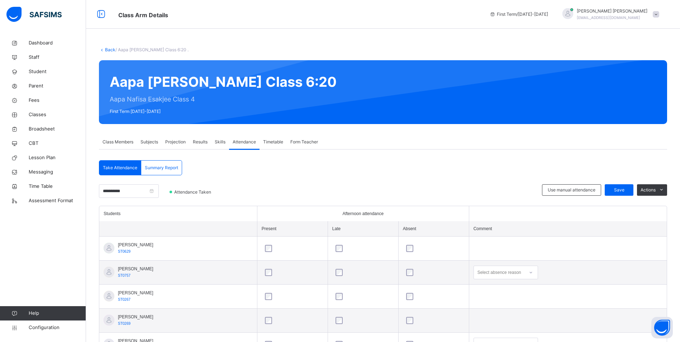
click at [659, 14] on span at bounding box center [656, 14] width 6 height 6
click at [644, 87] on span "Logout" at bounding box center [635, 89] width 47 height 10
